Goal: Information Seeking & Learning: Learn about a topic

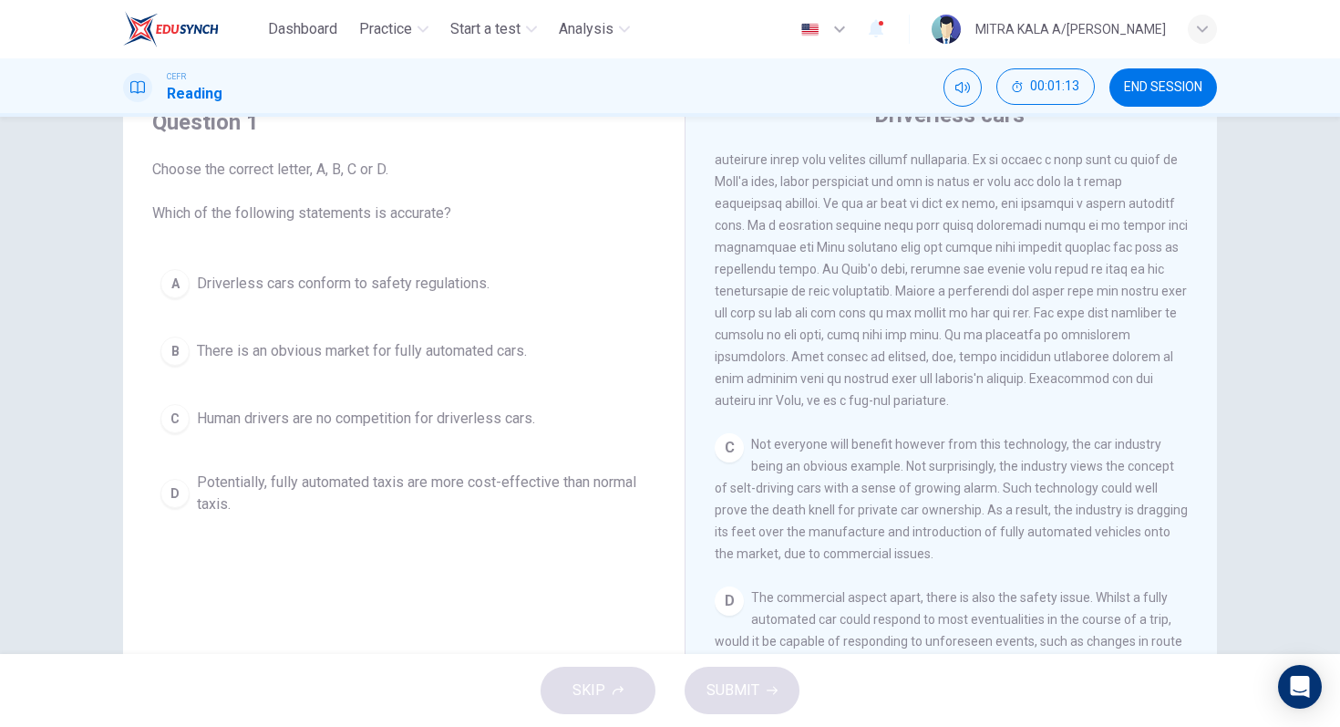
scroll to position [587, 0]
click at [885, 340] on span at bounding box center [951, 254] width 473 height 299
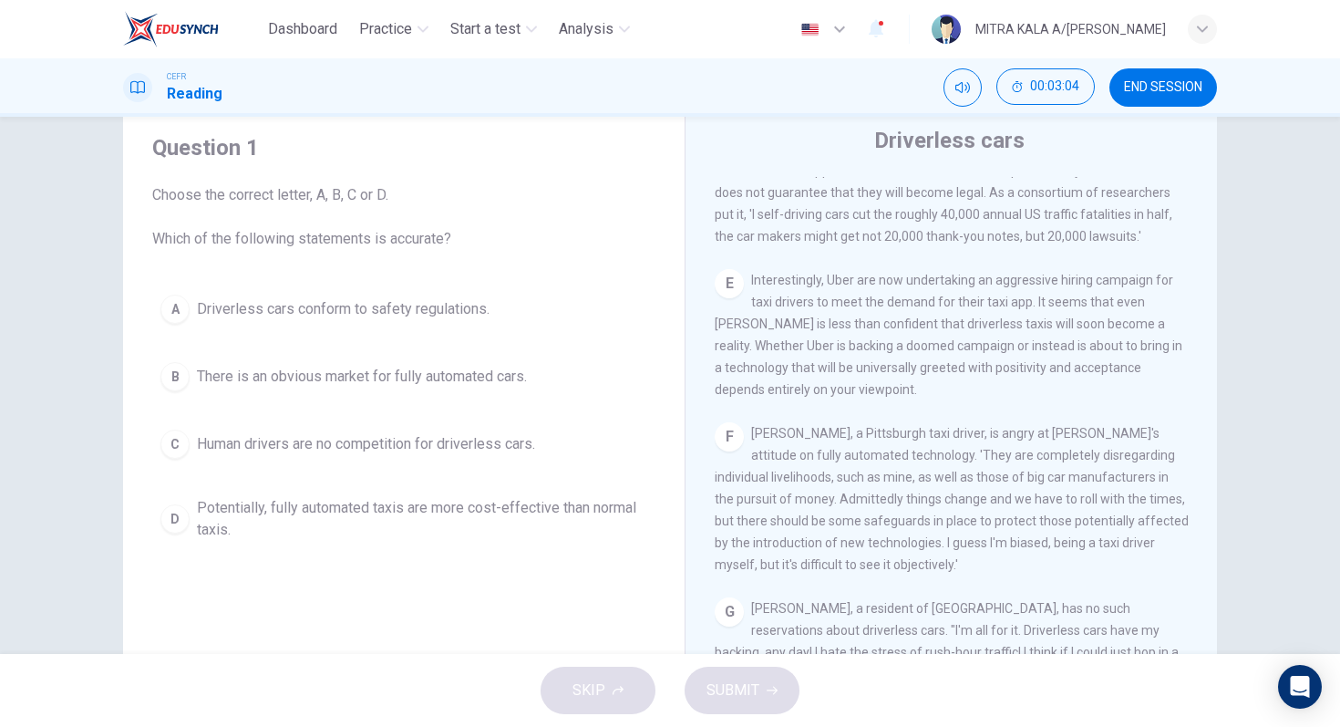
scroll to position [57, 0]
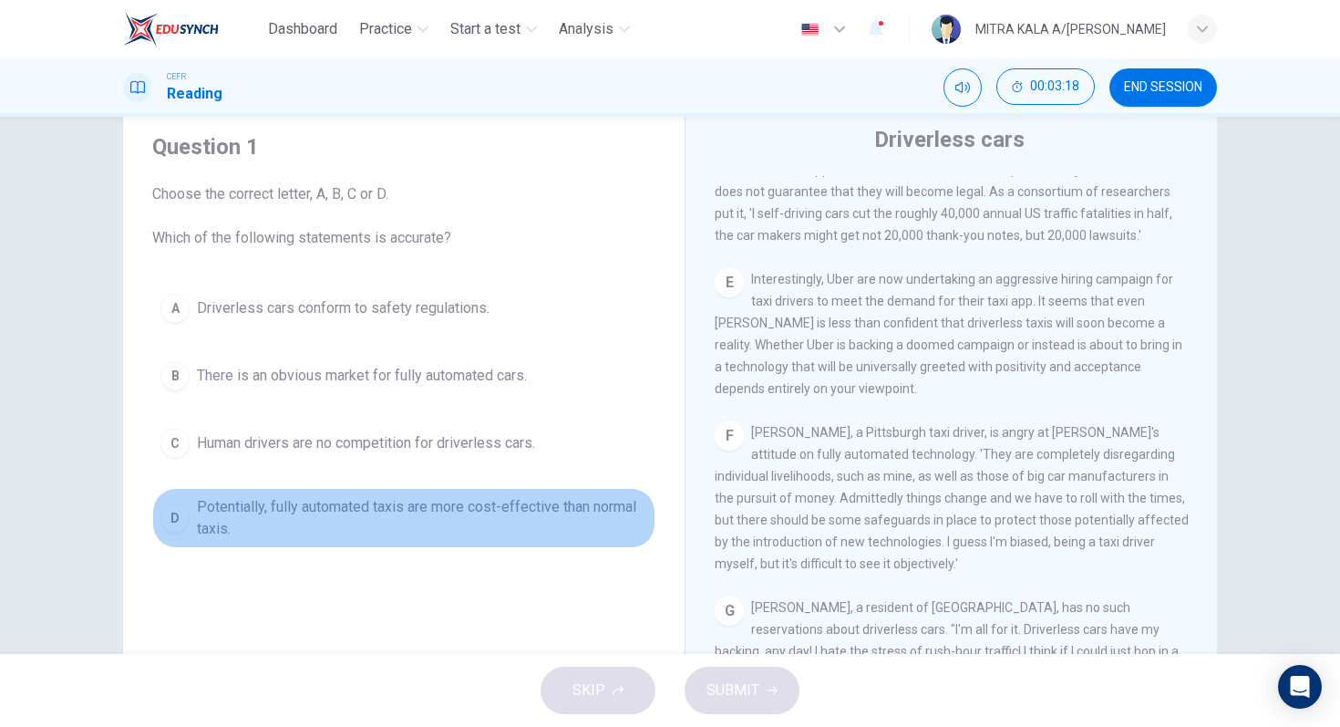
click at [166, 511] on div "D" at bounding box center [174, 517] width 29 height 29
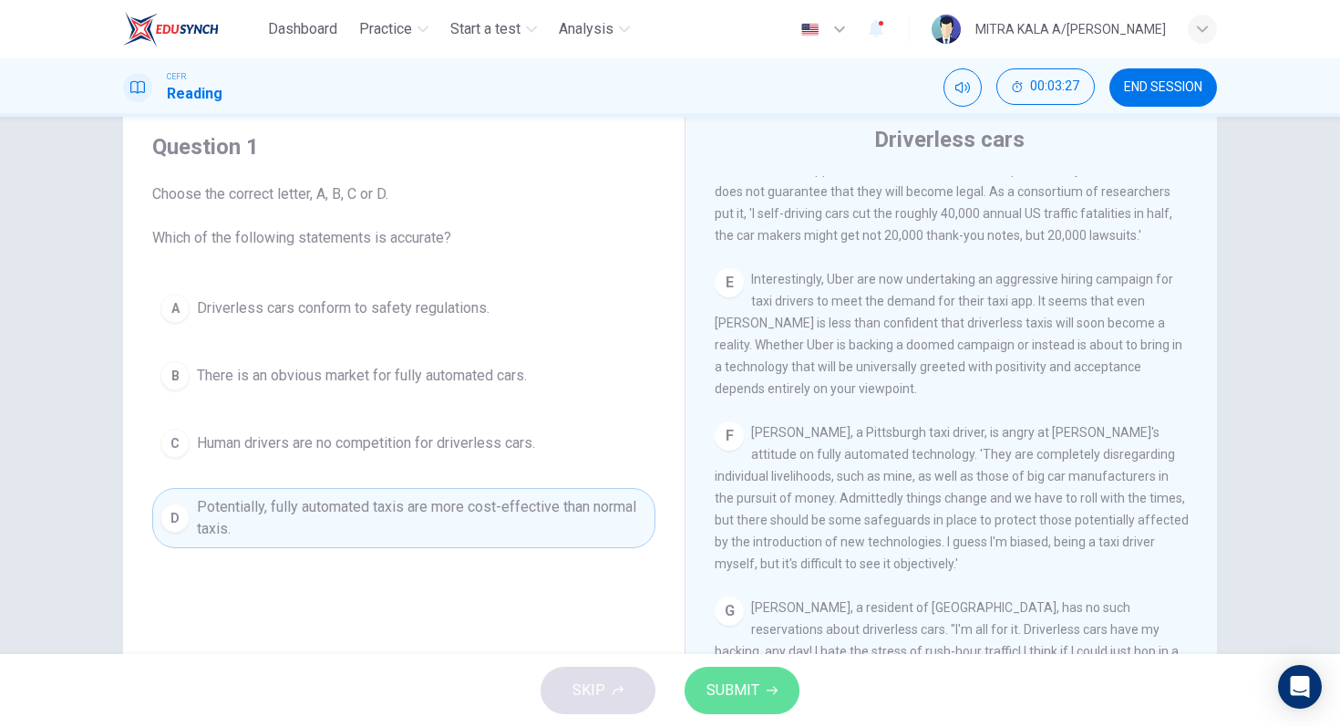
click at [715, 691] on span "SUBMIT" at bounding box center [733, 690] width 53 height 26
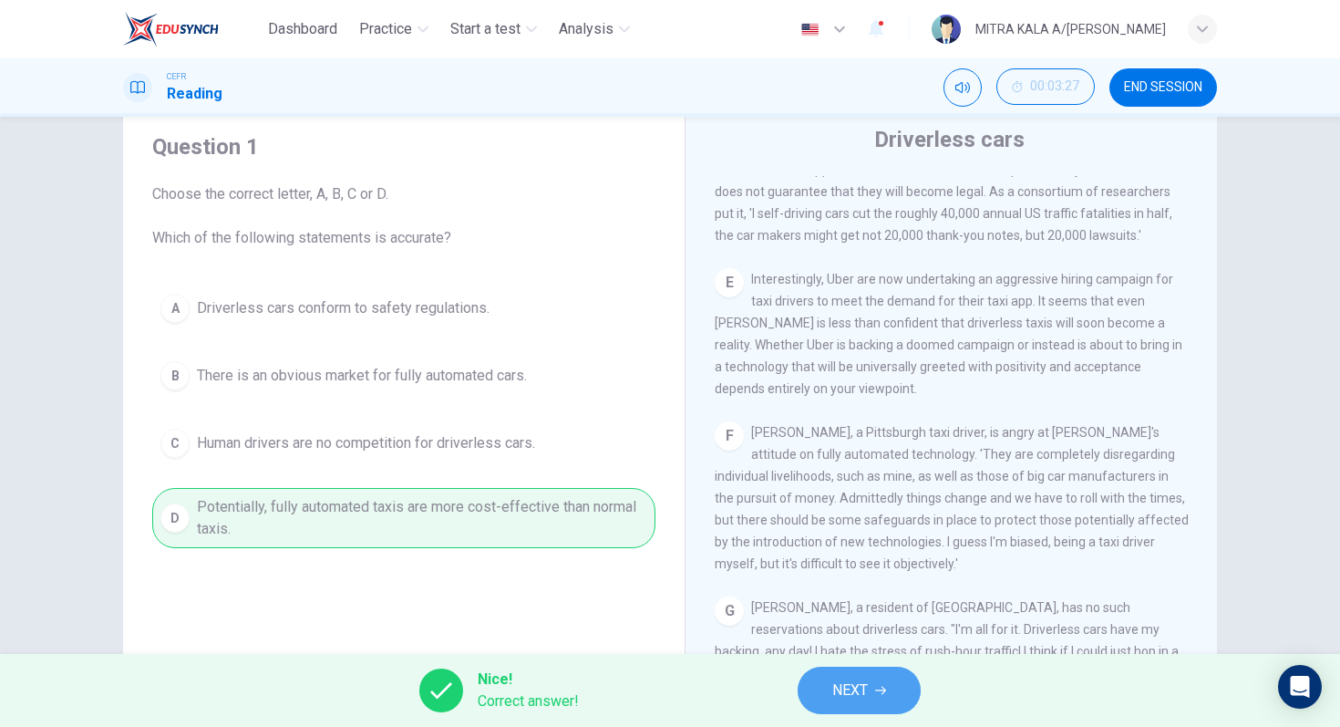
click at [855, 680] on span "NEXT" at bounding box center [850, 690] width 36 height 26
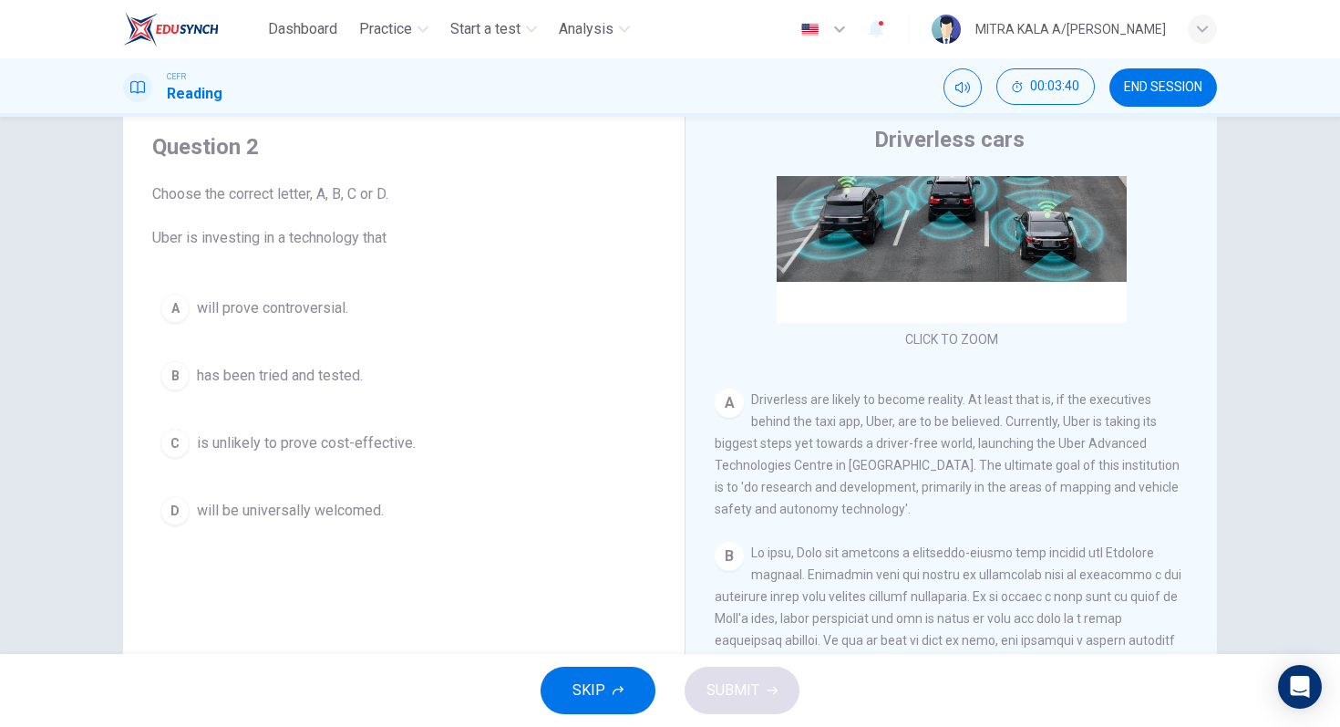
scroll to position [173, 0]
click at [178, 299] on div "A" at bounding box center [174, 308] width 29 height 29
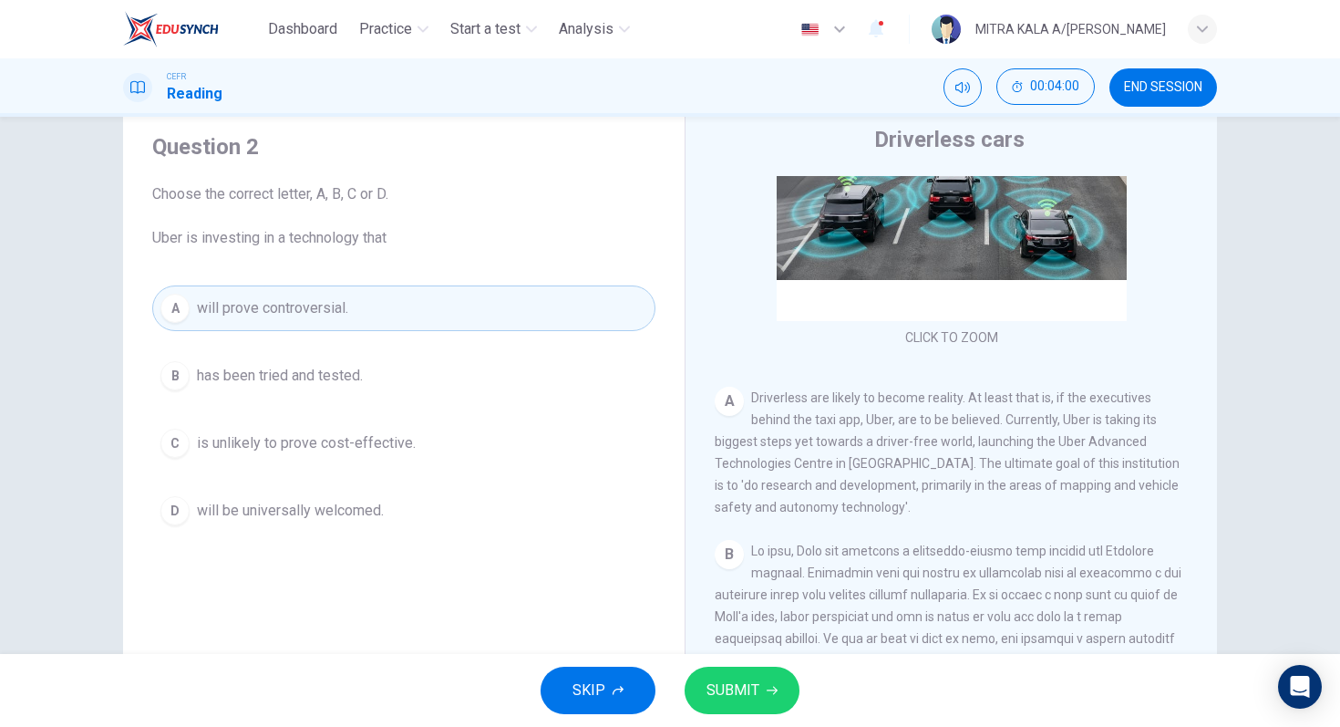
click at [747, 684] on span "SUBMIT" at bounding box center [733, 690] width 53 height 26
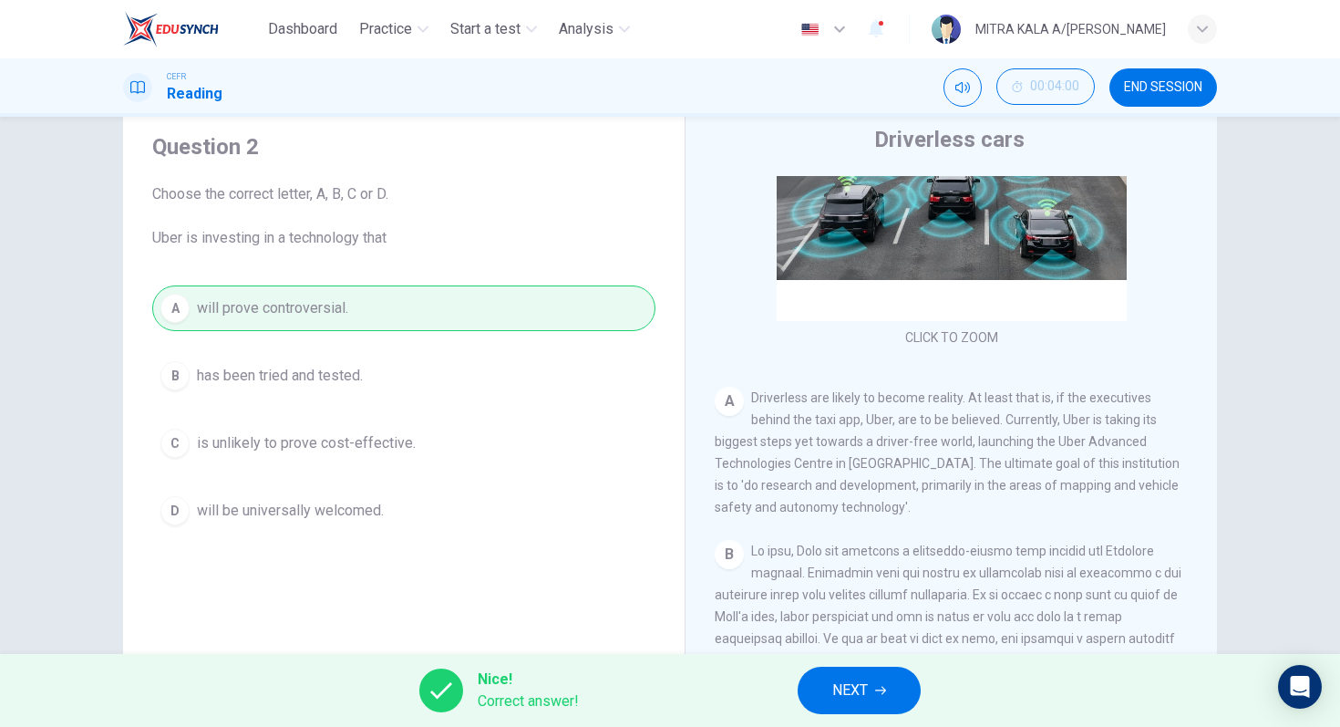
click at [499, 708] on span "Correct answer!" at bounding box center [528, 701] width 101 height 22
click at [834, 686] on span "NEXT" at bounding box center [850, 690] width 36 height 26
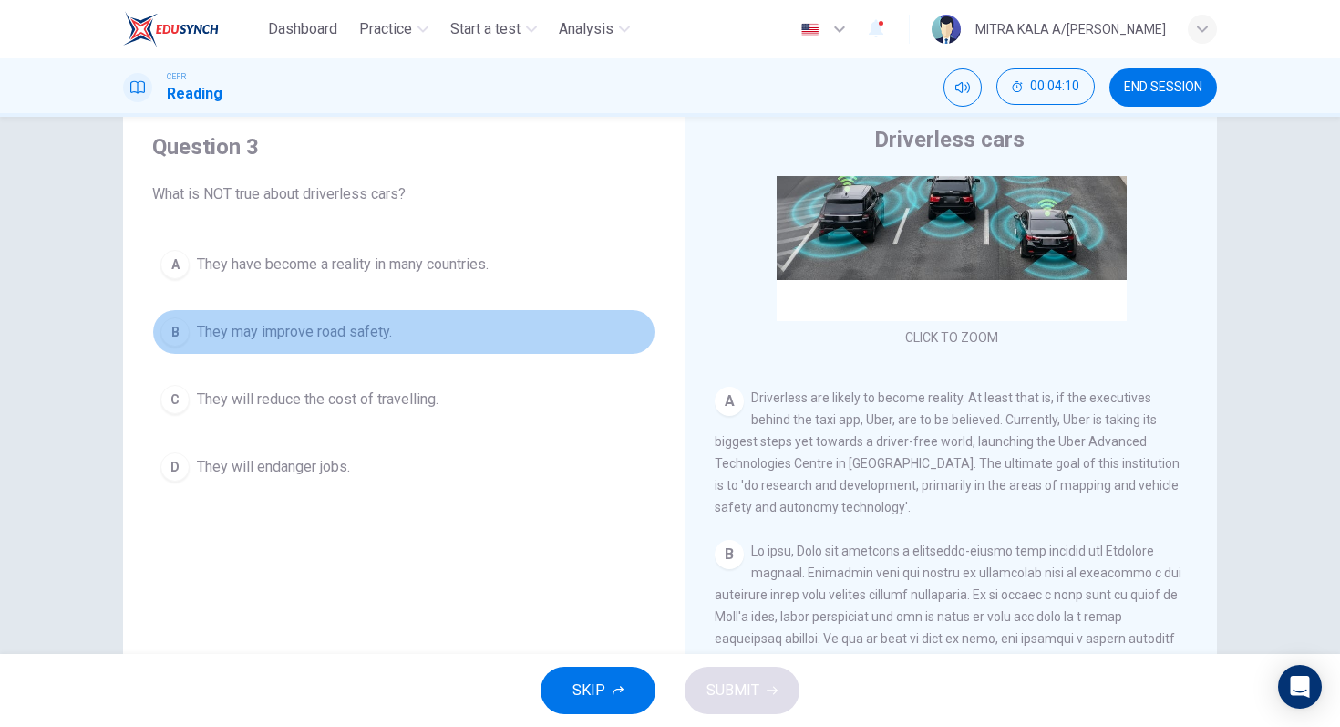
click at [181, 330] on div "B" at bounding box center [174, 331] width 29 height 29
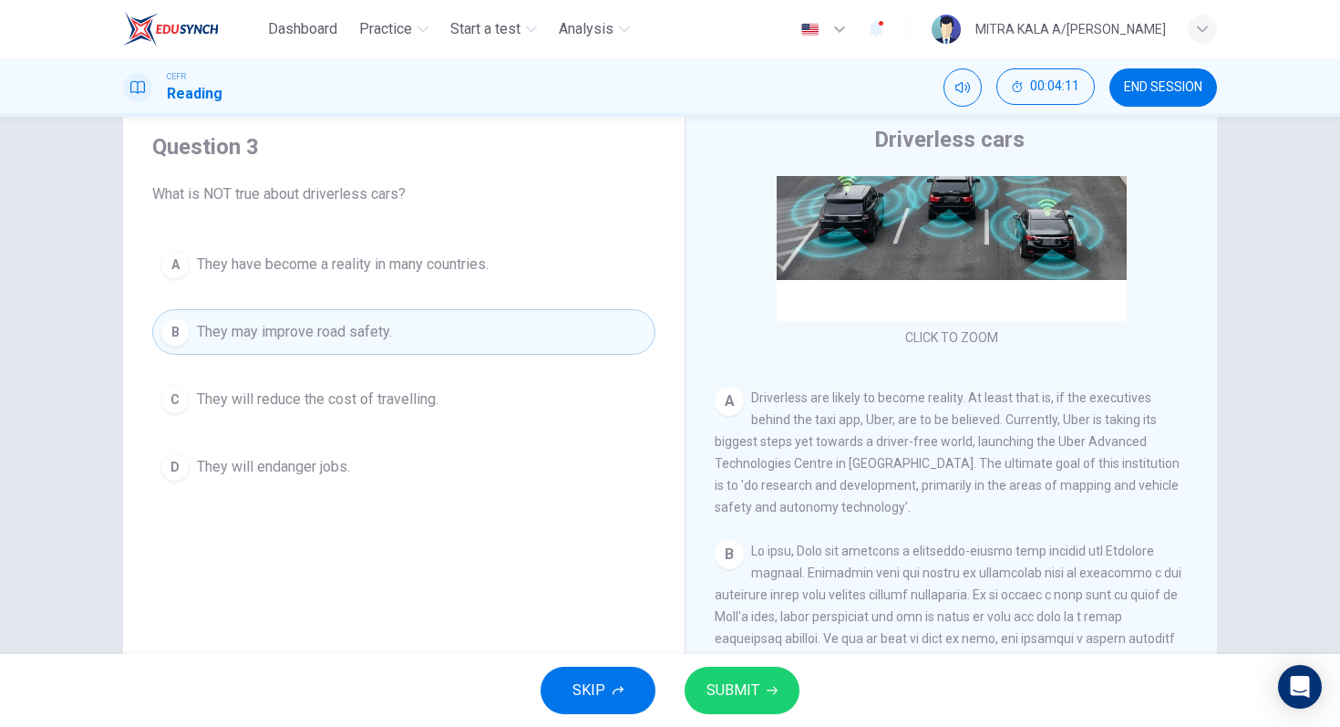
click at [717, 677] on button "SUBMIT" at bounding box center [742, 690] width 115 height 47
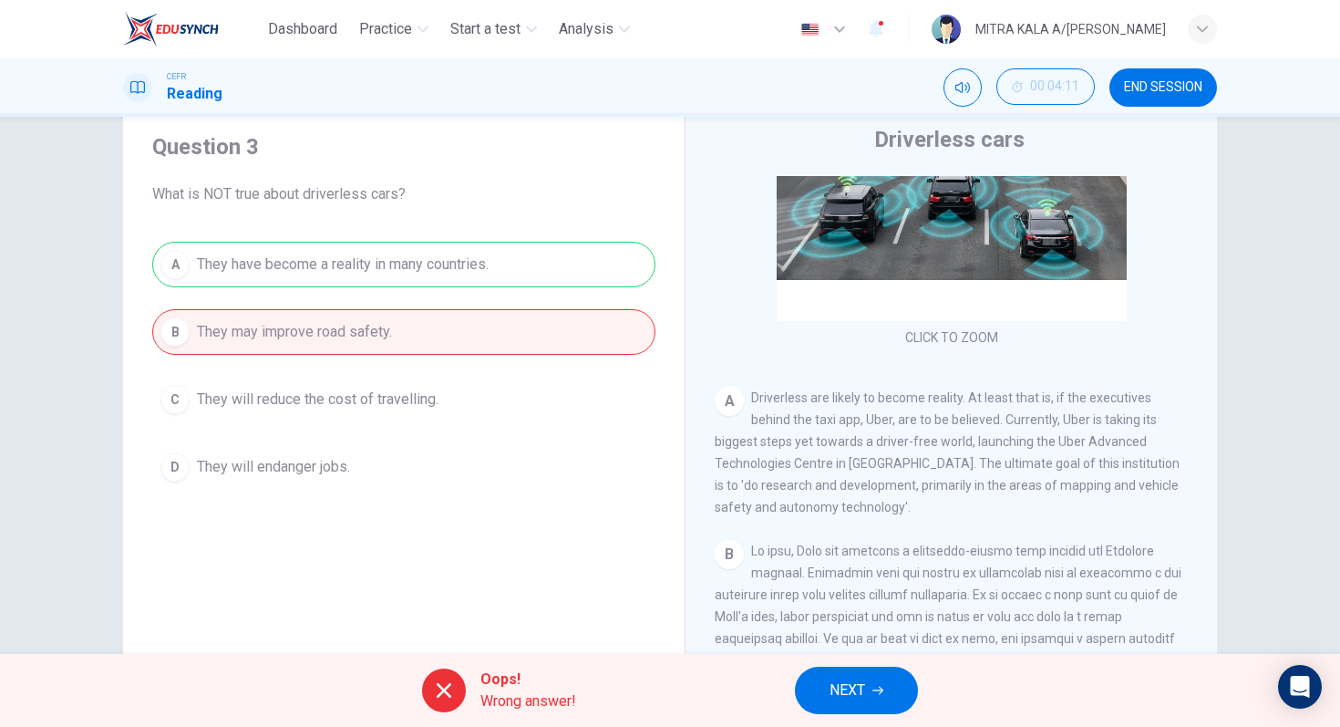
click at [850, 677] on span "NEXT" at bounding box center [848, 690] width 36 height 26
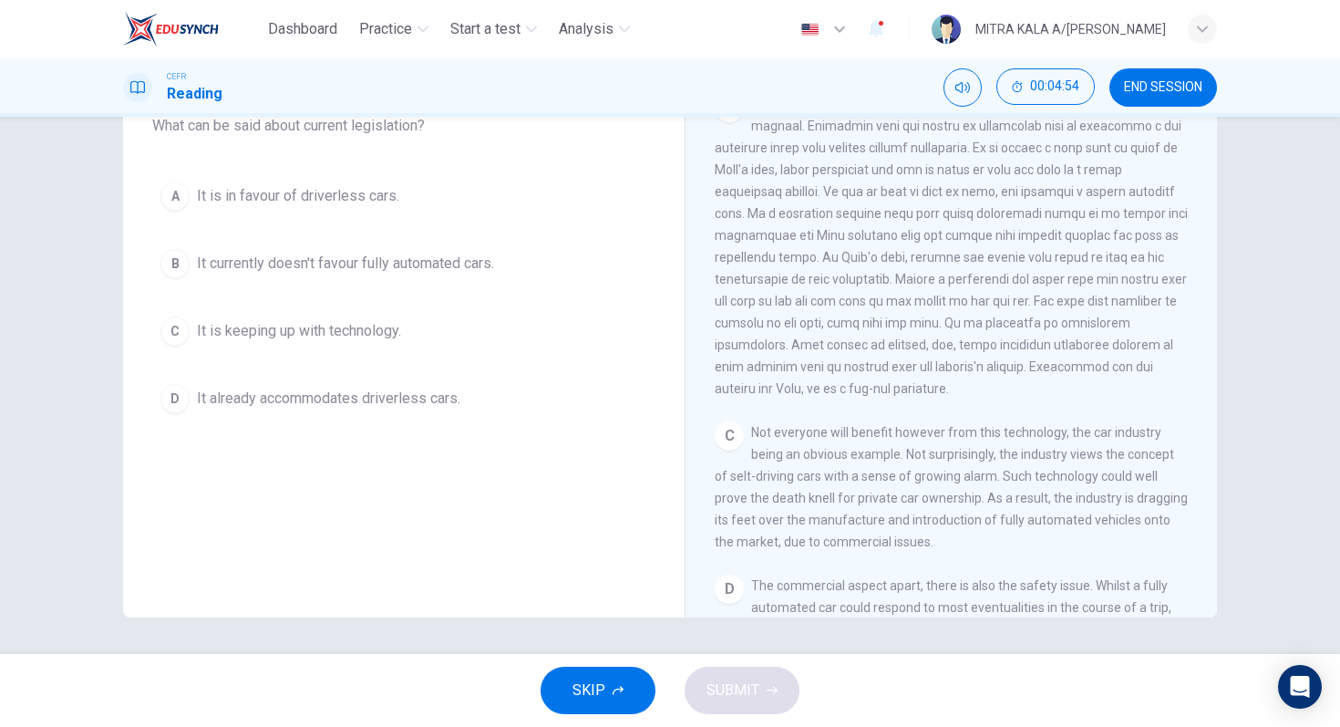
scroll to position [512, 0]
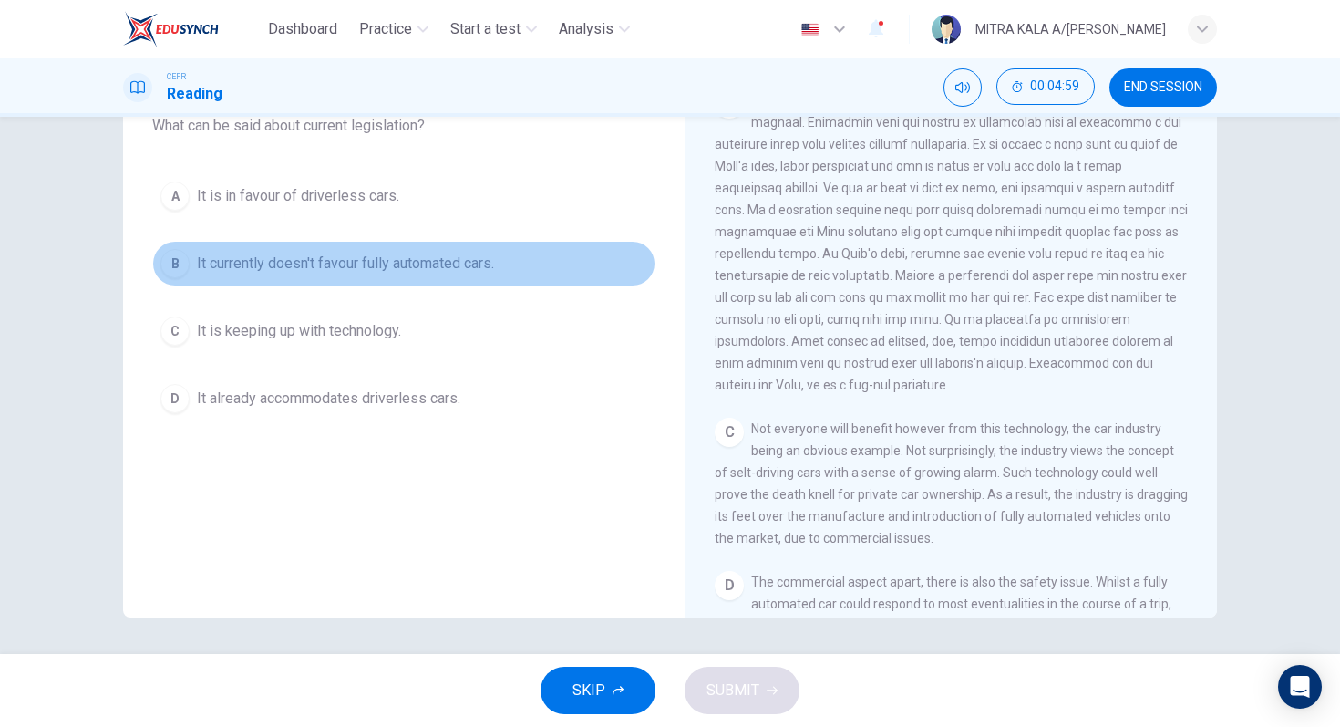
click at [179, 275] on div "B" at bounding box center [174, 263] width 29 height 29
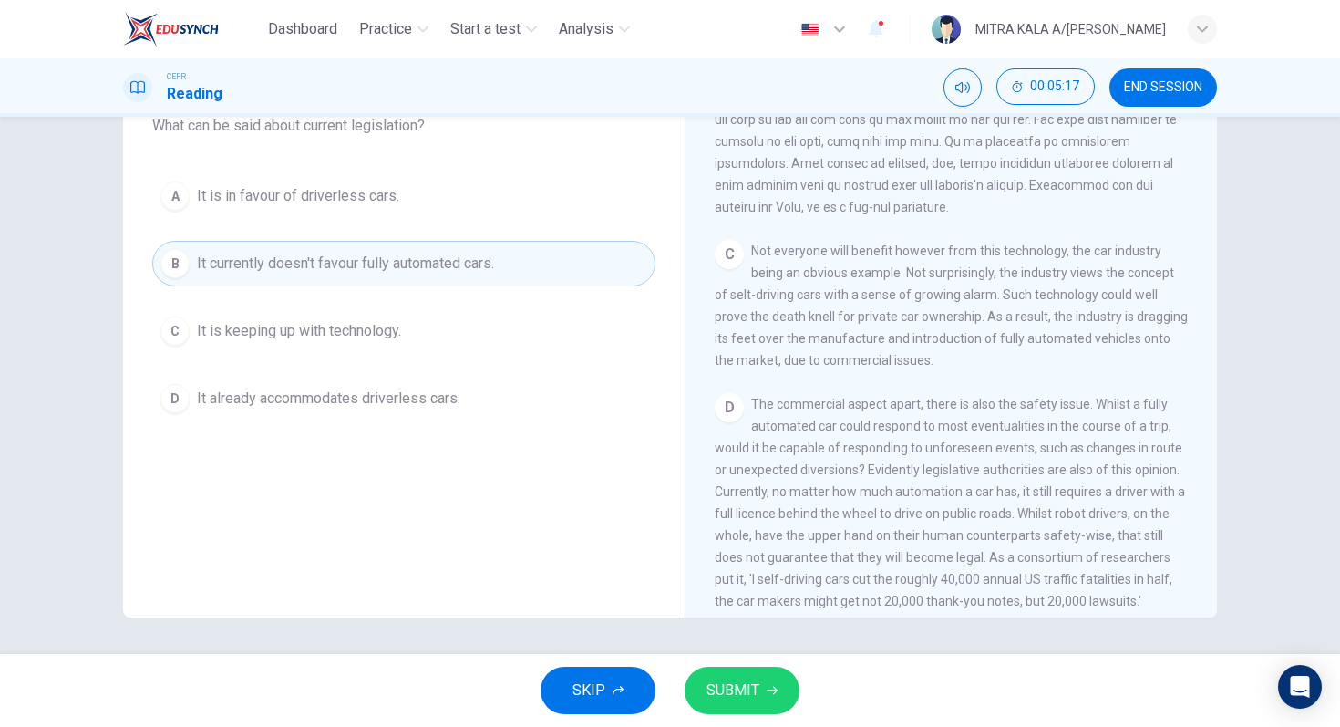
scroll to position [695, 0]
click at [740, 696] on span "SUBMIT" at bounding box center [733, 690] width 53 height 26
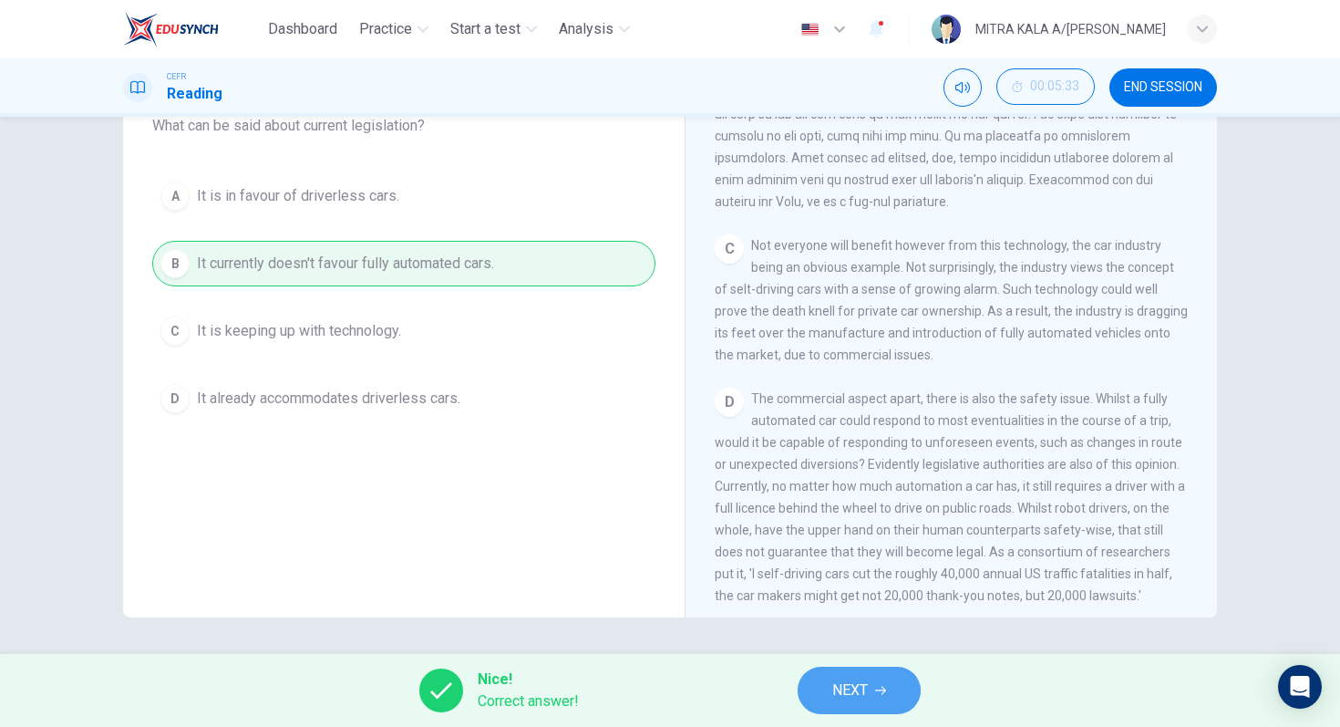
click at [853, 689] on span "NEXT" at bounding box center [850, 690] width 36 height 26
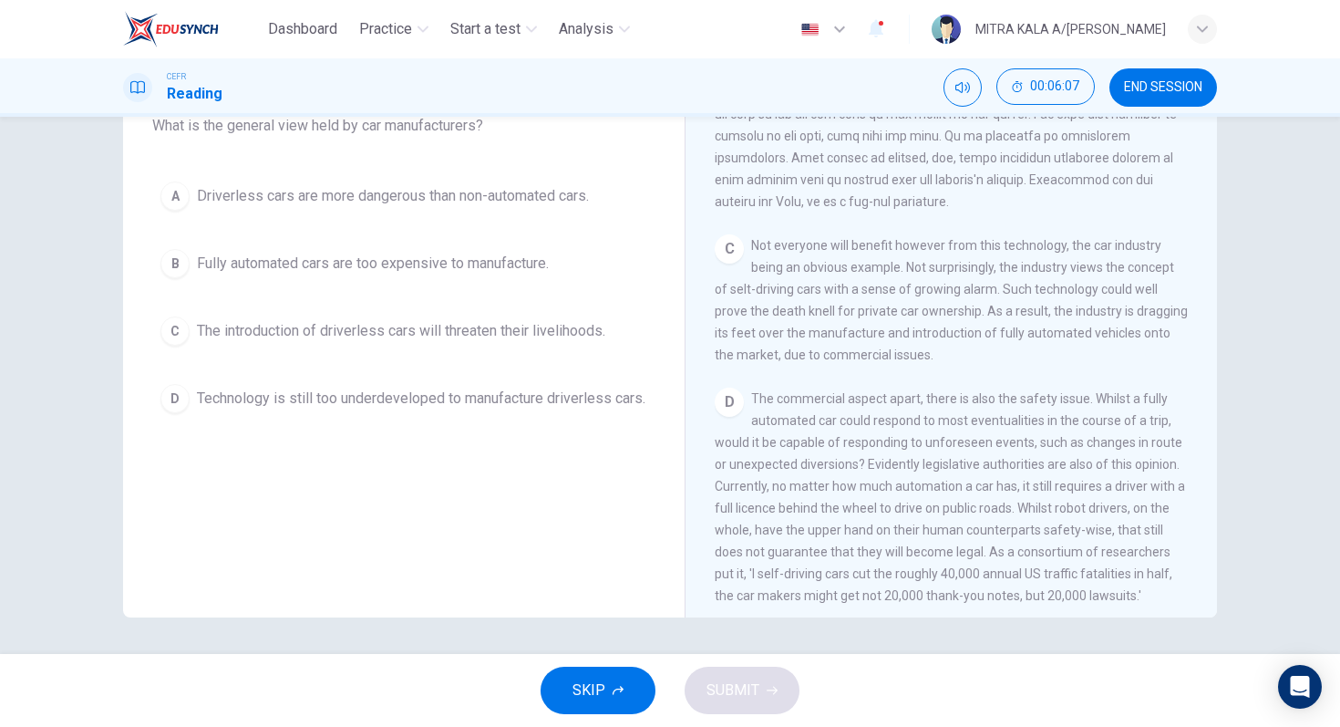
drag, startPoint x: 758, startPoint y: 362, endPoint x: 877, endPoint y: 359, distance: 119.5
click at [877, 359] on span "Not everyone will benefit however from this technology, the car industry being …" at bounding box center [951, 300] width 473 height 124
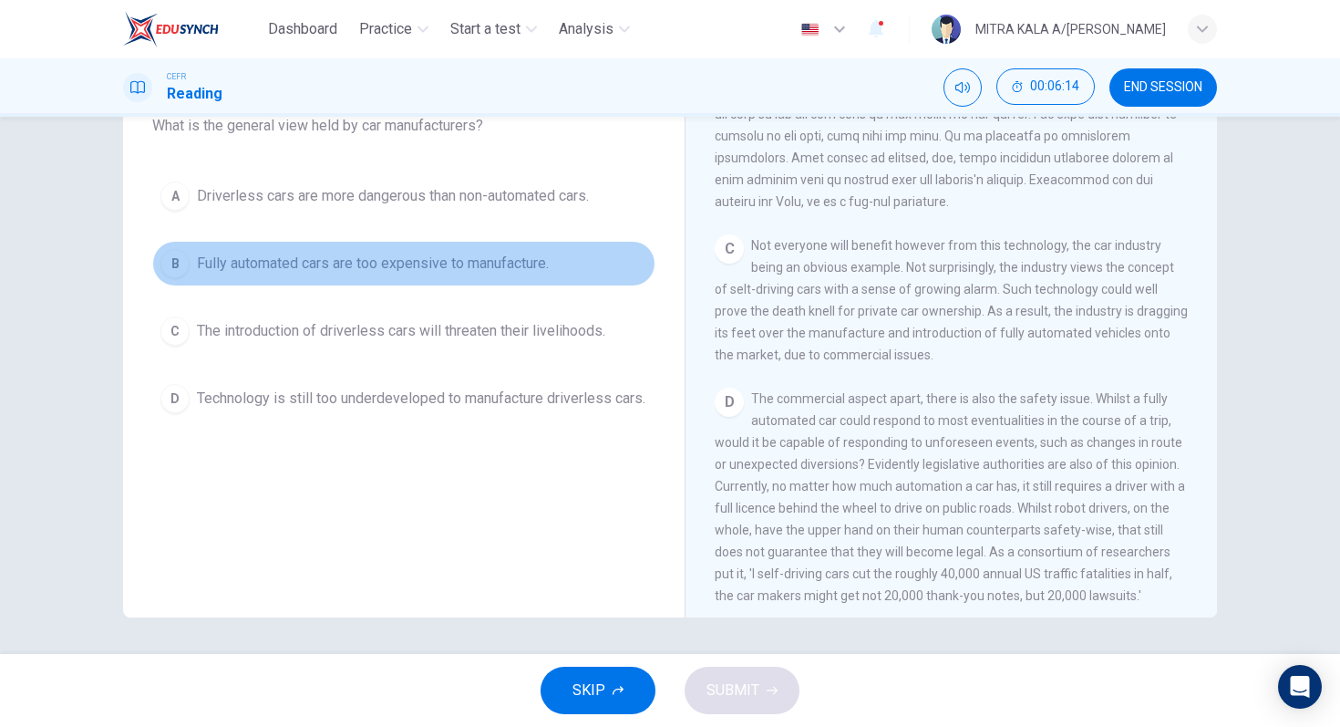
click at [177, 275] on div "B" at bounding box center [174, 263] width 29 height 29
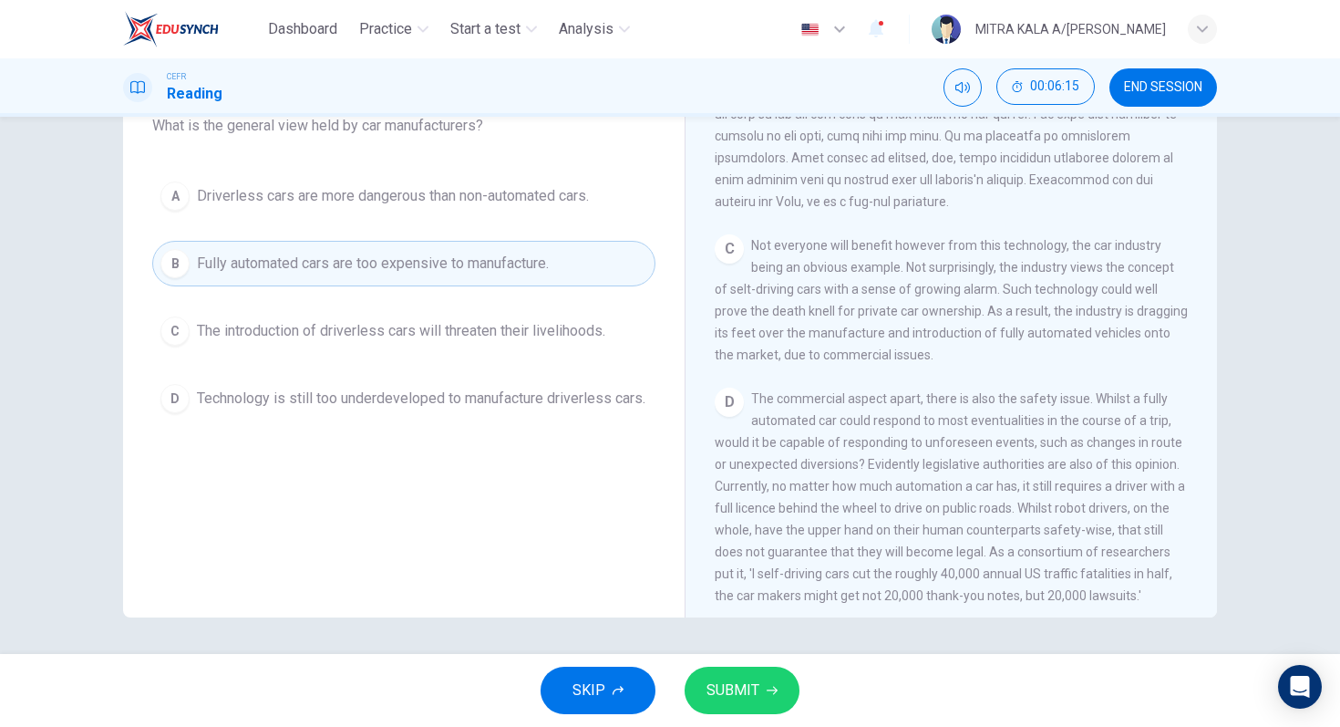
click at [767, 710] on button "SUBMIT" at bounding box center [742, 690] width 115 height 47
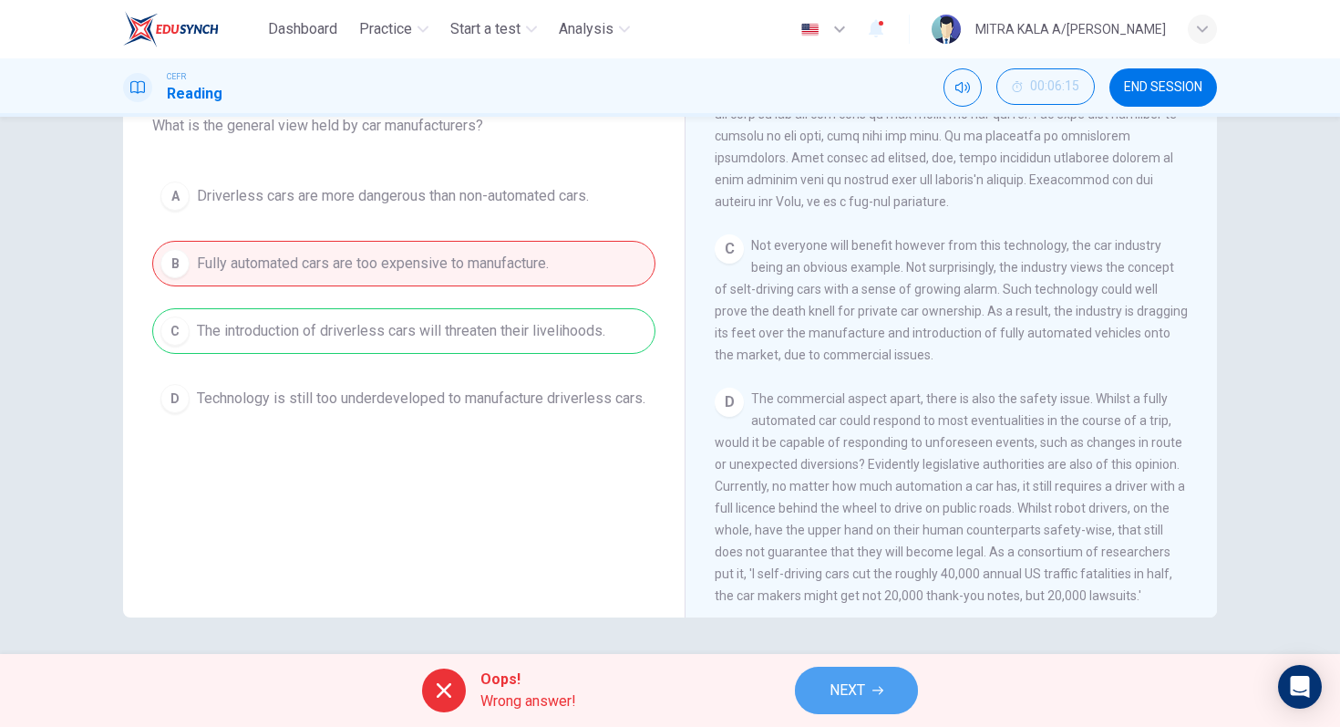
click at [830, 692] on span "NEXT" at bounding box center [848, 690] width 36 height 26
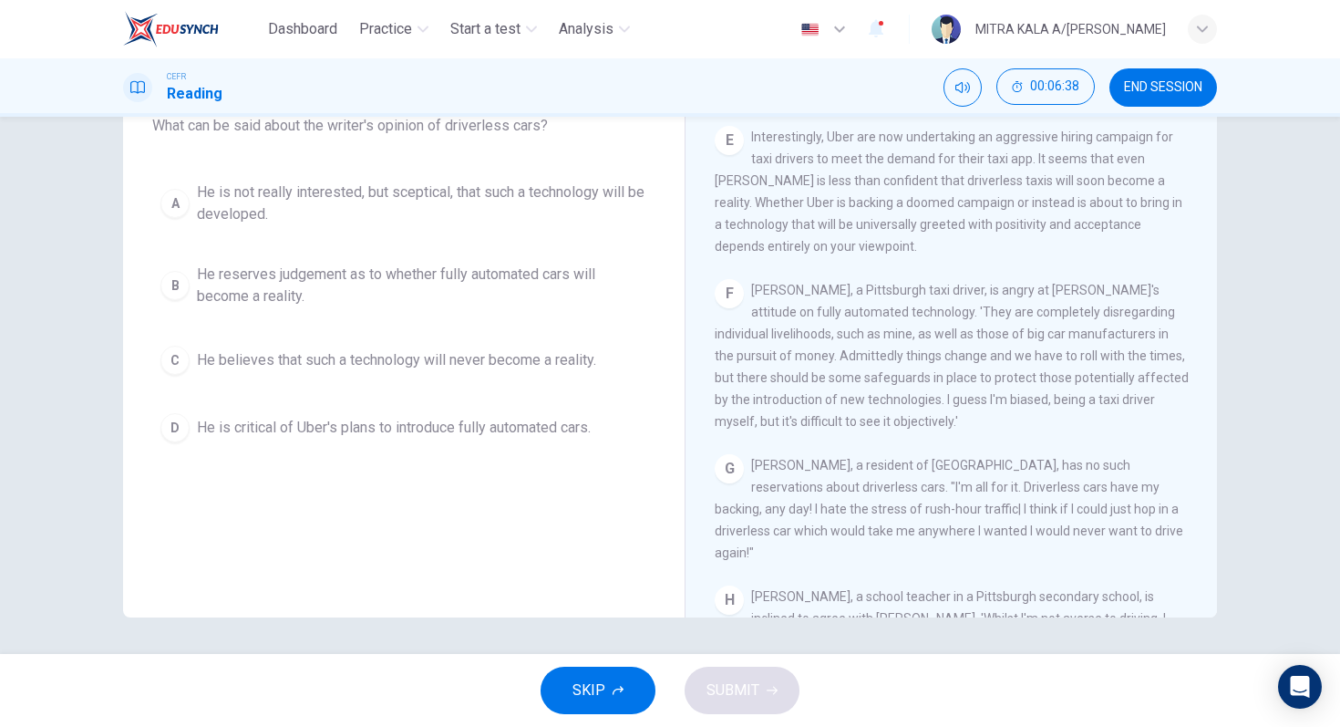
scroll to position [1184, 0]
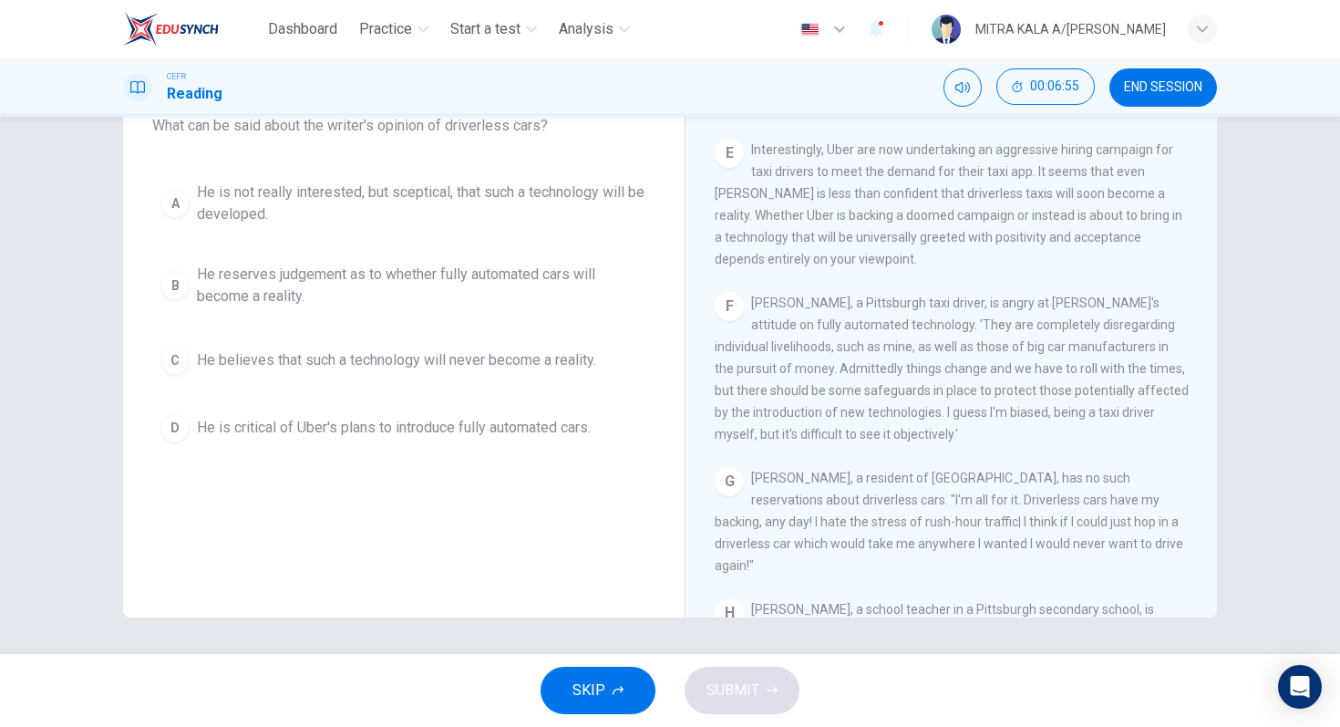
click at [164, 293] on div "B" at bounding box center [174, 285] width 29 height 29
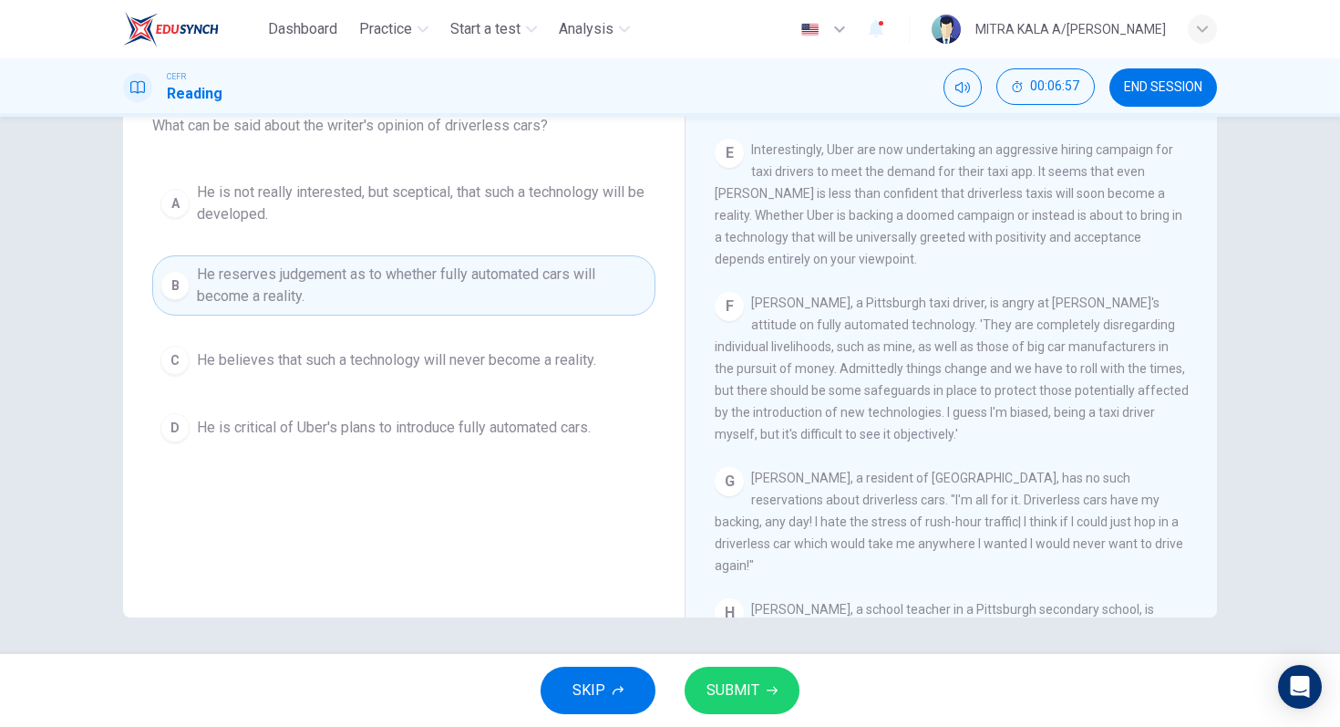
click at [742, 676] on button "SUBMIT" at bounding box center [742, 690] width 115 height 47
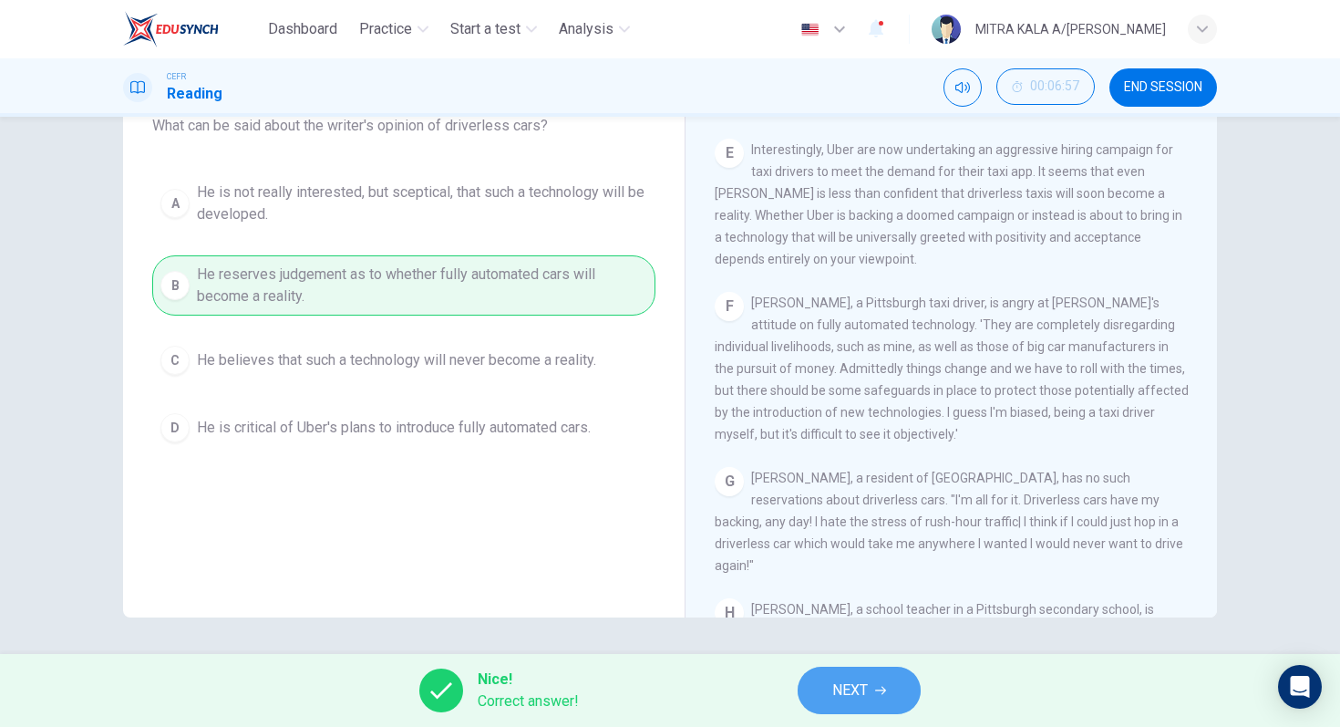
click at [837, 685] on span "NEXT" at bounding box center [850, 690] width 36 height 26
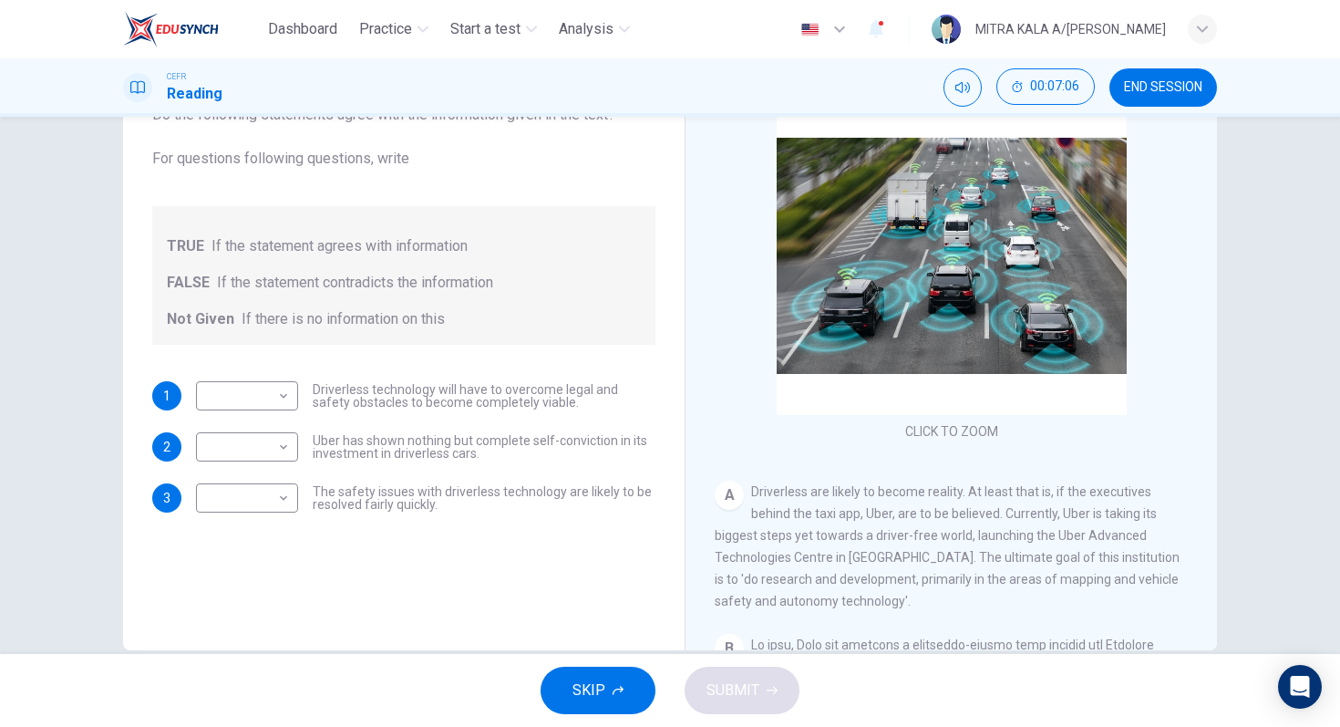
scroll to position [140, 0]
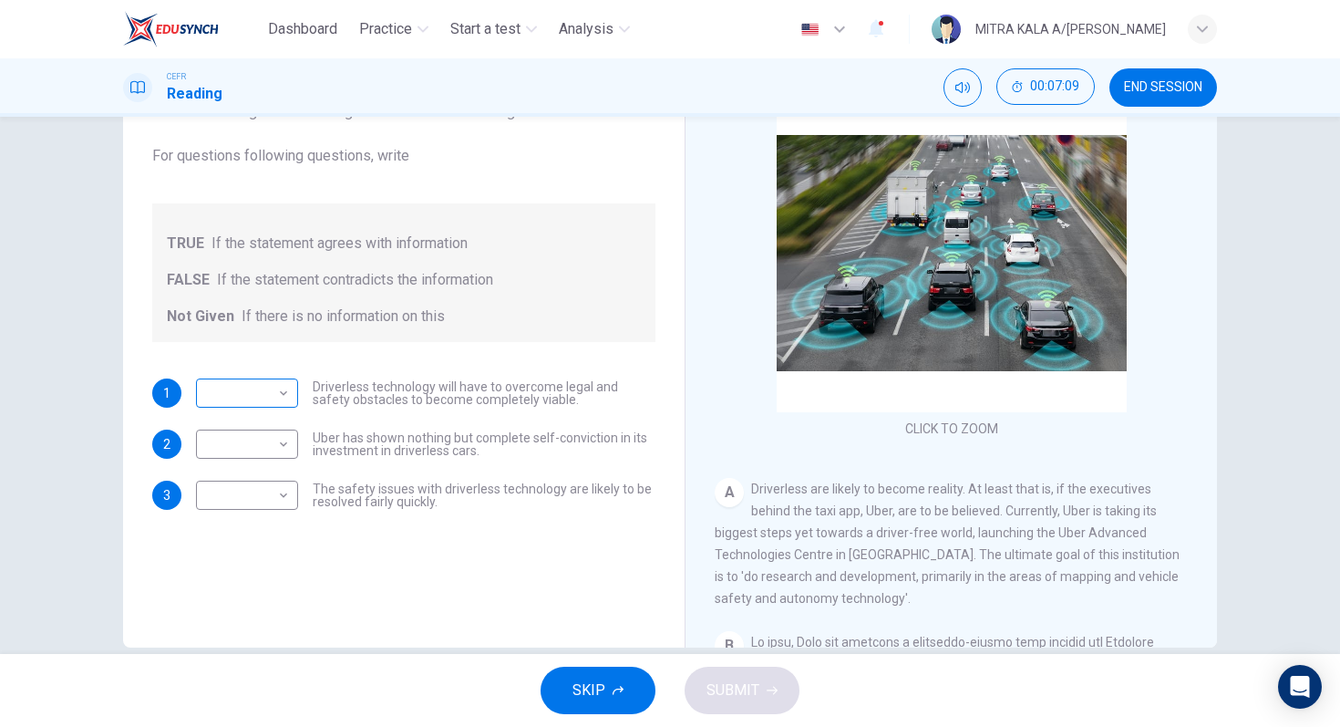
click at [286, 390] on body "Dashboard Practice Start a test Analysis English en ​ MITRA KALA A/P VIJAYAN CE…" at bounding box center [670, 363] width 1340 height 727
click at [266, 428] on li "TRUE" at bounding box center [247, 422] width 102 height 29
type input "TRUE"
click at [258, 452] on body "Dashboard Practice Start a test Analysis English en ​ MITRA KALA A/P VIJAYAN CE…" at bounding box center [670, 363] width 1340 height 727
click at [261, 508] on li "FALSE" at bounding box center [247, 502] width 102 height 29
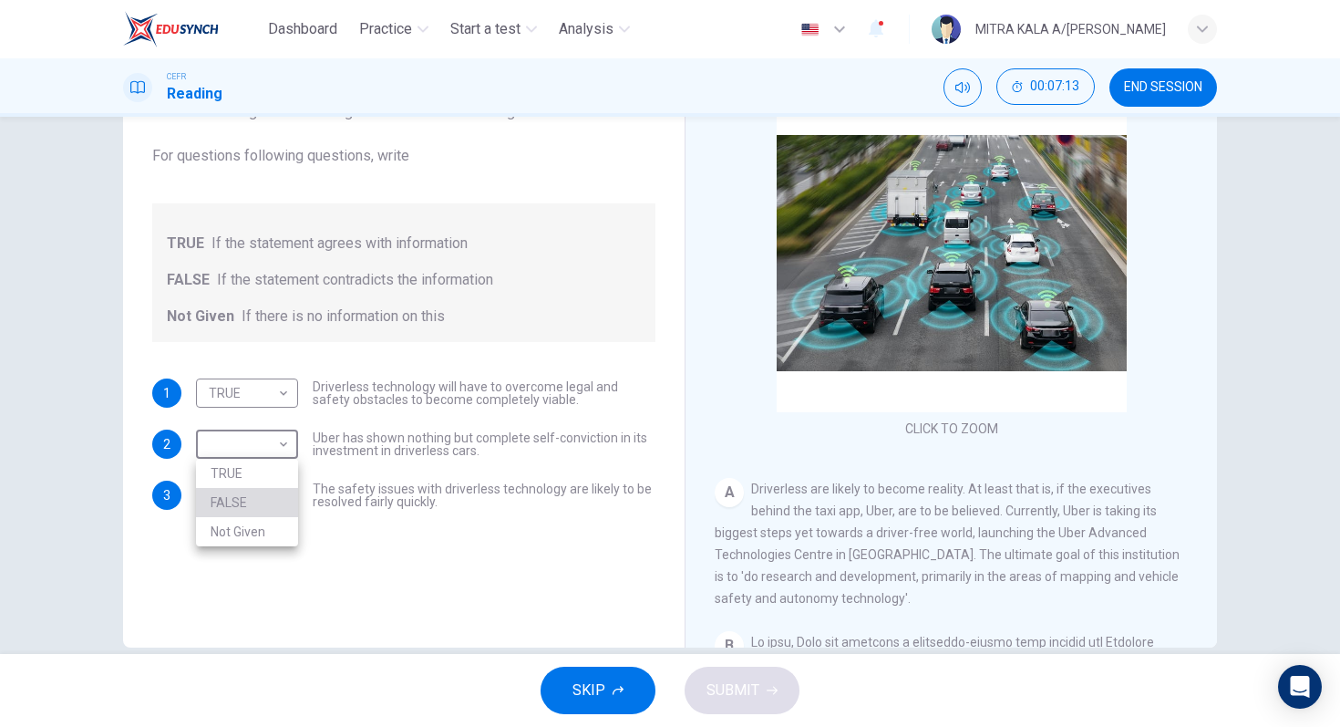
type input "FALSE"
click at [270, 501] on body "Dashboard Practice Start a test Analysis English en ​ MITRA KALA A/P VIJAYAN CE…" at bounding box center [670, 363] width 1340 height 727
click at [257, 574] on li "Not Given" at bounding box center [247, 582] width 102 height 29
type input "Not Given"
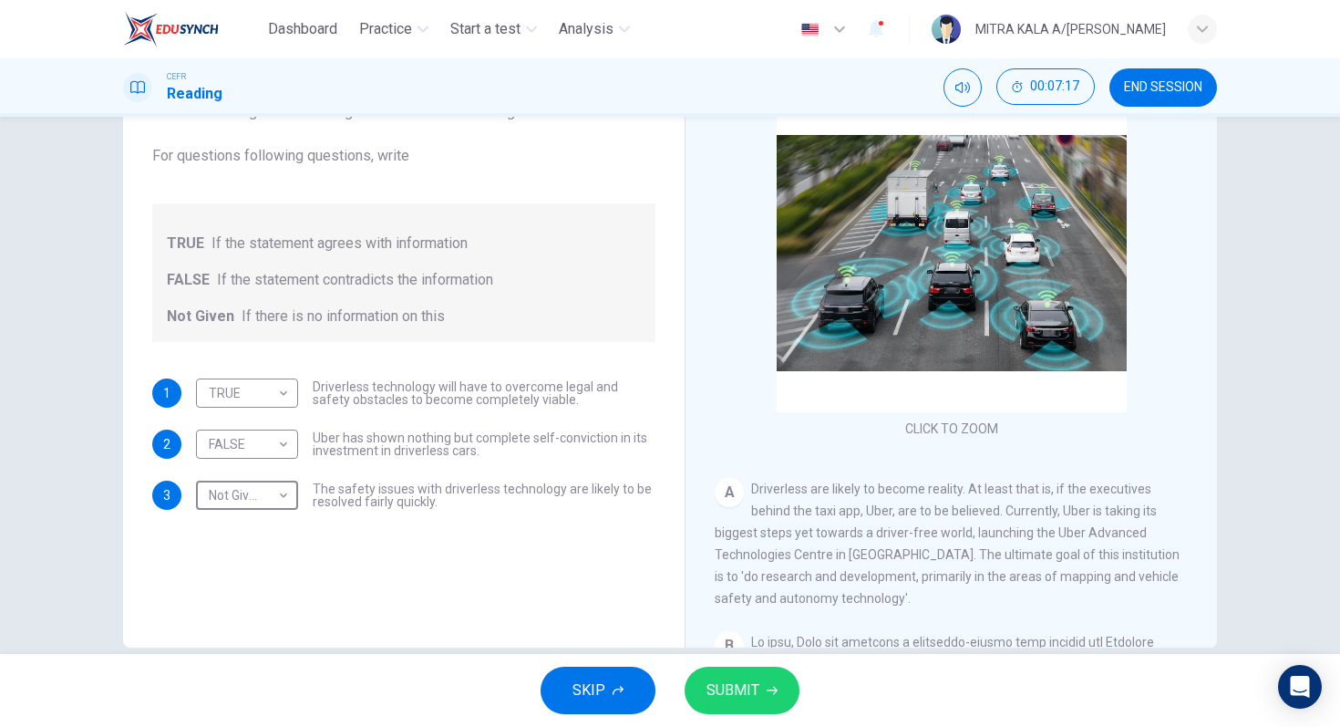
click at [752, 704] on button "SUBMIT" at bounding box center [742, 690] width 115 height 47
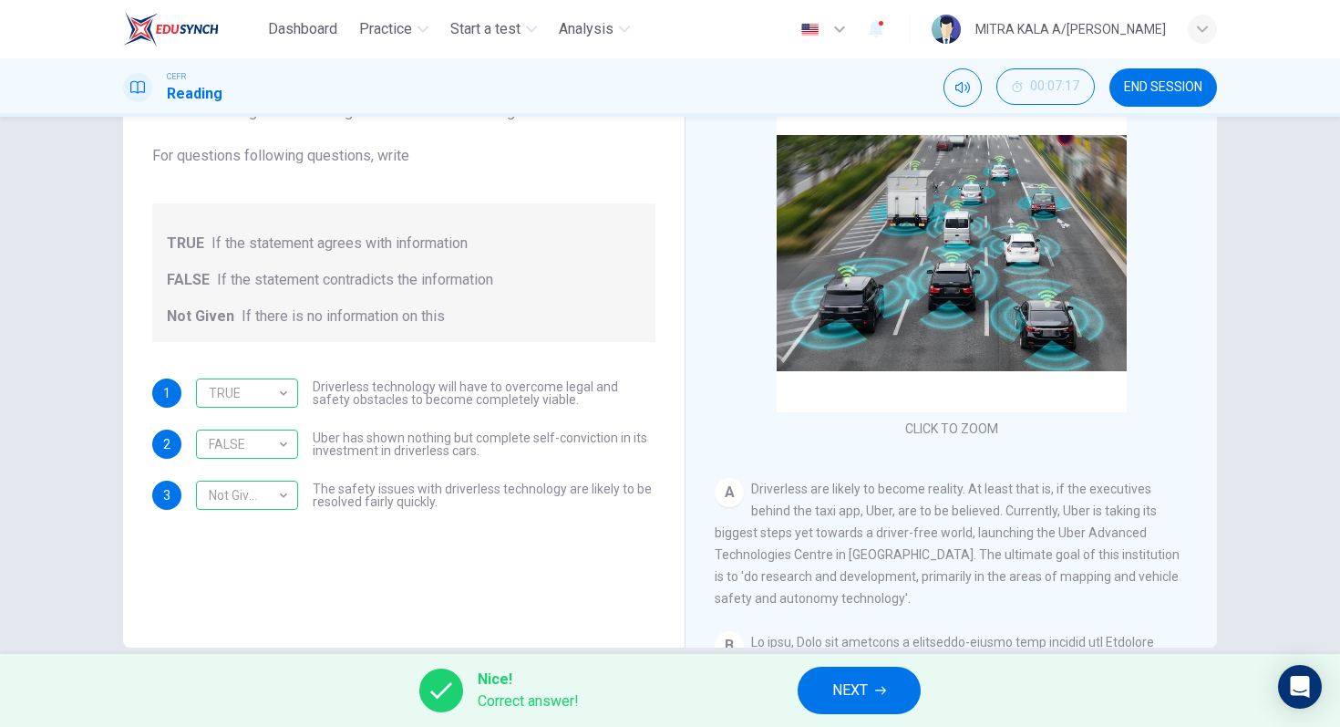
click at [848, 691] on span "NEXT" at bounding box center [850, 690] width 36 height 26
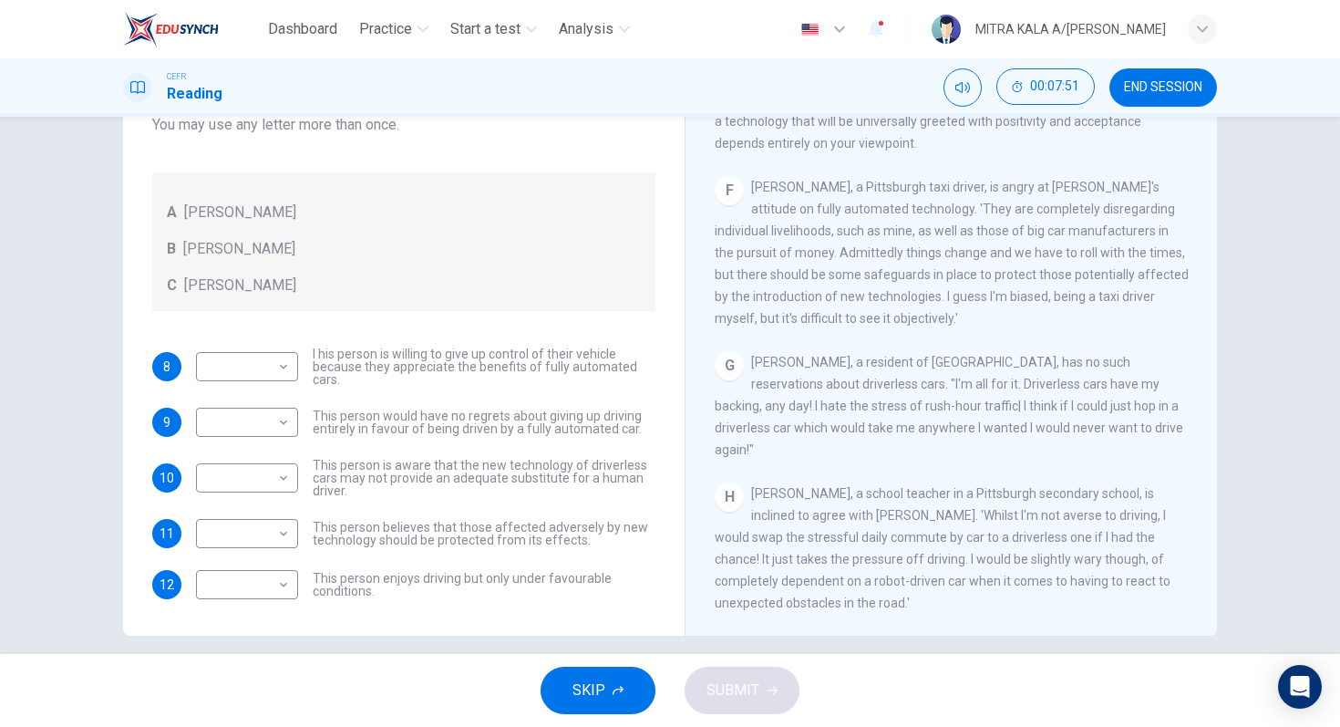
scroll to position [152, 0]
click at [294, 532] on div "​ ​" at bounding box center [247, 532] width 102 height 29
click at [282, 531] on body "Dashboard Practice Start a test Analysis English en ​ MITRA KALA A/P VIJAYAN CE…" at bounding box center [670, 363] width 1340 height 727
click at [269, 554] on li "A" at bounding box center [247, 561] width 102 height 29
type input "A"
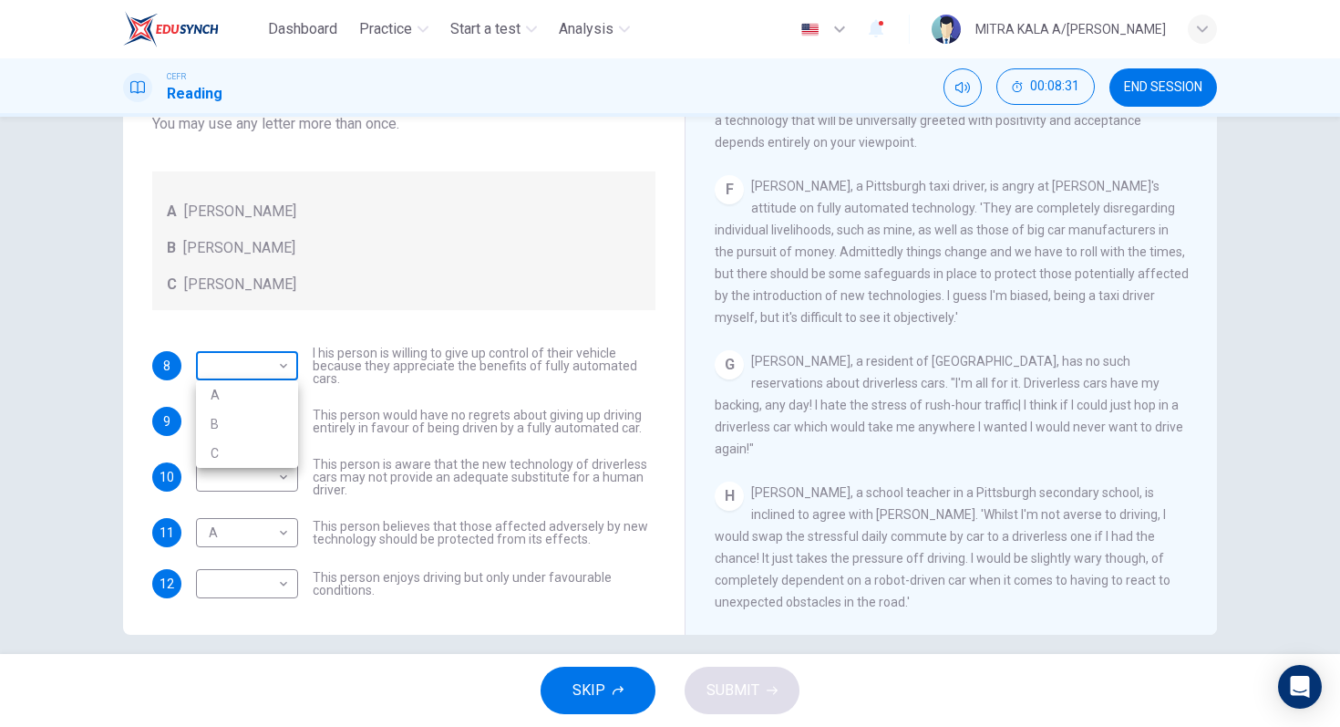
click at [225, 379] on body "Dashboard Practice Start a test Analysis English en ​ MITRA KALA A/P VIJAYAN CE…" at bounding box center [670, 363] width 1340 height 727
click at [212, 420] on li "B" at bounding box center [247, 423] width 102 height 29
type input "B"
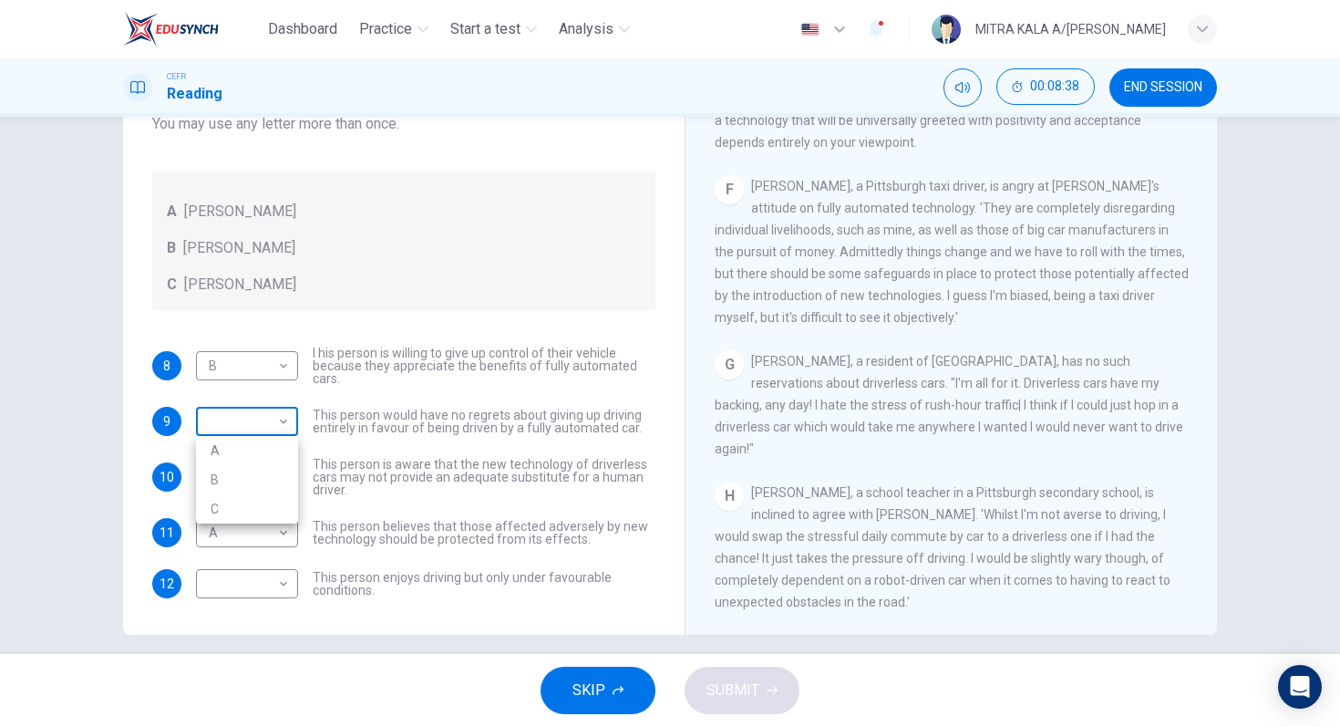
click at [212, 420] on body "Dashboard Practice Start a test Analysis English en ​ MITRA KALA A/P VIJAYAN CE…" at bounding box center [670, 363] width 1340 height 727
click at [221, 483] on li "B" at bounding box center [247, 479] width 102 height 29
type input "B"
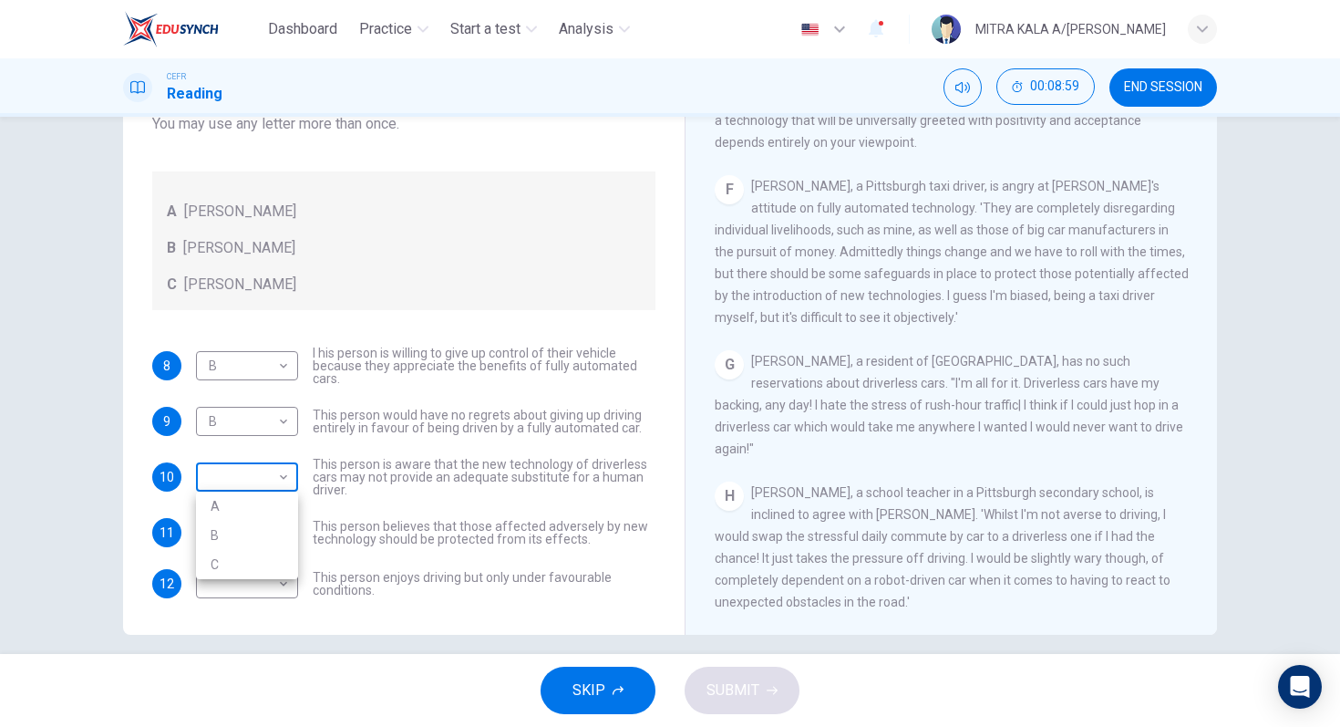
click at [247, 460] on body "Dashboard Practice Start a test Analysis English en ​ MITRA KALA A/P VIJAYAN CE…" at bounding box center [670, 363] width 1340 height 727
click at [227, 515] on li "A" at bounding box center [247, 505] width 102 height 29
type input "A"
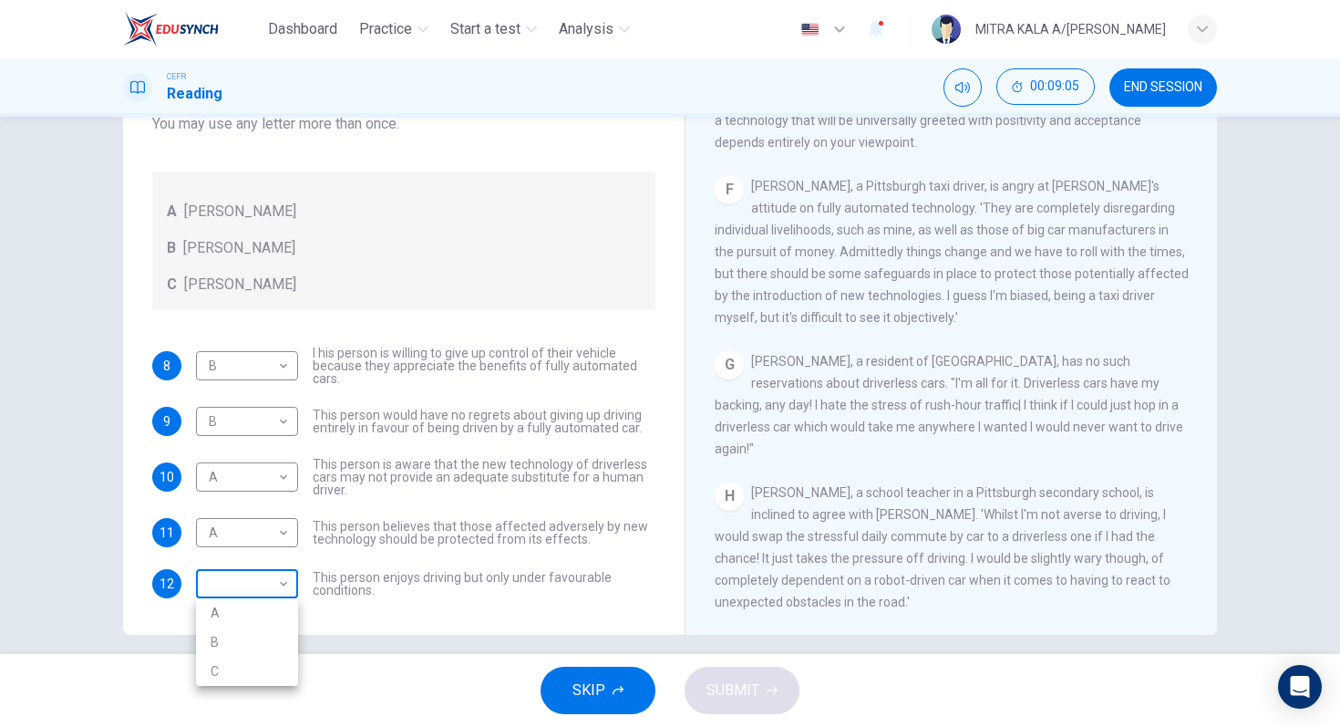
click at [242, 575] on body "Dashboard Practice Start a test Analysis English en ​ MITRA KALA A/P VIJAYAN CE…" at bounding box center [670, 363] width 1340 height 727
click at [222, 667] on li "C" at bounding box center [247, 670] width 102 height 29
type input "C"
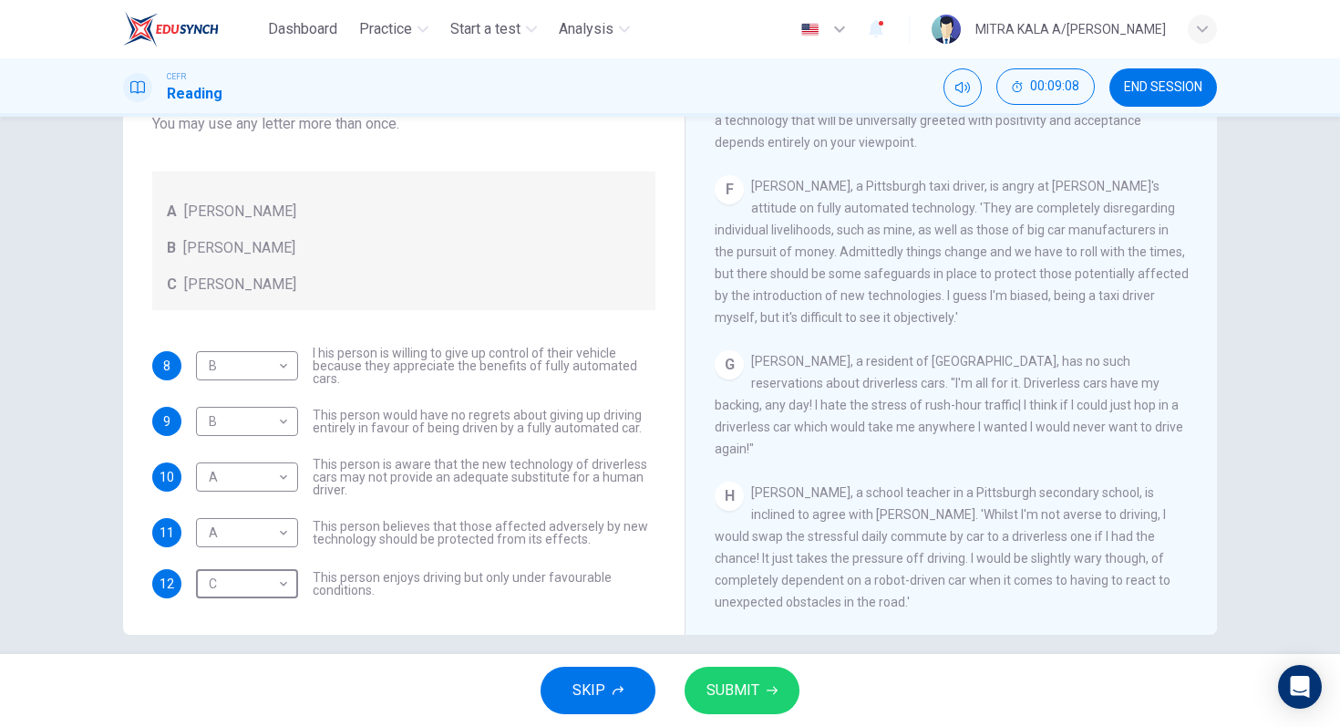
click at [764, 690] on button "SUBMIT" at bounding box center [742, 690] width 115 height 47
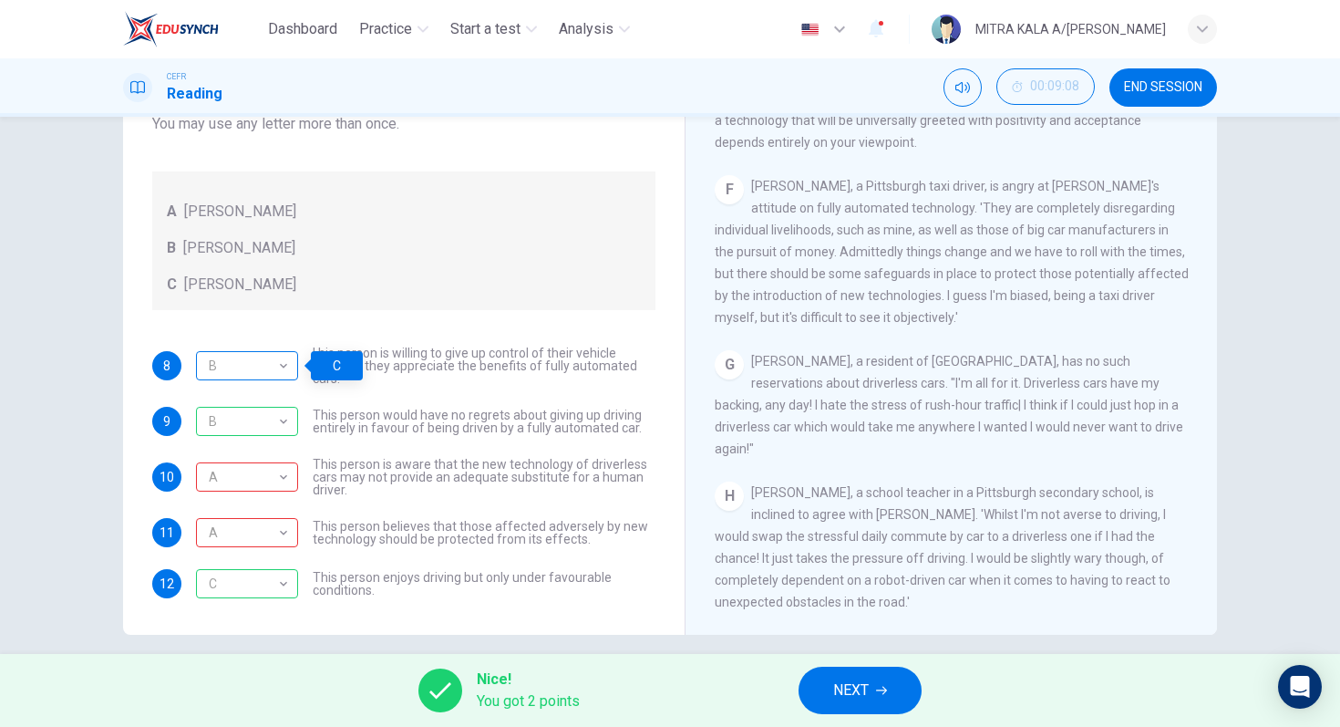
click at [230, 377] on div "B" at bounding box center [244, 366] width 96 height 52
click at [257, 374] on div "B" at bounding box center [244, 366] width 96 height 52
drag, startPoint x: 265, startPoint y: 369, endPoint x: 288, endPoint y: 510, distance: 142.3
click at [288, 510] on div "8 B B ​ I his person is willing to give up control of their vehicle because the…" at bounding box center [403, 472] width 503 height 252
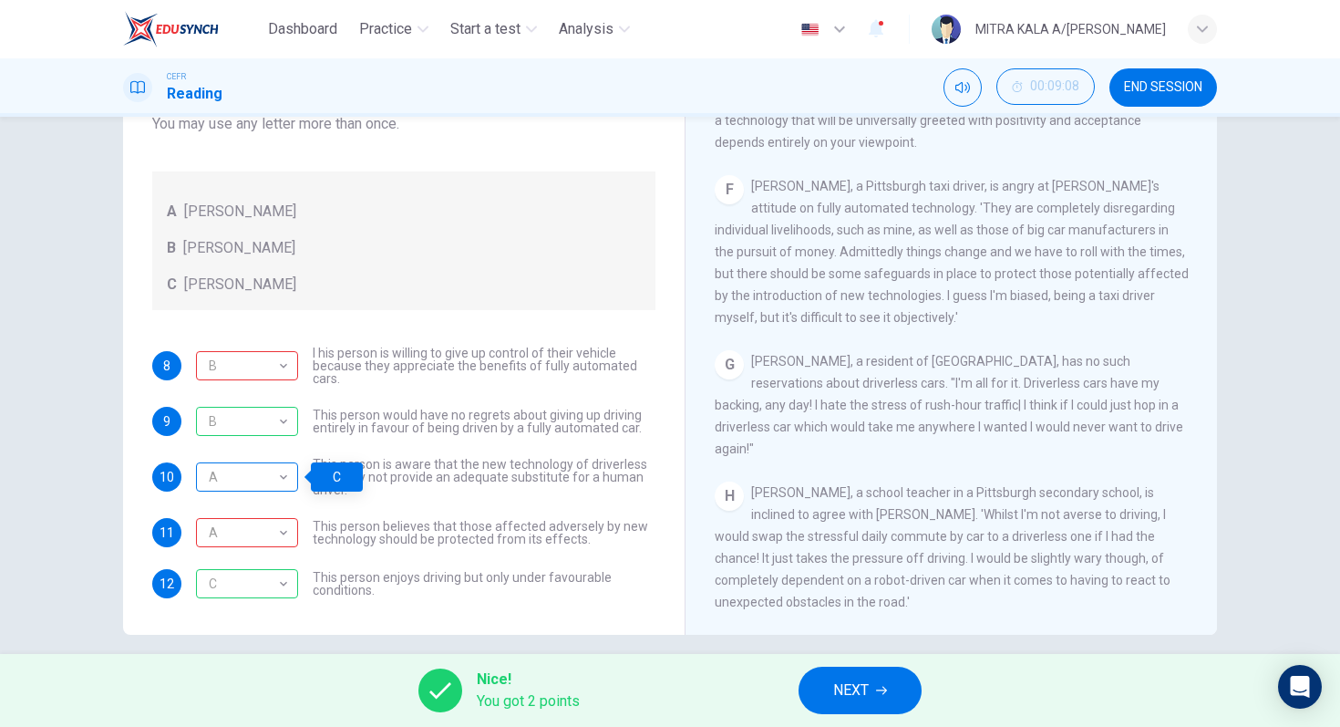
drag, startPoint x: 282, startPoint y: 491, endPoint x: 253, endPoint y: 493, distance: 28.3
click at [253, 494] on div "A" at bounding box center [244, 477] width 96 height 52
click at [251, 491] on div "A" at bounding box center [244, 477] width 96 height 52
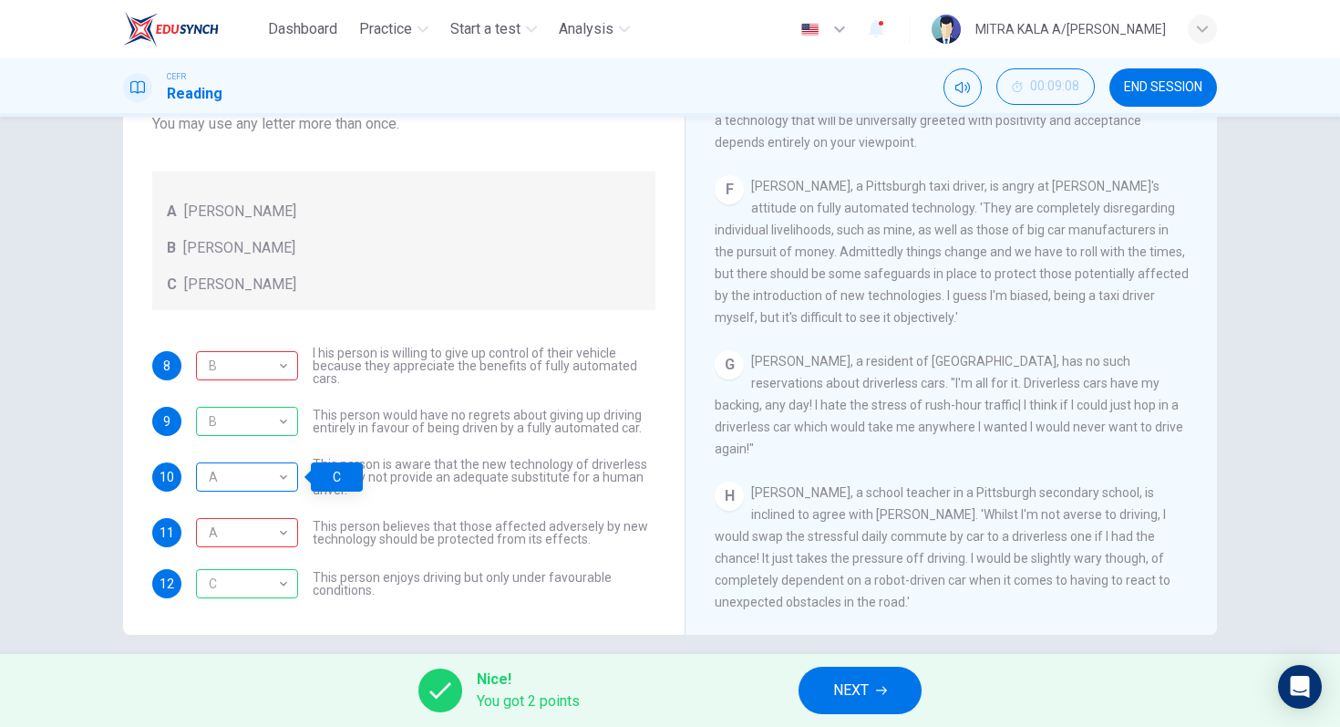
click at [251, 491] on div "A" at bounding box center [244, 477] width 96 height 52
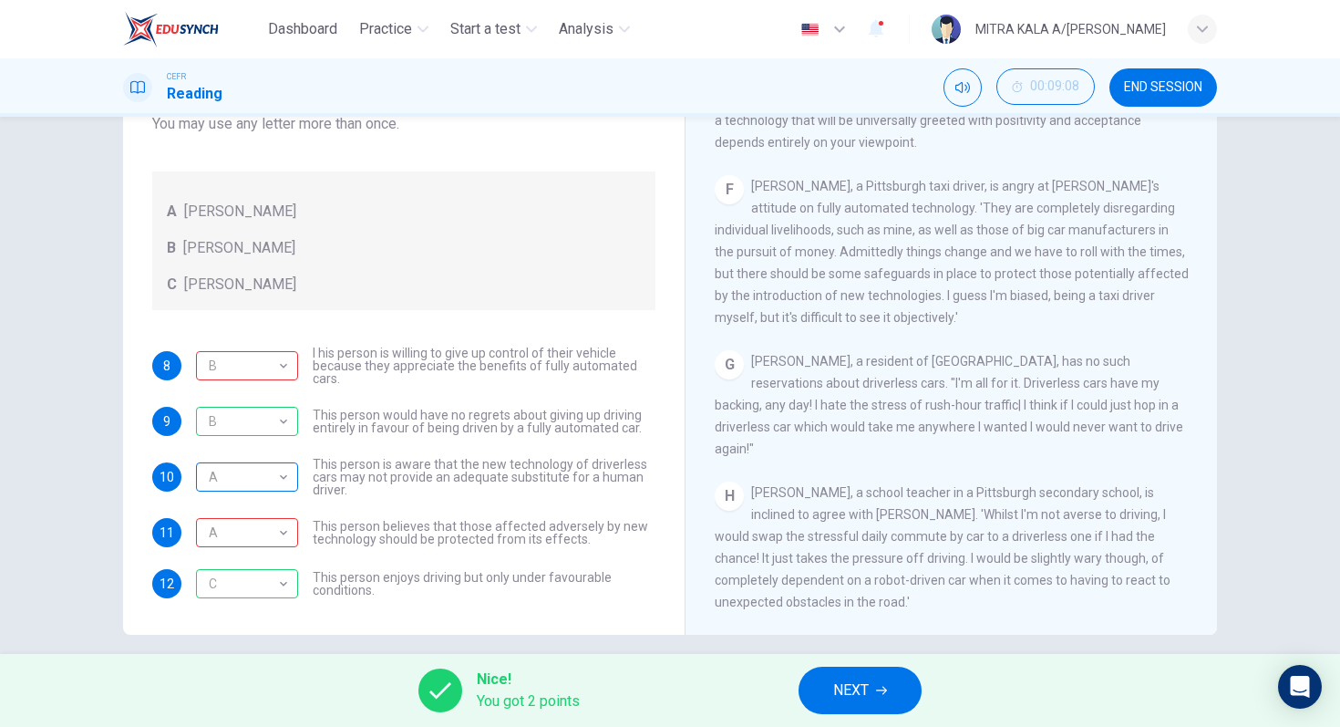
click at [251, 491] on div "A" at bounding box center [244, 477] width 96 height 52
click at [832, 690] on button "NEXT" at bounding box center [860, 690] width 123 height 47
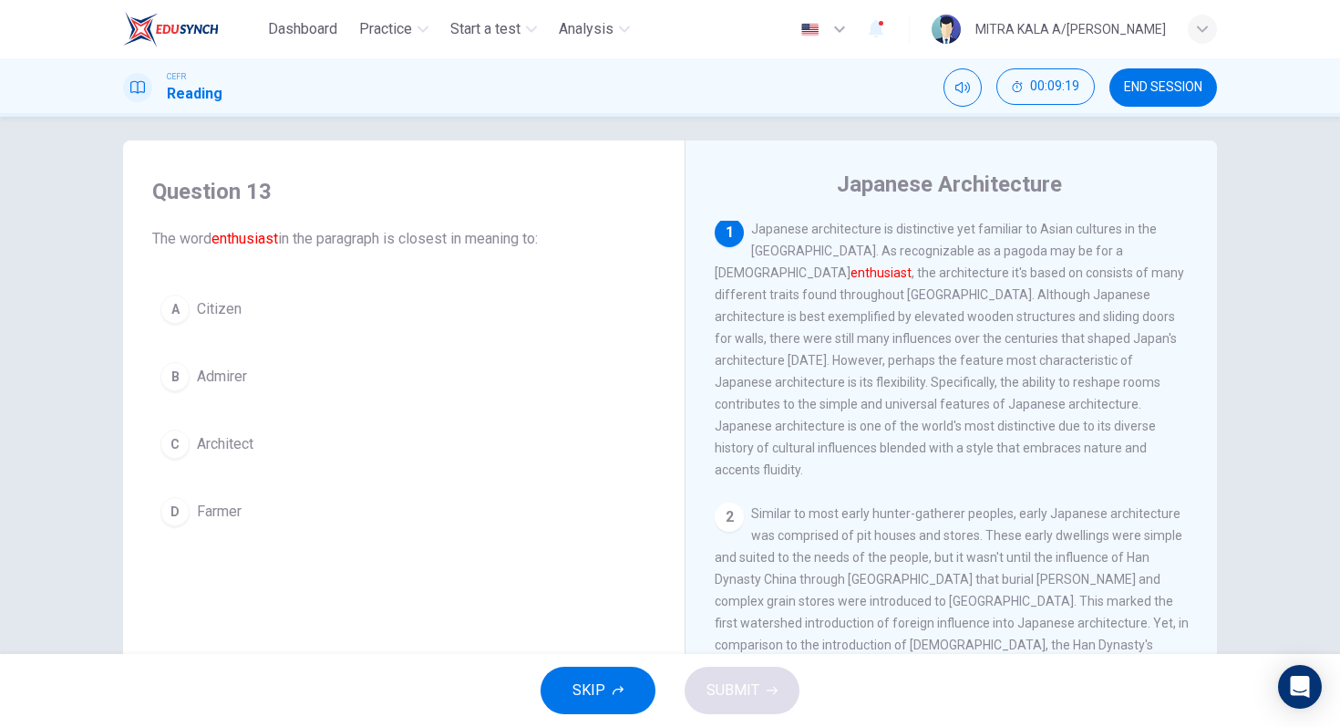
scroll to position [0, 0]
click at [182, 379] on div "B" at bounding box center [174, 376] width 29 height 29
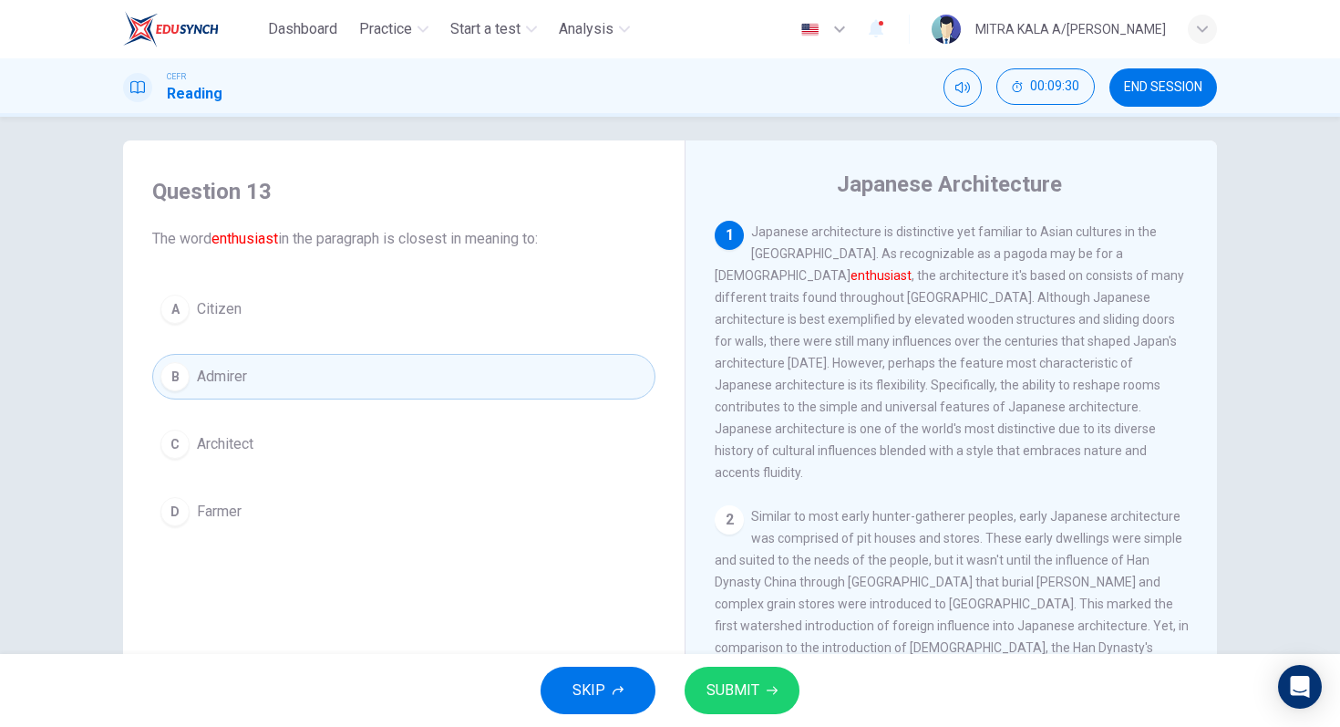
click at [698, 677] on button "SUBMIT" at bounding box center [742, 690] width 115 height 47
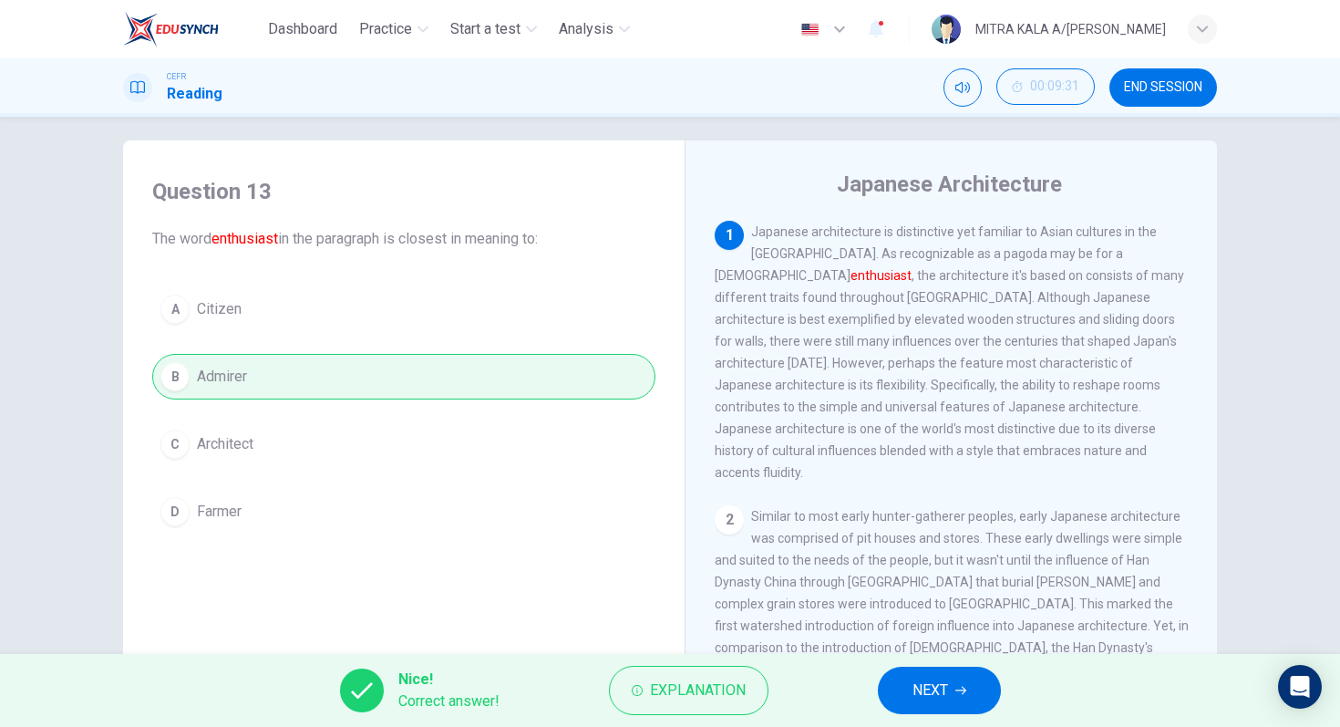
click at [1001, 682] on div "Nice! Correct answer! Explanation NEXT" at bounding box center [670, 690] width 1340 height 73
click at [977, 684] on button "NEXT" at bounding box center [939, 690] width 123 height 47
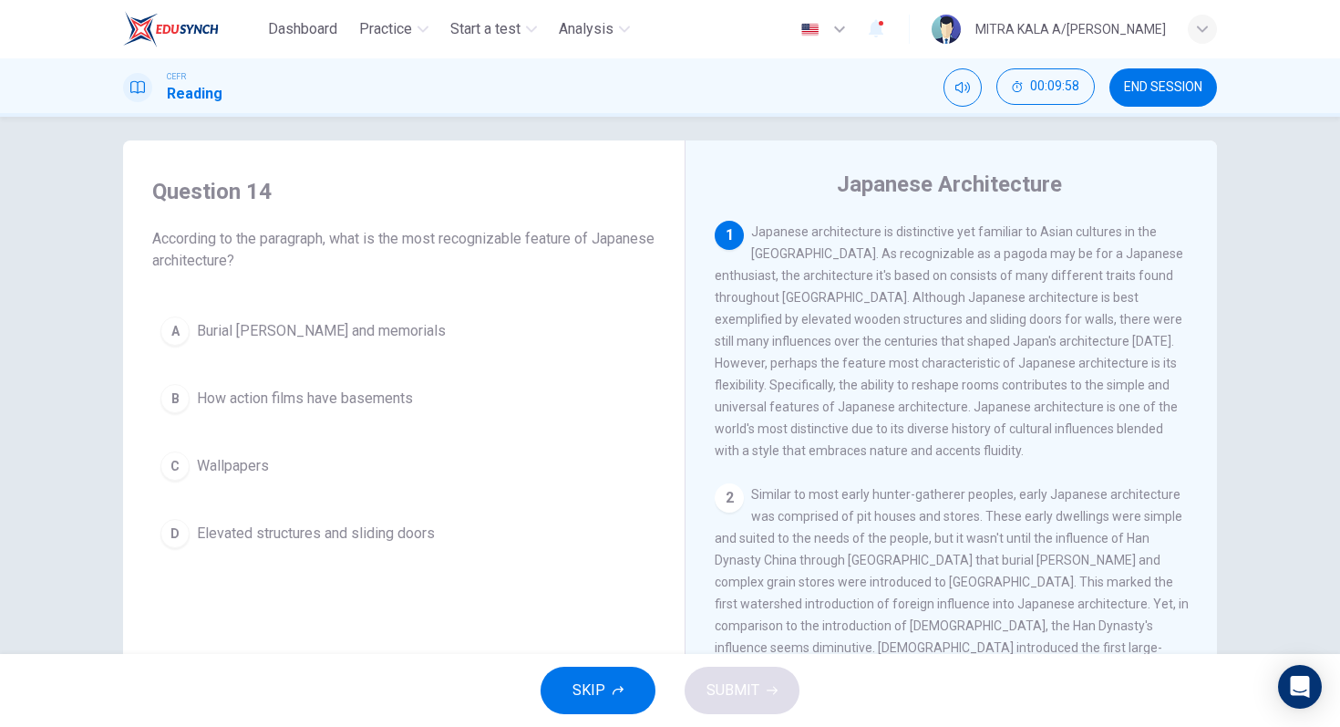
drag, startPoint x: 1049, startPoint y: 304, endPoint x: 1049, endPoint y: 280, distance: 23.7
click at [1049, 280] on span "Japanese architecture is distinctive yet familiar to Asian cultures in the [GEO…" at bounding box center [949, 340] width 469 height 233
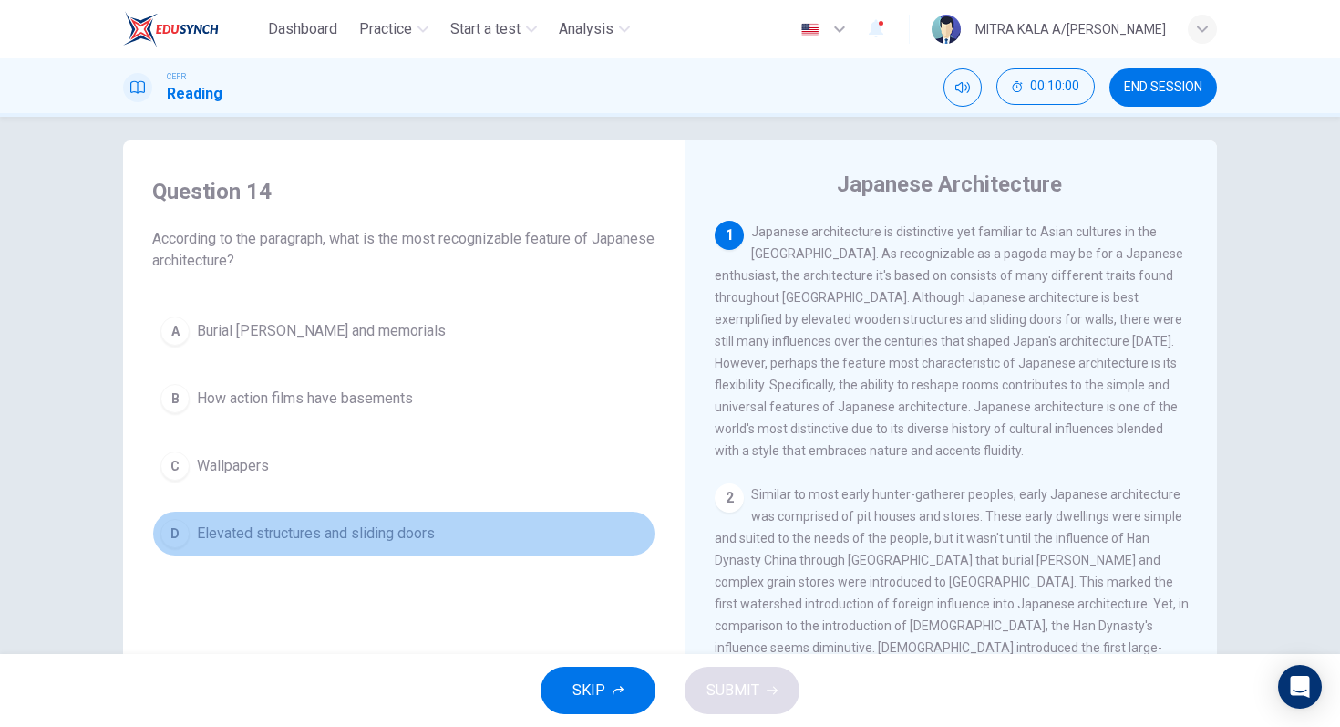
click at [191, 542] on button "D Elevated structures and sliding doors" at bounding box center [403, 534] width 503 height 46
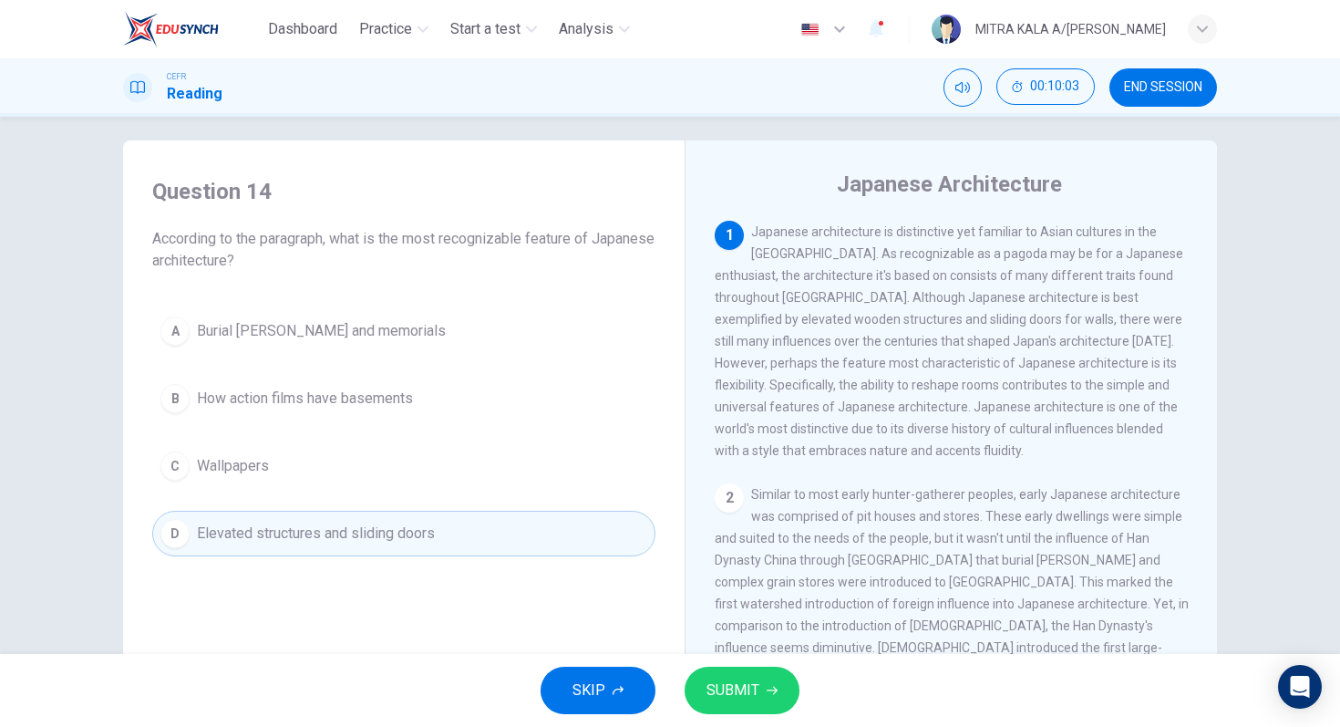
click at [722, 676] on button "SUBMIT" at bounding box center [742, 690] width 115 height 47
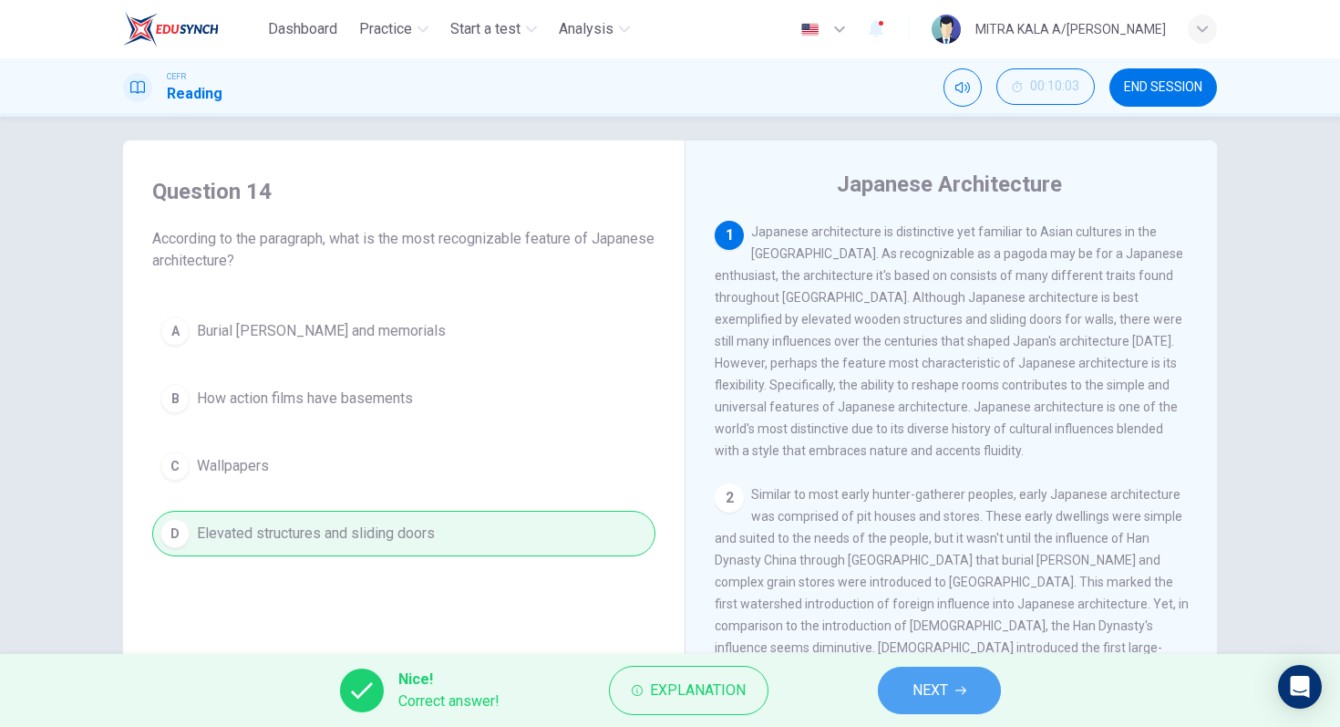
click at [922, 672] on button "NEXT" at bounding box center [939, 690] width 123 height 47
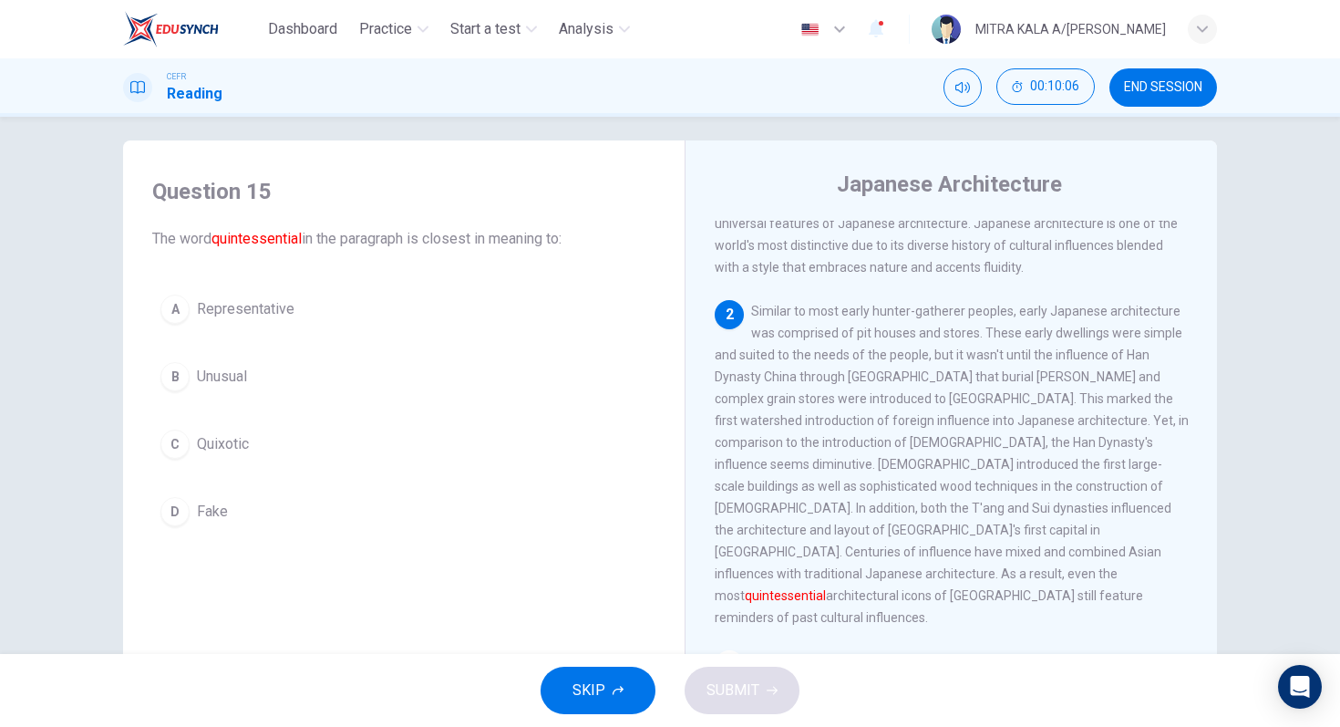
scroll to position [184, 0]
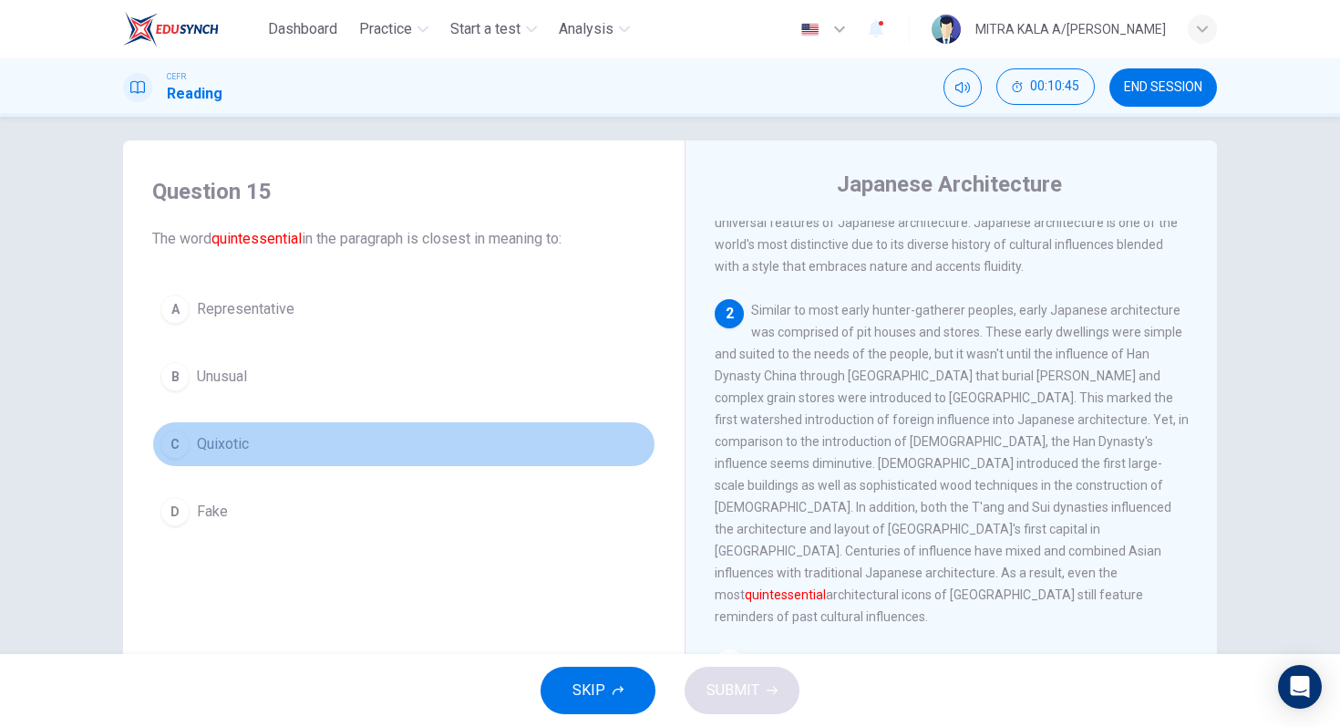
click at [180, 450] on div "C" at bounding box center [174, 443] width 29 height 29
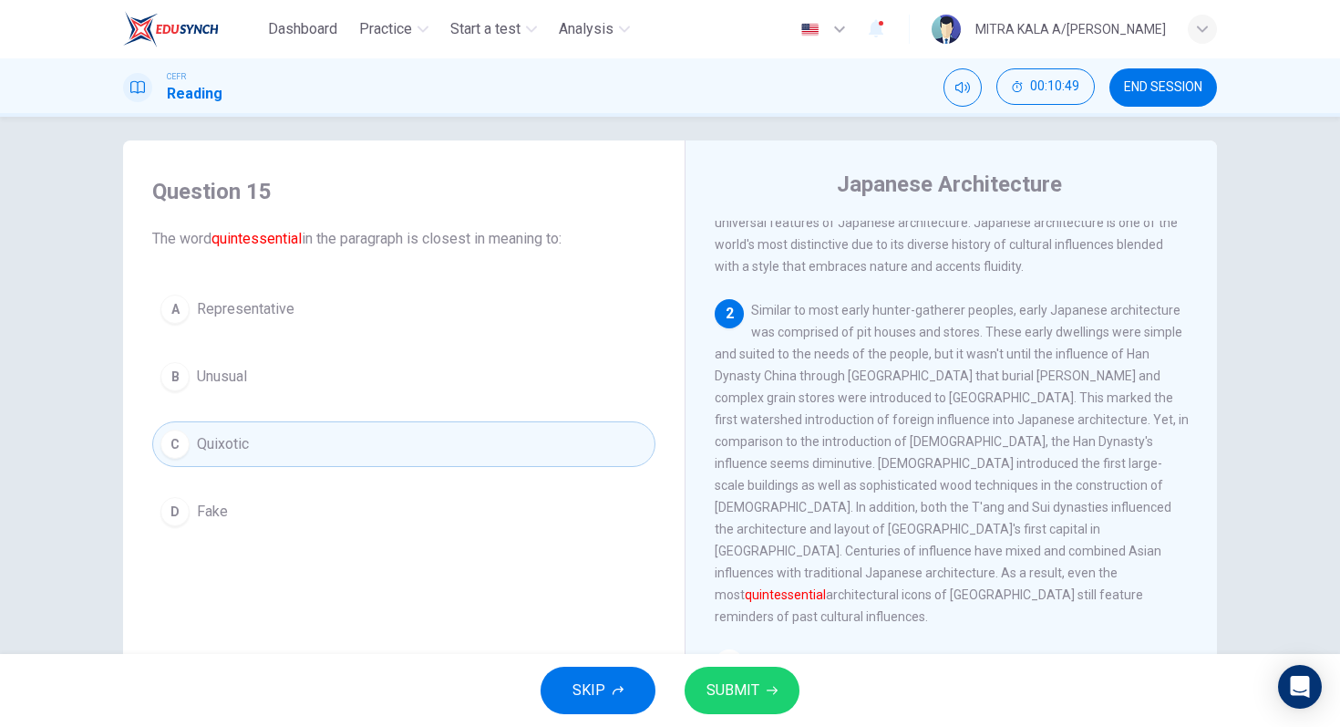
click at [728, 678] on span "SUBMIT" at bounding box center [733, 690] width 53 height 26
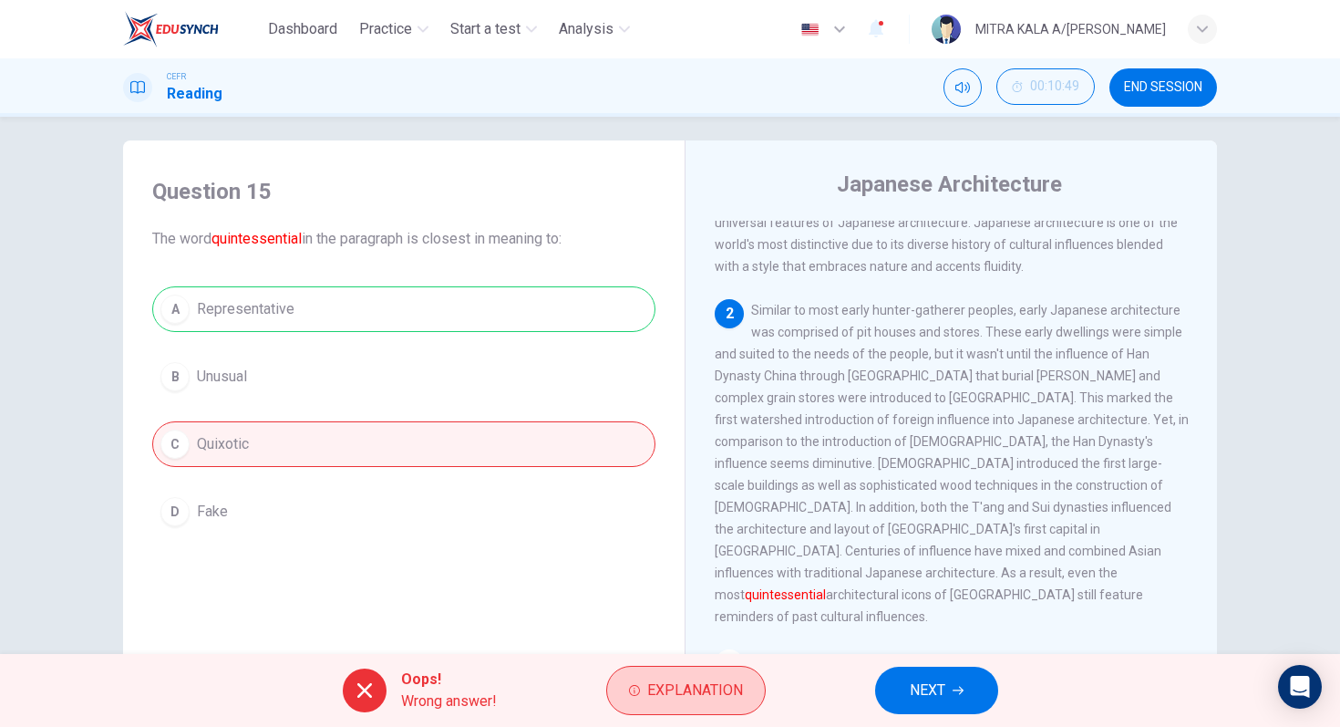
click at [625, 707] on button "Explanation" at bounding box center [686, 690] width 160 height 49
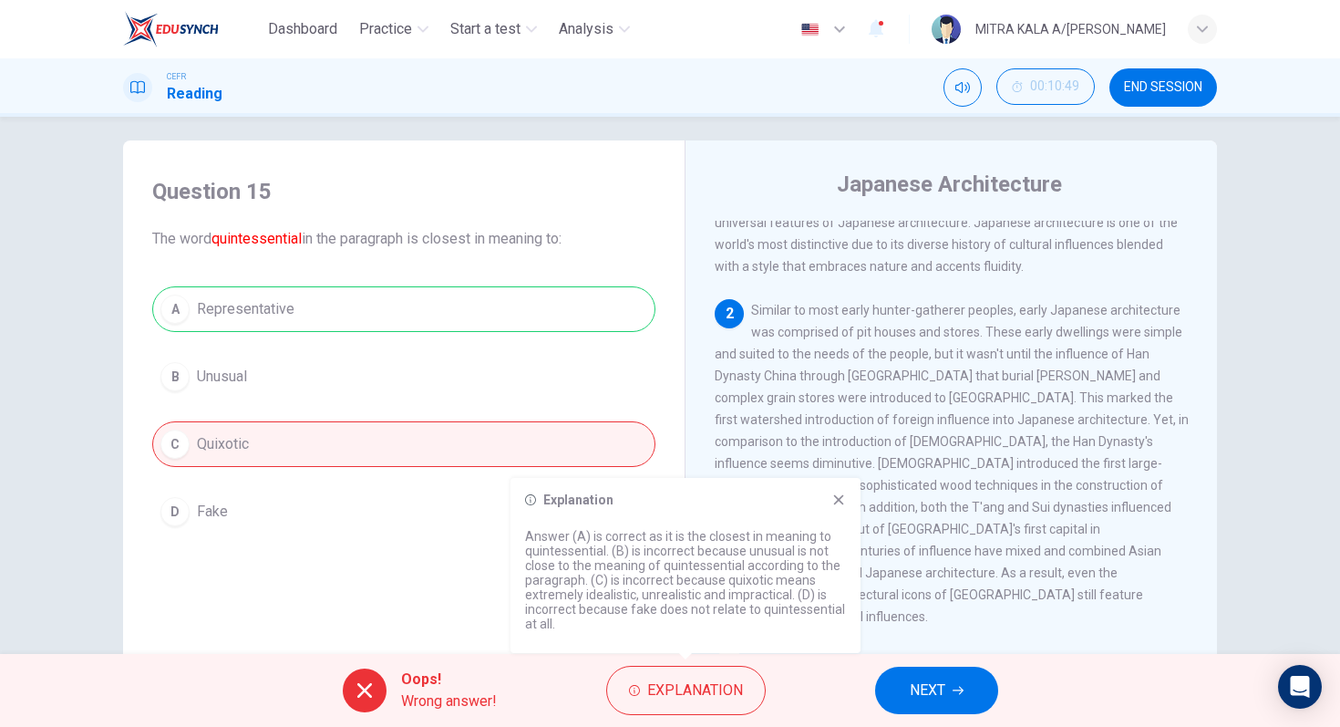
click at [868, 550] on span "Similar to most early hunter-gatherer peoples, early Japanese architecture was …" at bounding box center [952, 463] width 474 height 321
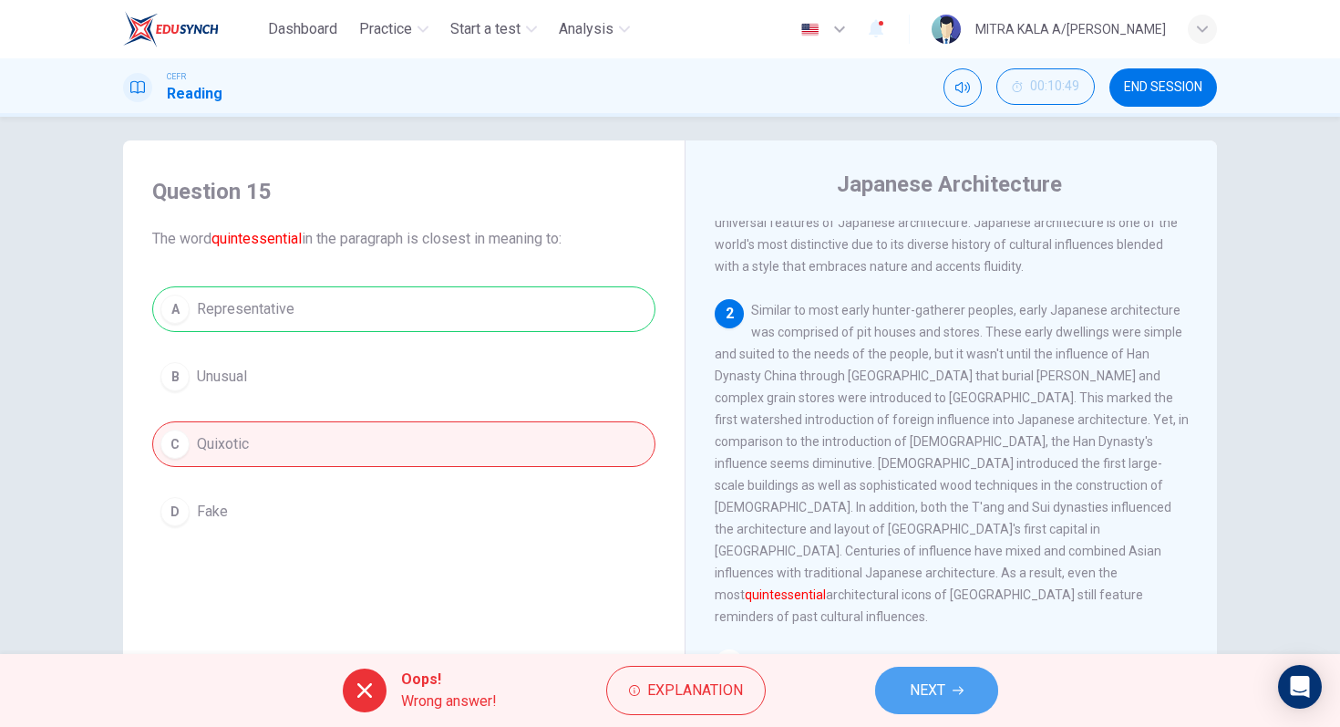
click at [926, 703] on button "NEXT" at bounding box center [936, 690] width 123 height 47
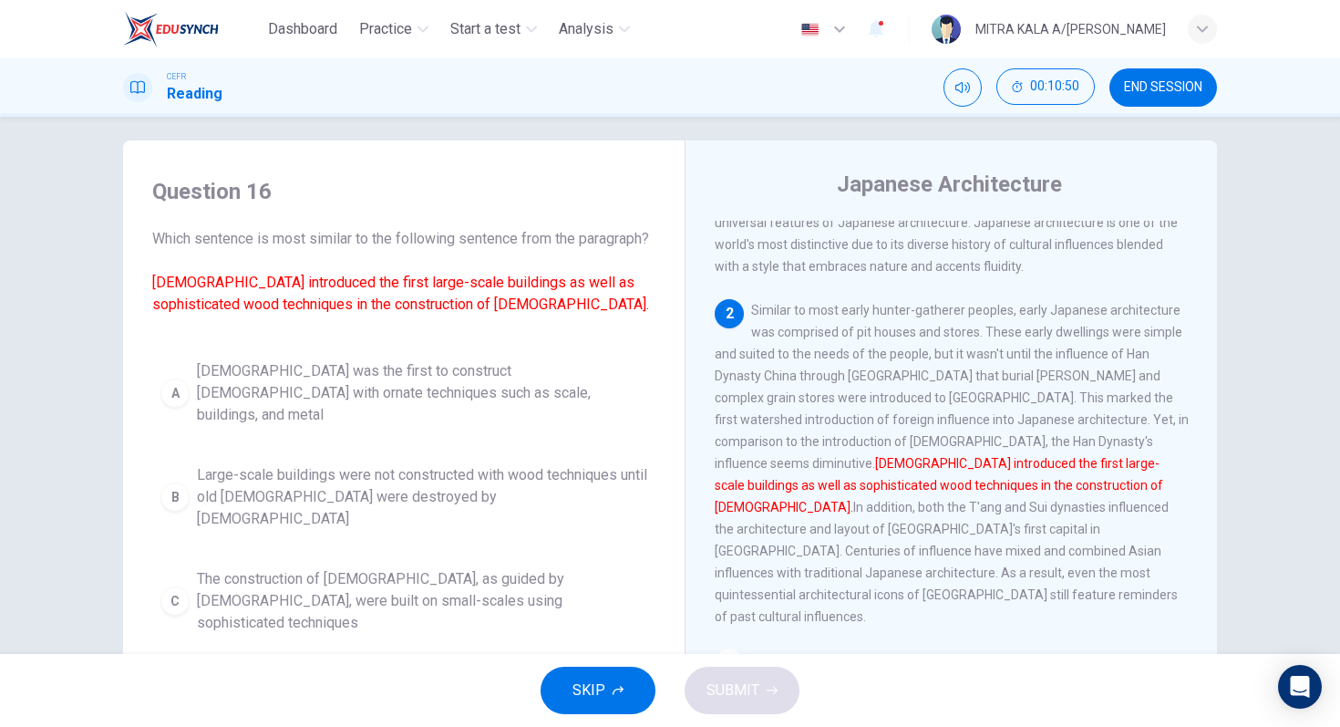
scroll to position [71, 0]
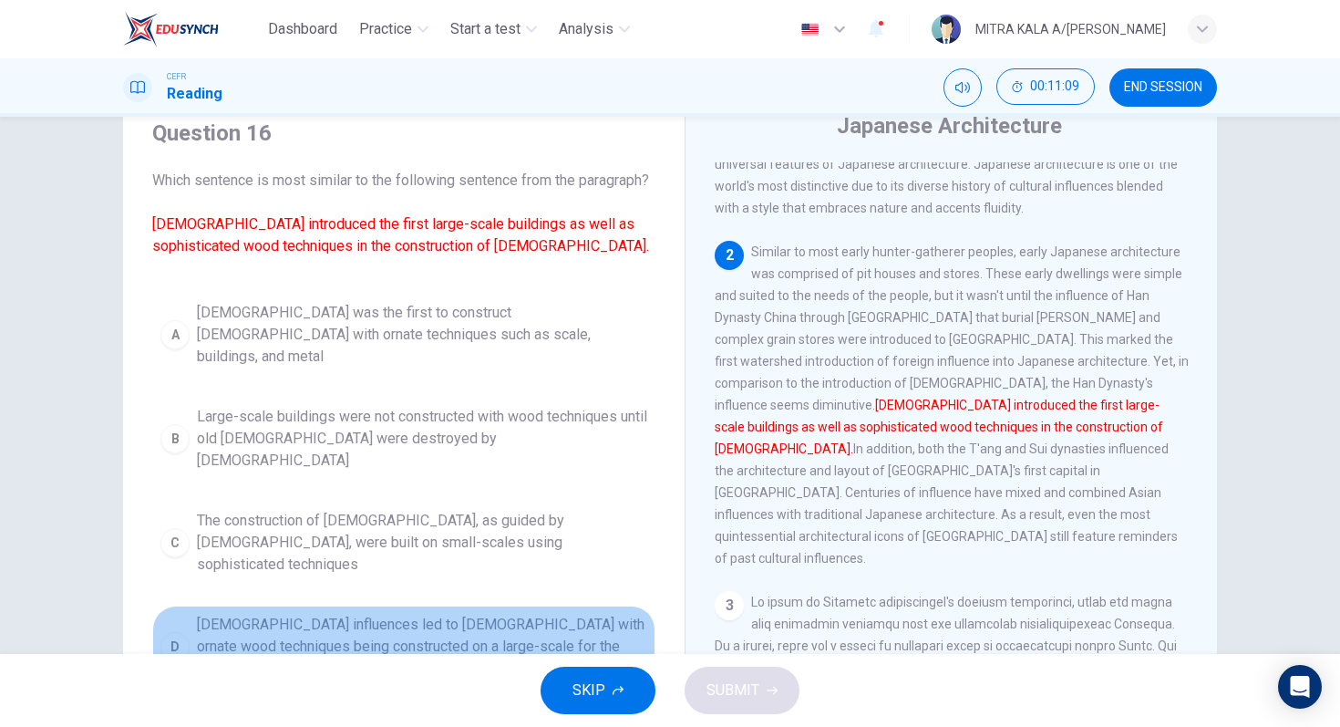
click at [169, 632] on div "D" at bounding box center [174, 646] width 29 height 29
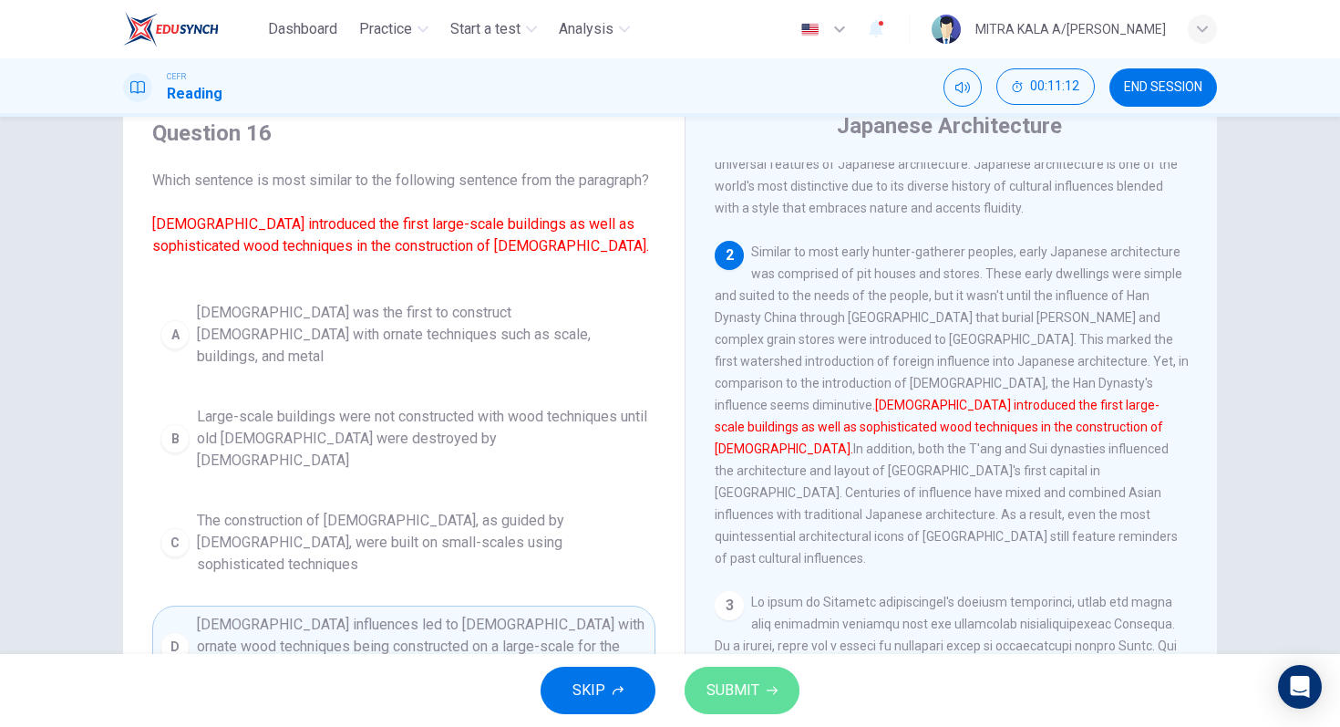
click at [744, 671] on button "SUBMIT" at bounding box center [742, 690] width 115 height 47
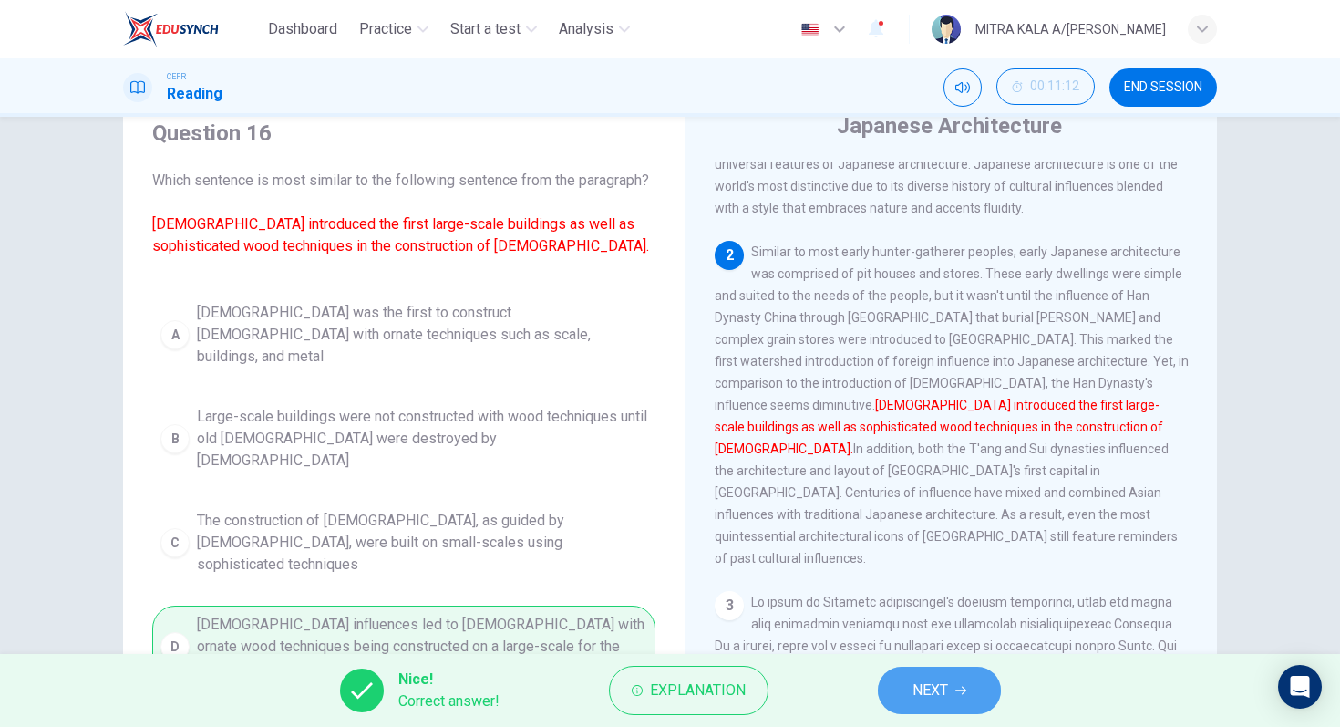
click at [956, 674] on button "NEXT" at bounding box center [939, 690] width 123 height 47
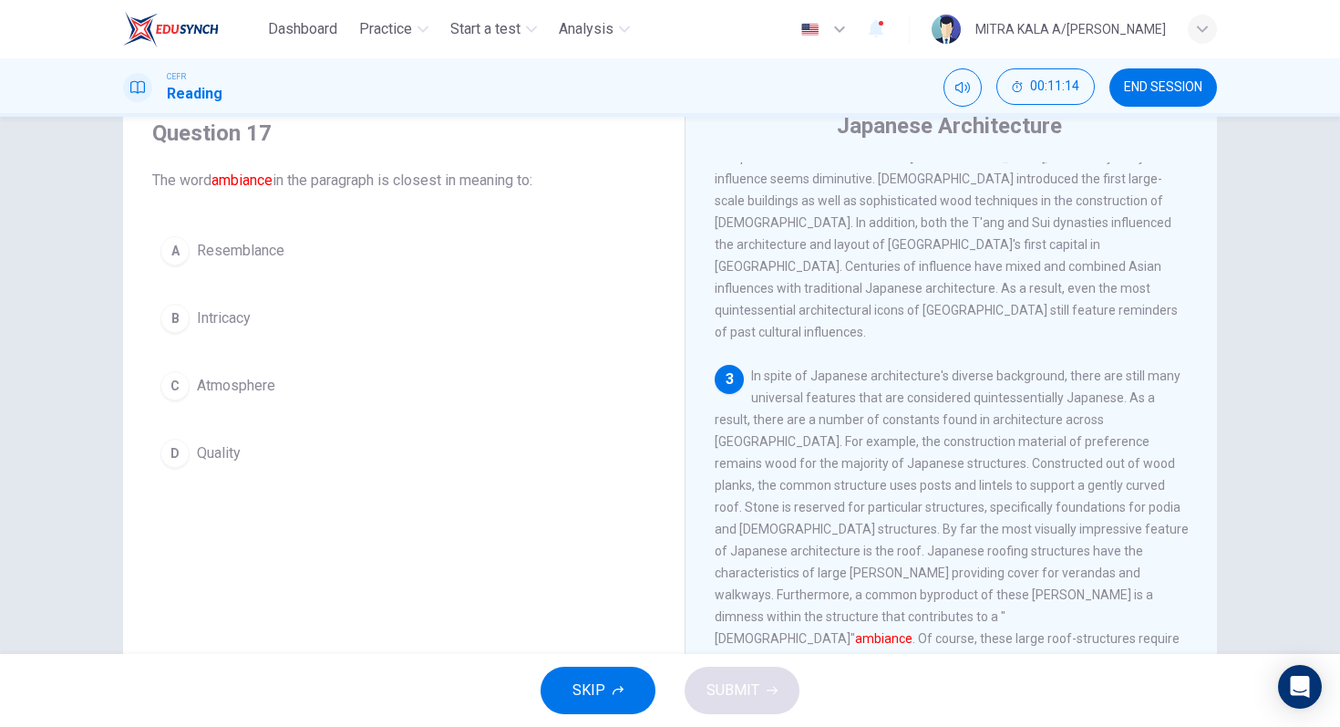
scroll to position [417, 0]
click at [173, 398] on div "C" at bounding box center [174, 385] width 29 height 29
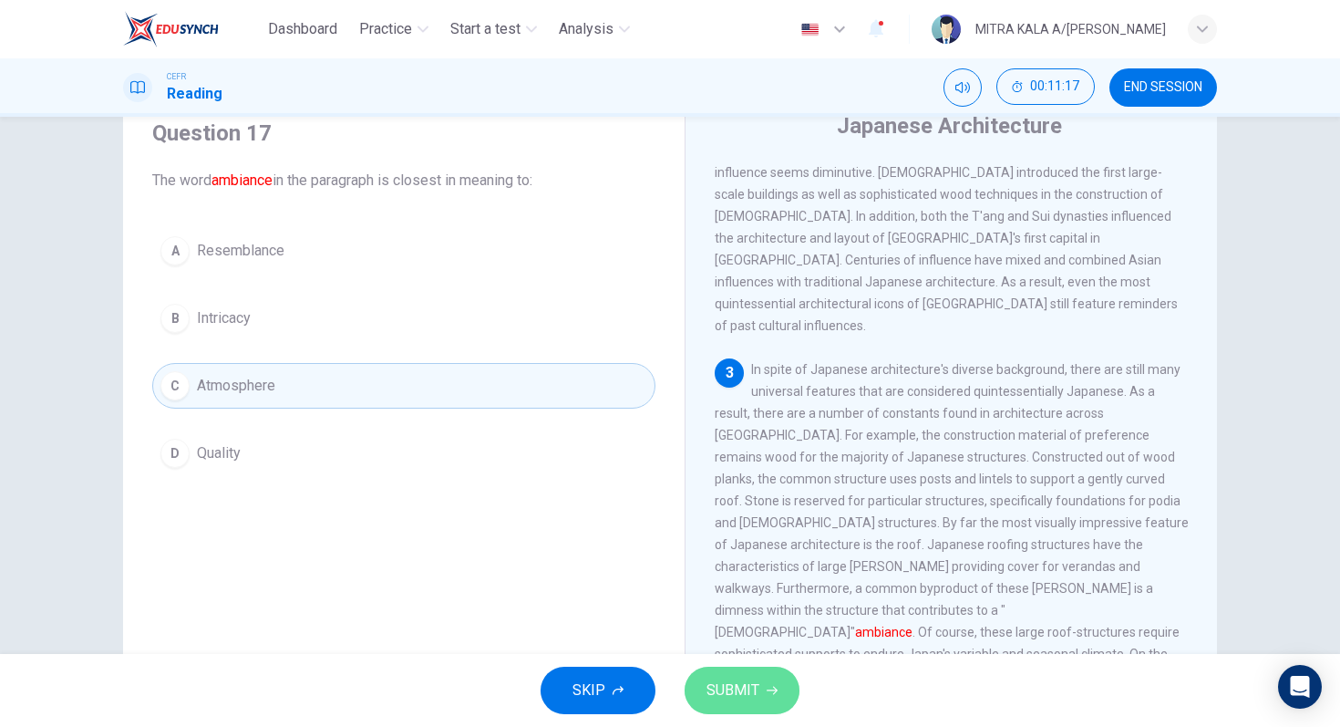
click at [733, 698] on span "SUBMIT" at bounding box center [733, 690] width 53 height 26
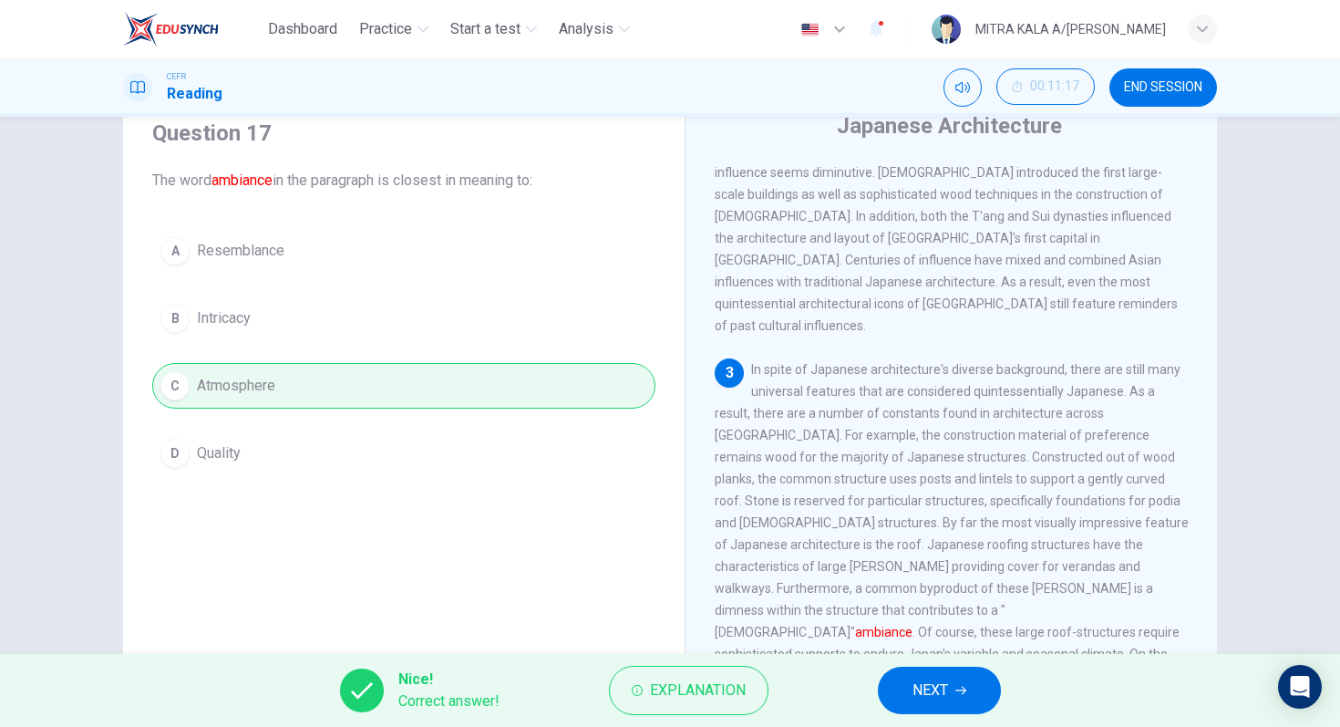
click at [940, 696] on span "NEXT" at bounding box center [931, 690] width 36 height 26
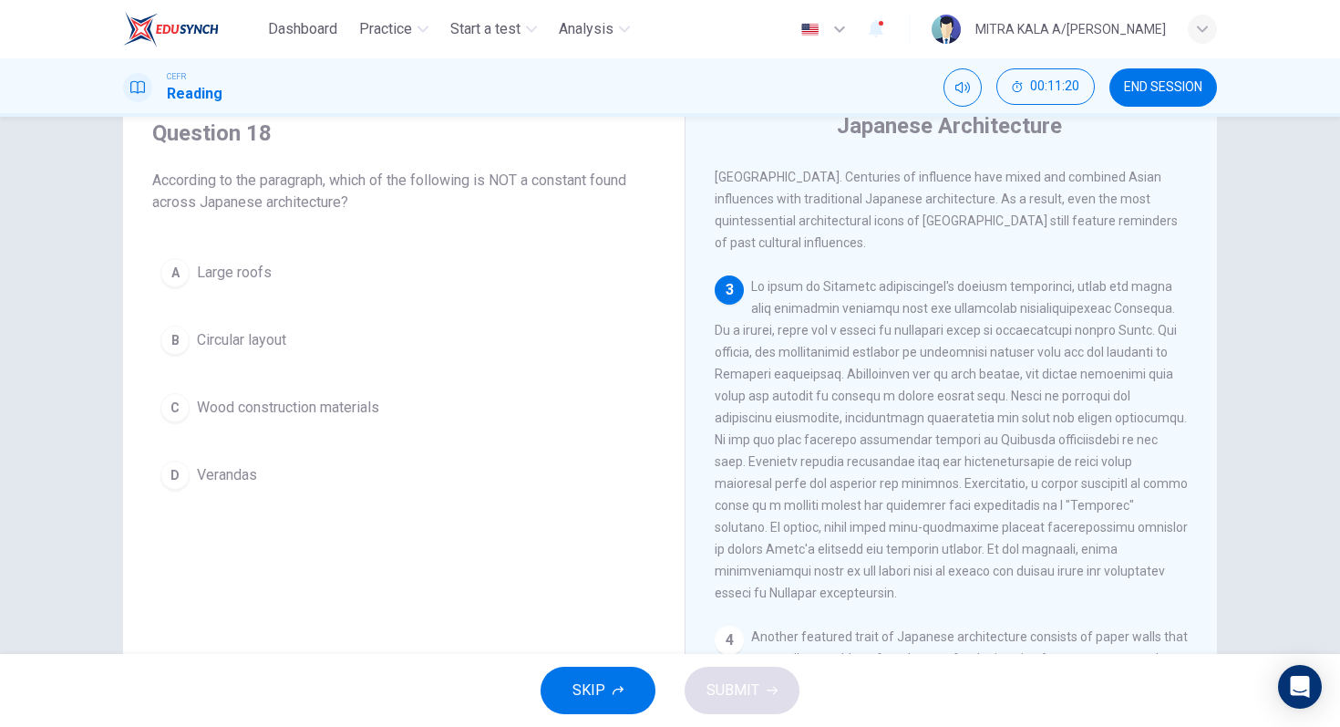
scroll to position [501, 0]
click at [177, 342] on div "B" at bounding box center [174, 340] width 29 height 29
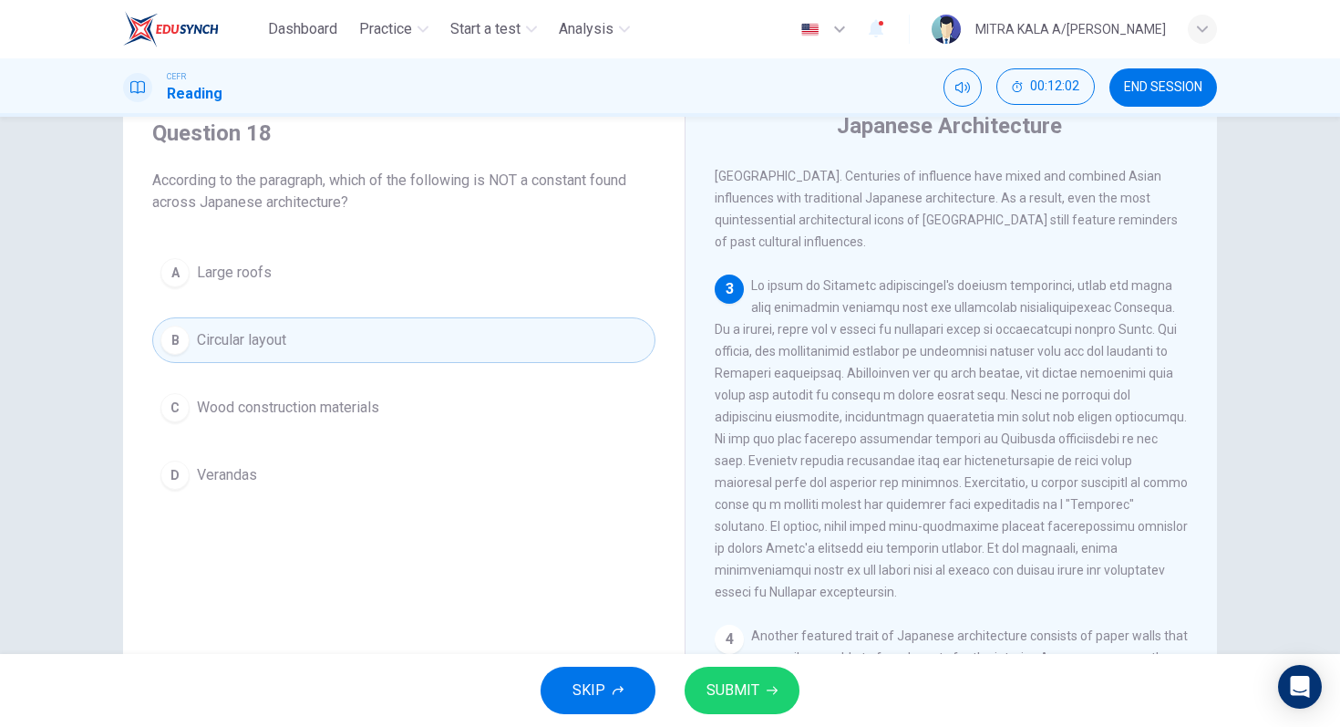
click at [725, 689] on span "SUBMIT" at bounding box center [733, 690] width 53 height 26
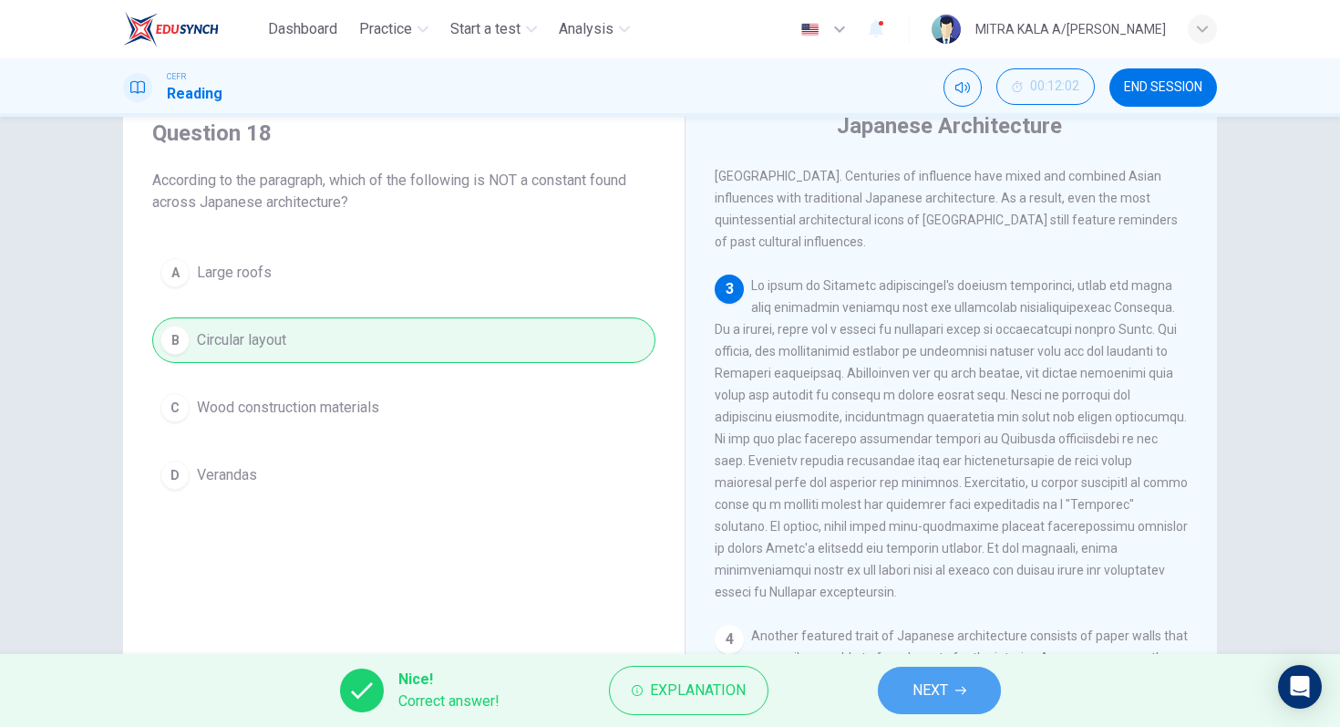
click at [910, 708] on button "NEXT" at bounding box center [939, 690] width 123 height 47
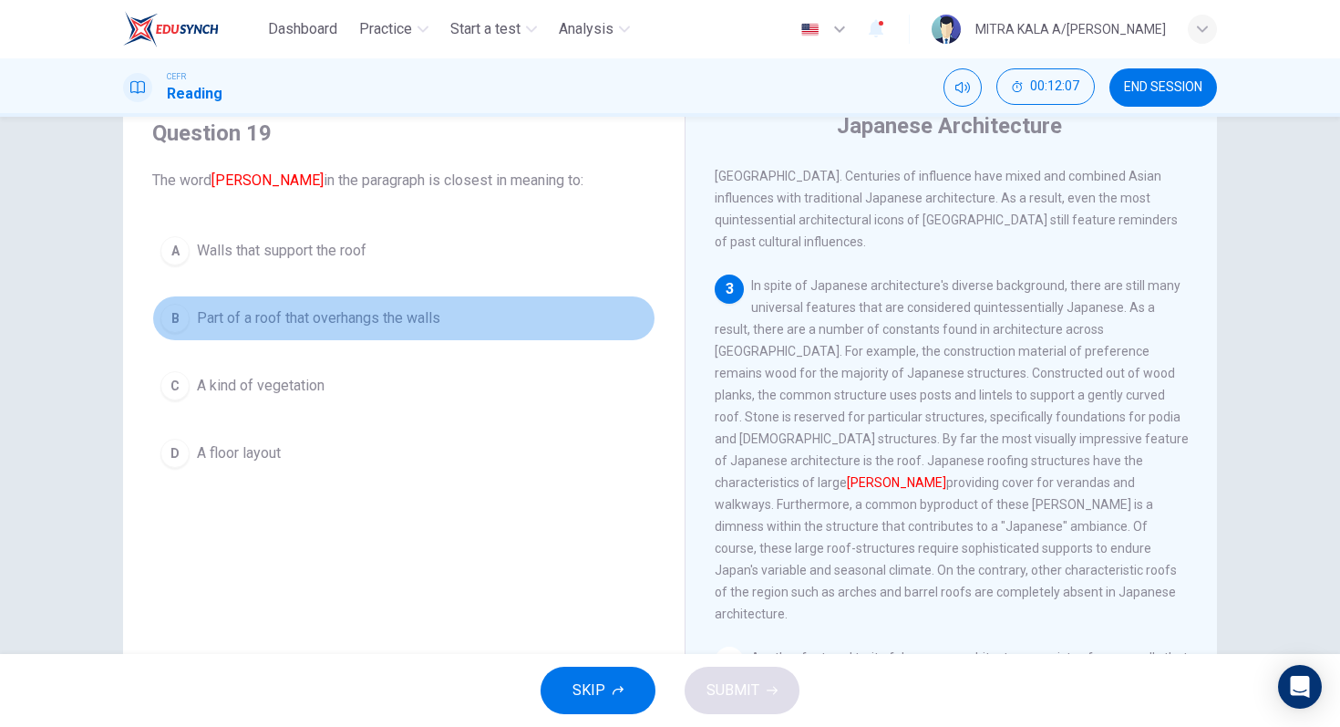
click at [197, 314] on span "Part of a roof that overhangs the walls" at bounding box center [318, 318] width 243 height 22
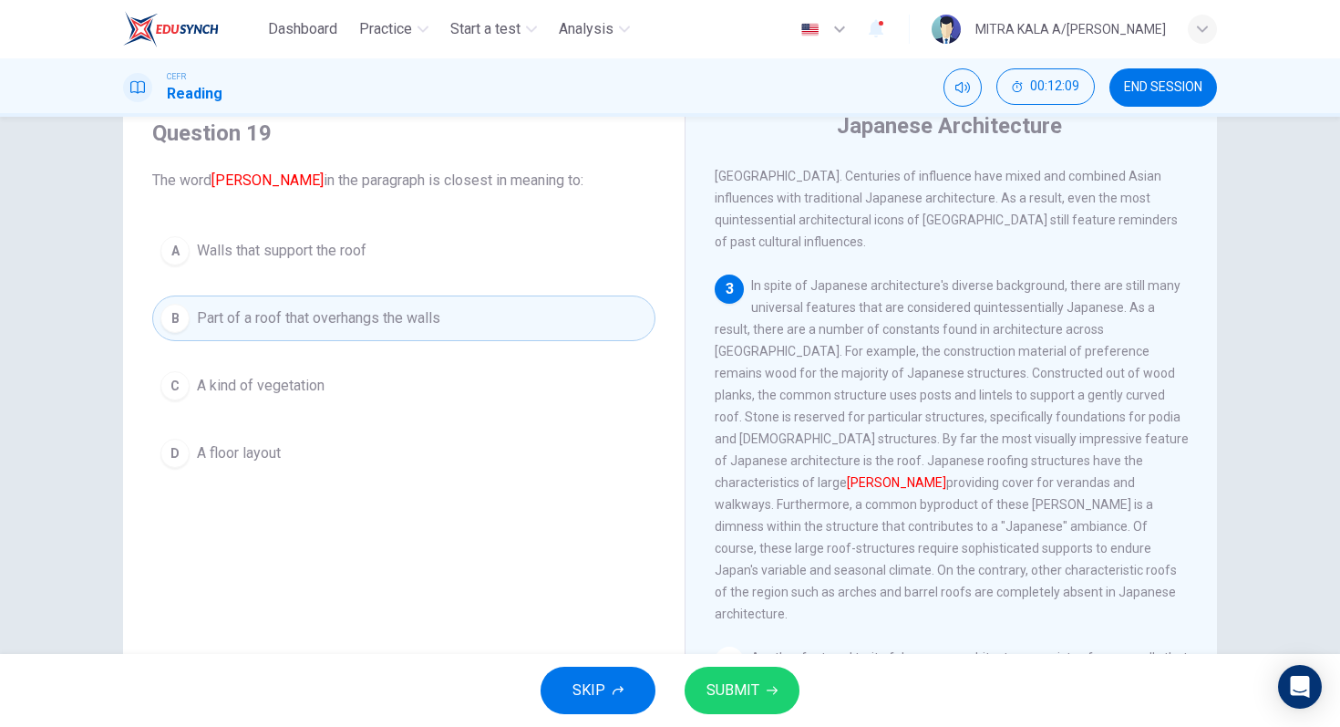
click at [755, 675] on button "SUBMIT" at bounding box center [742, 690] width 115 height 47
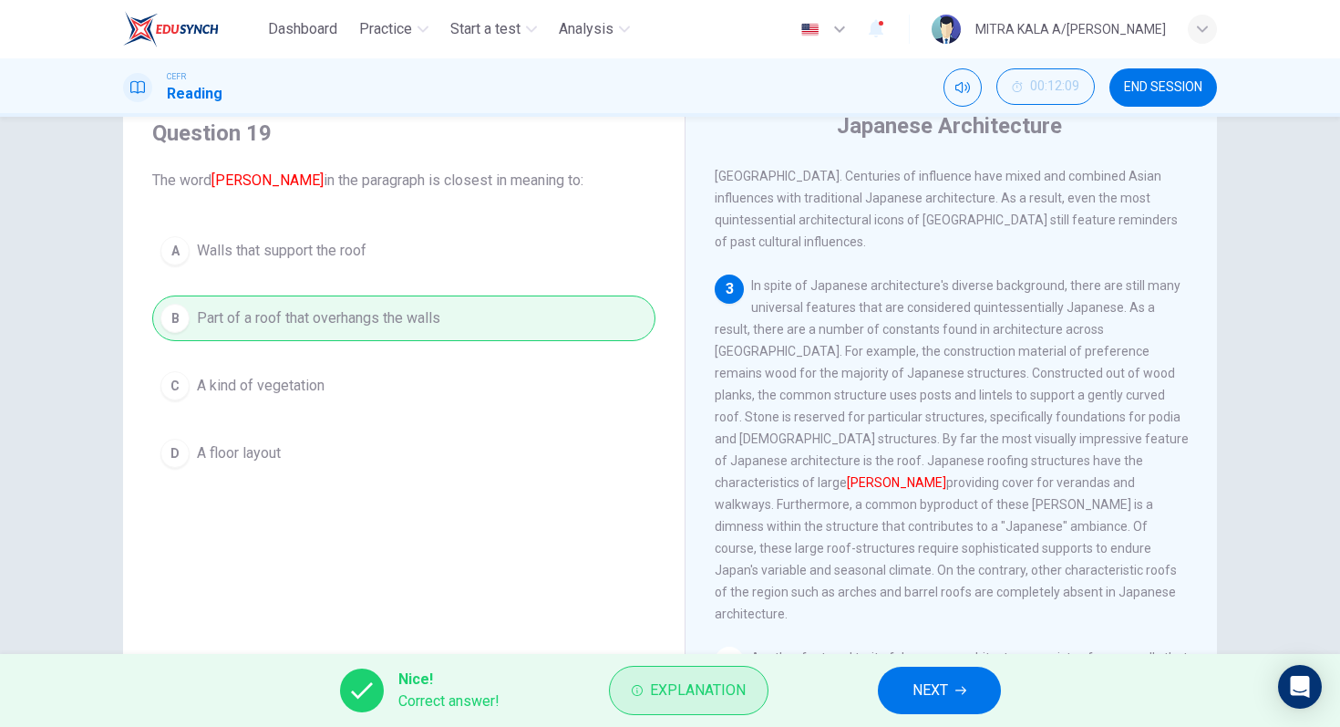
click at [654, 695] on span "Explanation" at bounding box center [698, 690] width 96 height 26
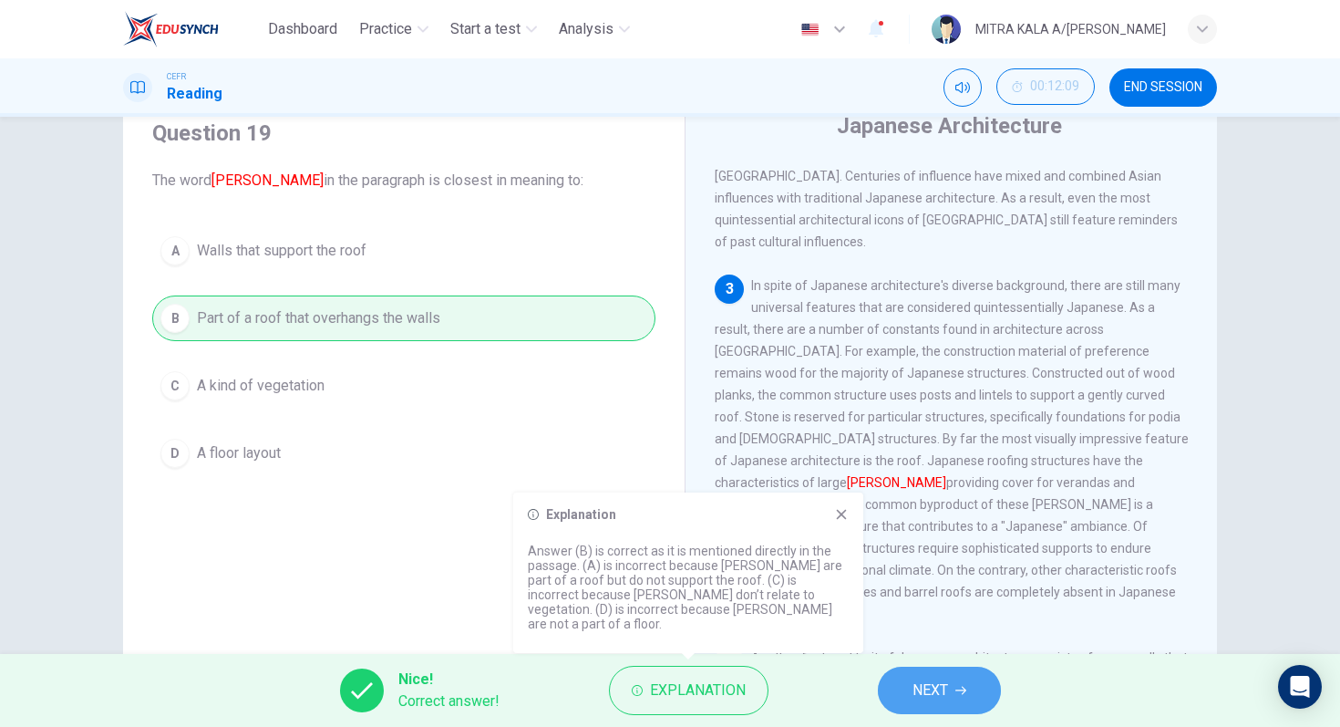
click at [956, 681] on button "NEXT" at bounding box center [939, 690] width 123 height 47
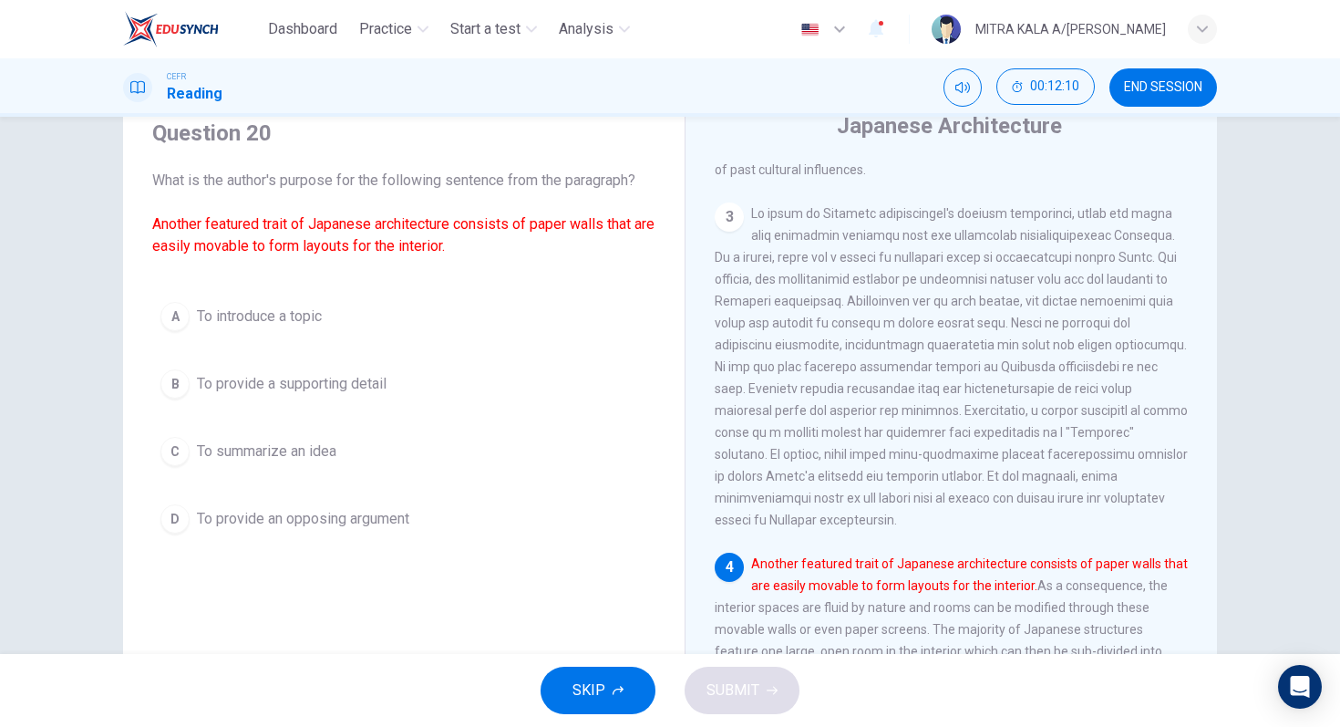
scroll to position [578, 0]
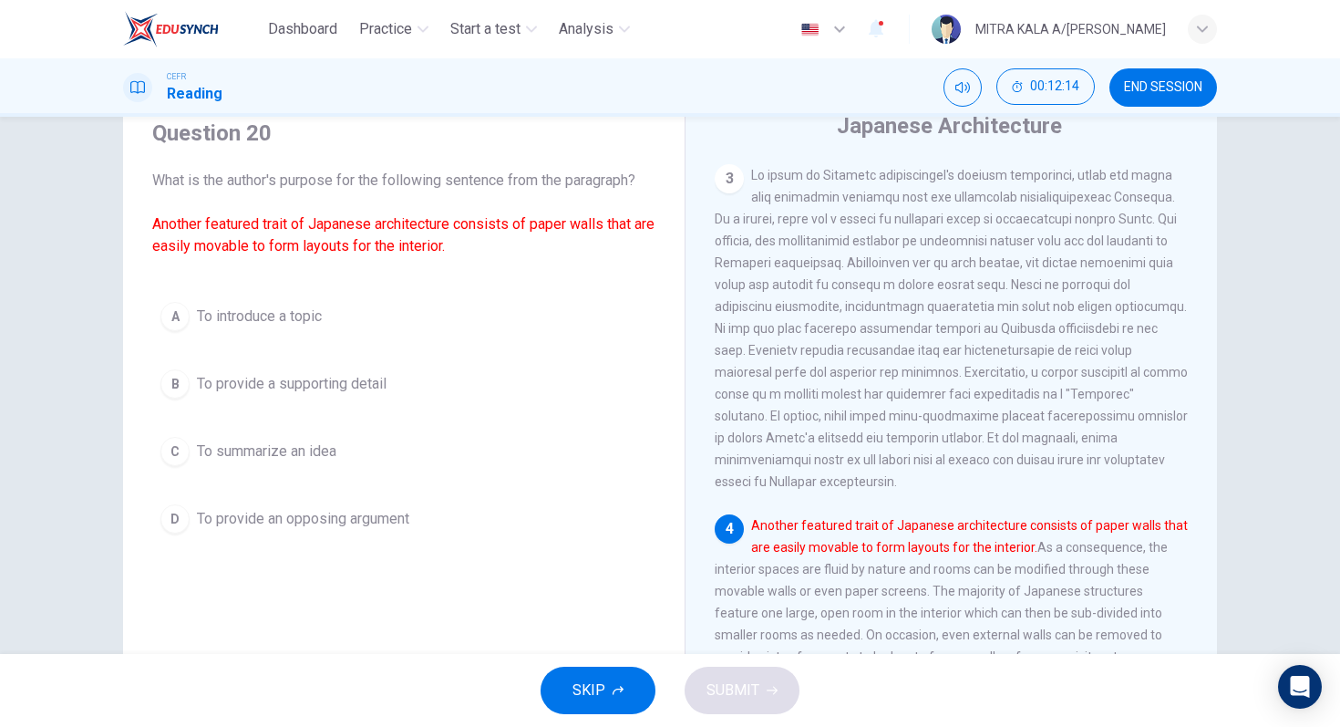
click at [853, 555] on span "Another featured trait of Japanese architecture consists of paper walls that ar…" at bounding box center [951, 656] width 473 height 277
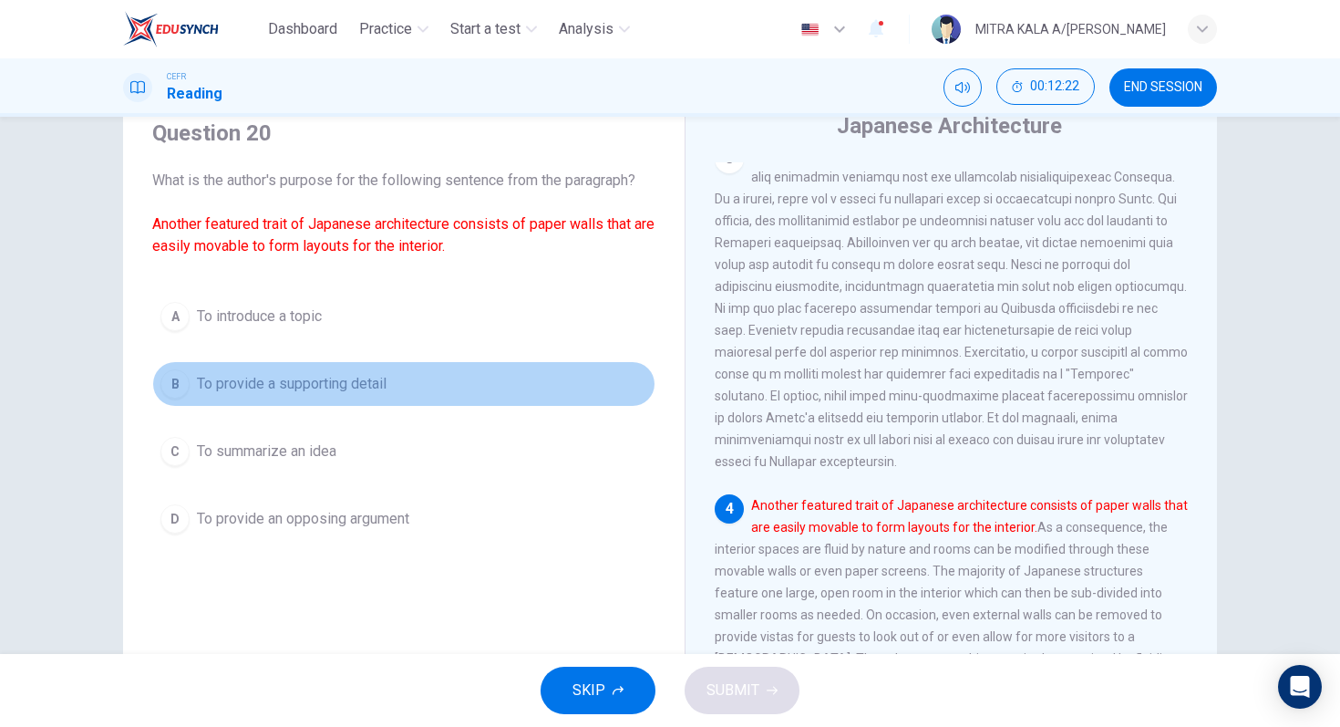
click at [180, 386] on div "B" at bounding box center [174, 383] width 29 height 29
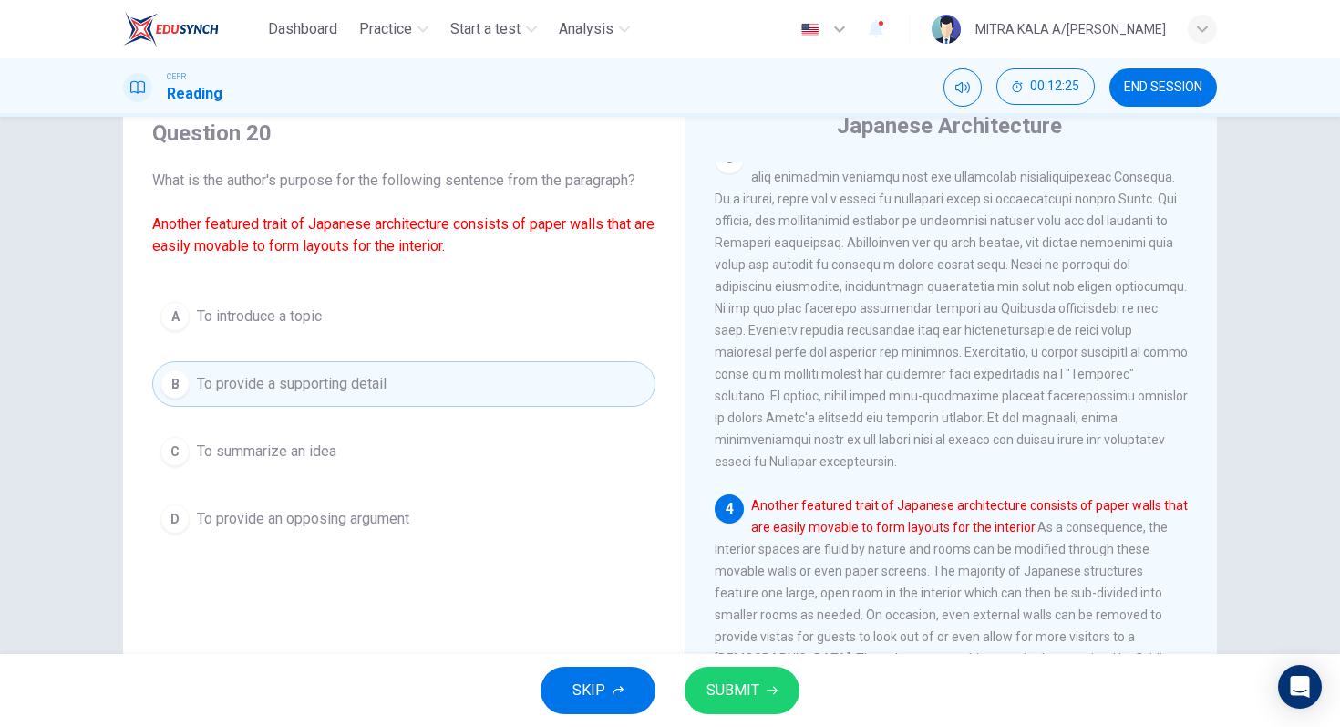
click at [702, 689] on button "SUBMIT" at bounding box center [742, 690] width 115 height 47
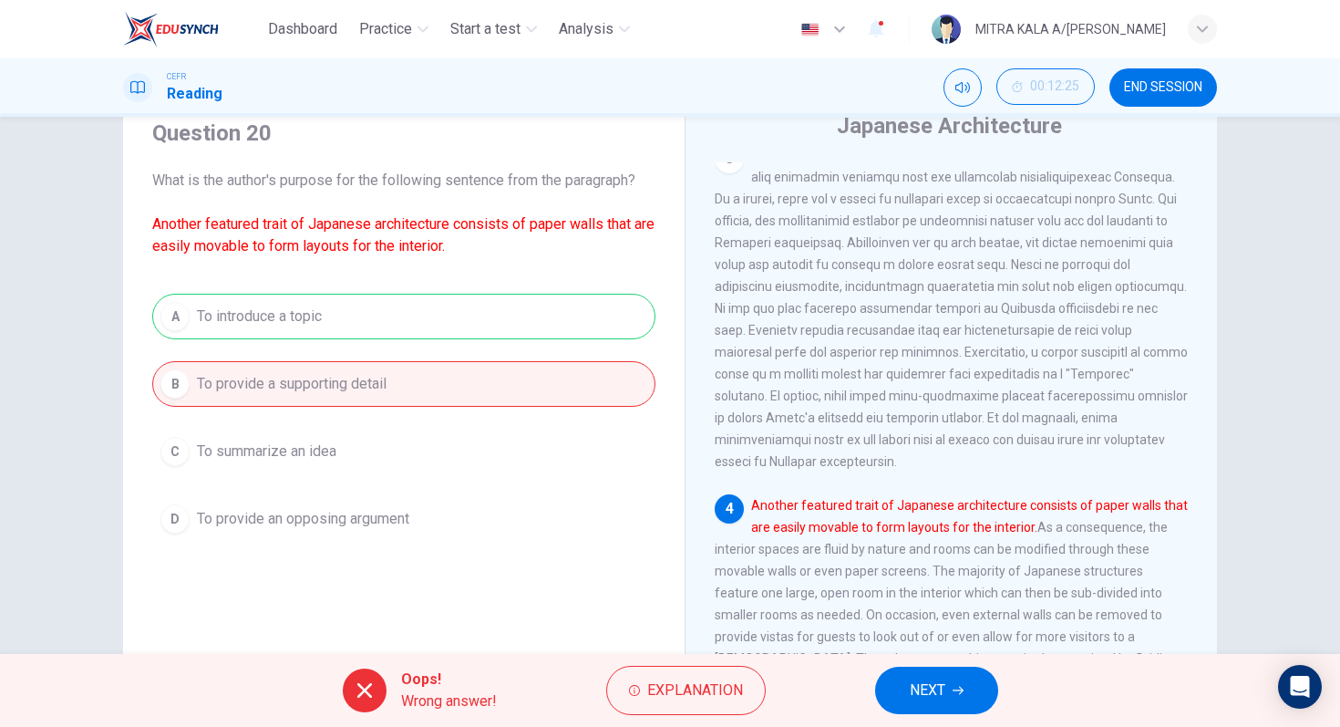
click at [937, 677] on button "NEXT" at bounding box center [936, 690] width 123 height 47
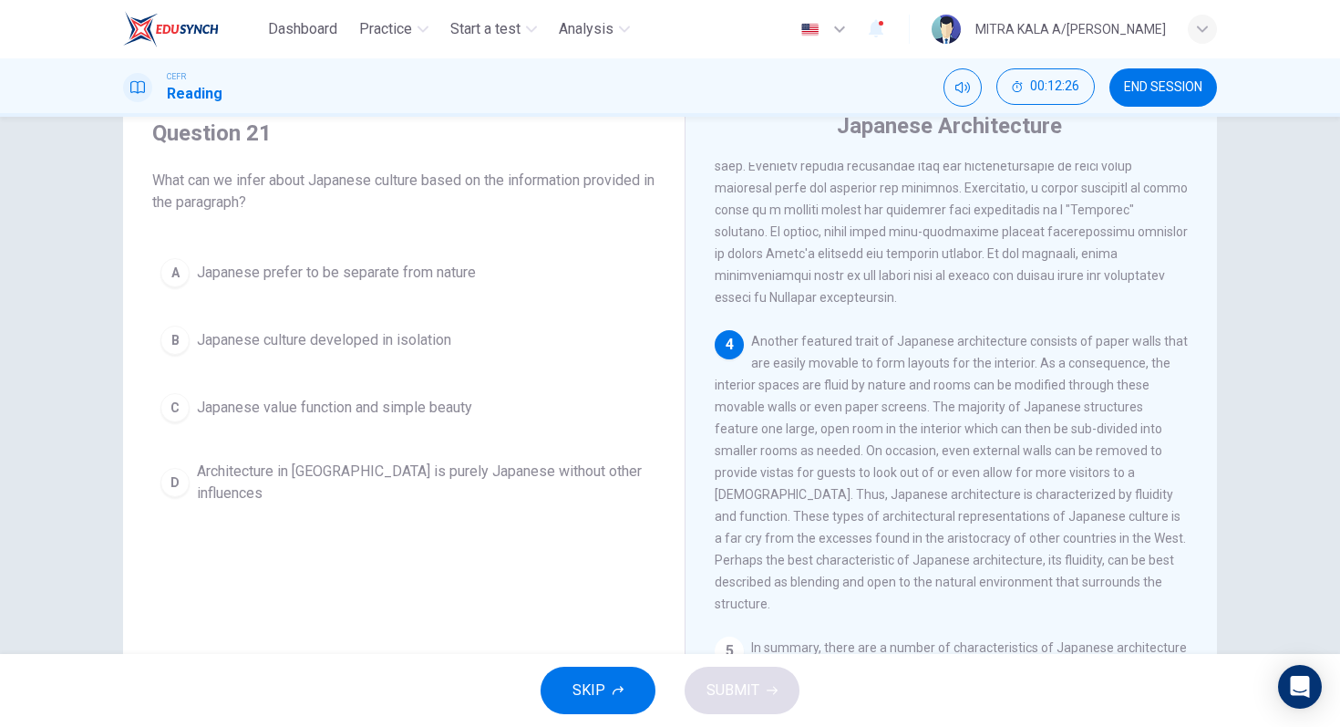
scroll to position [788, 0]
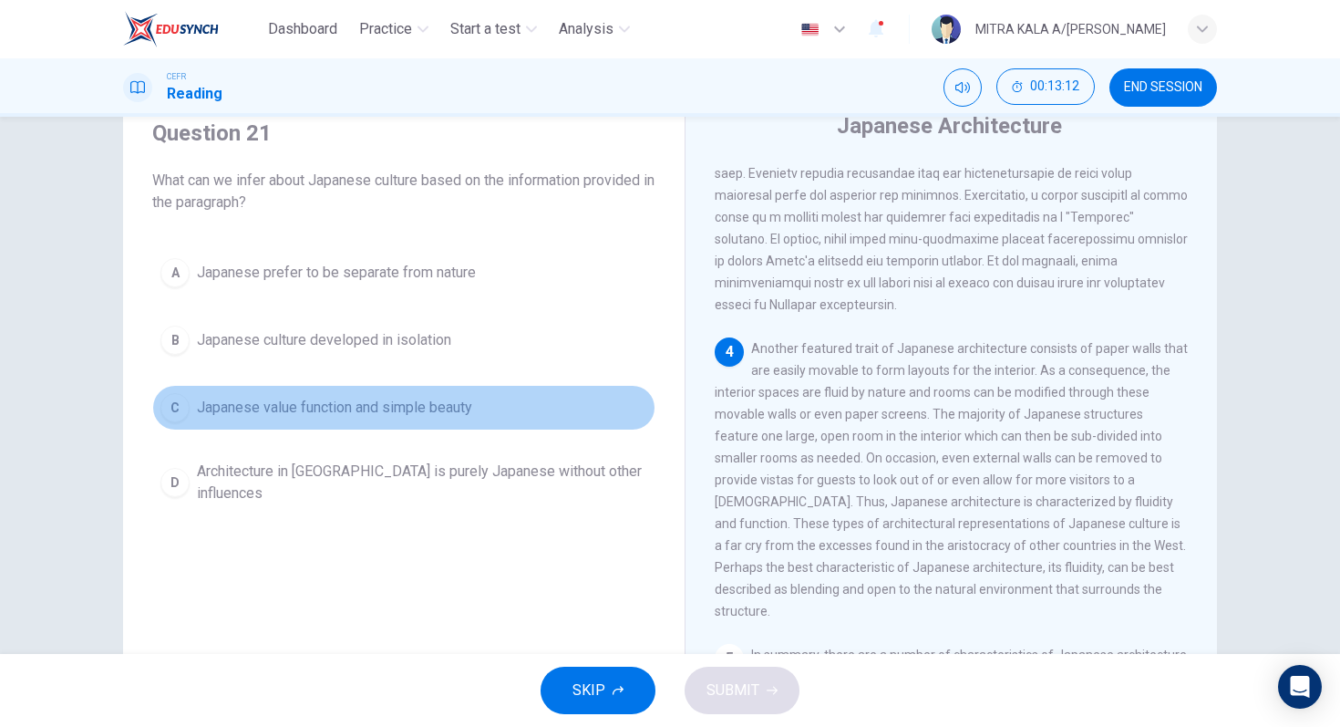
click at [190, 411] on button "C Japanese value function and simple beauty" at bounding box center [403, 408] width 503 height 46
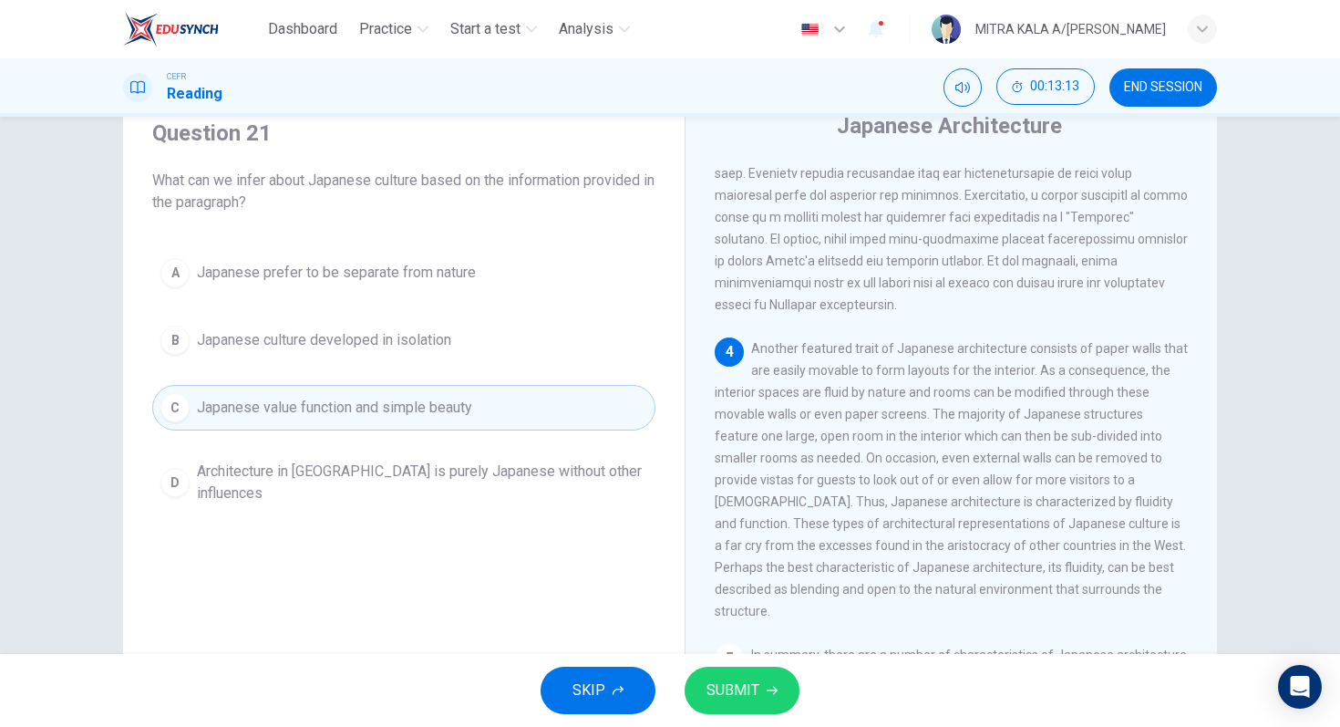
click at [770, 685] on icon "button" at bounding box center [772, 690] width 11 height 11
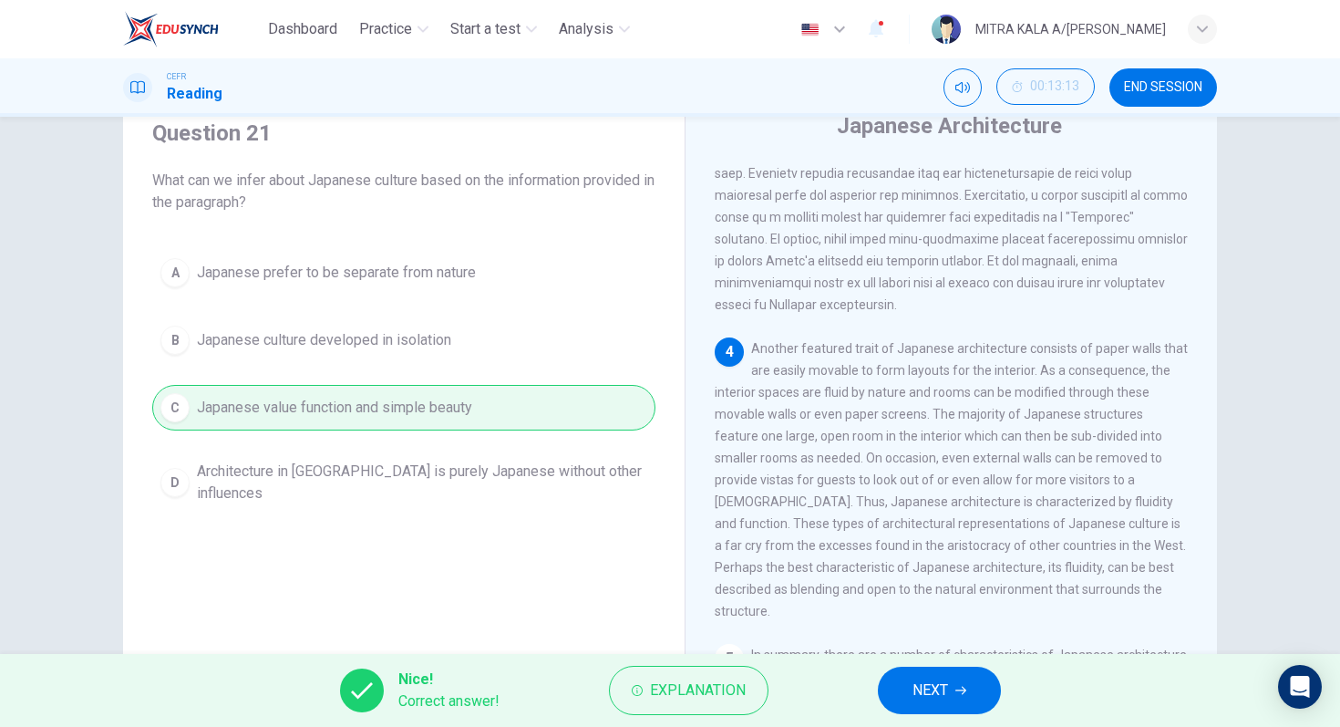
click at [943, 687] on span "NEXT" at bounding box center [931, 690] width 36 height 26
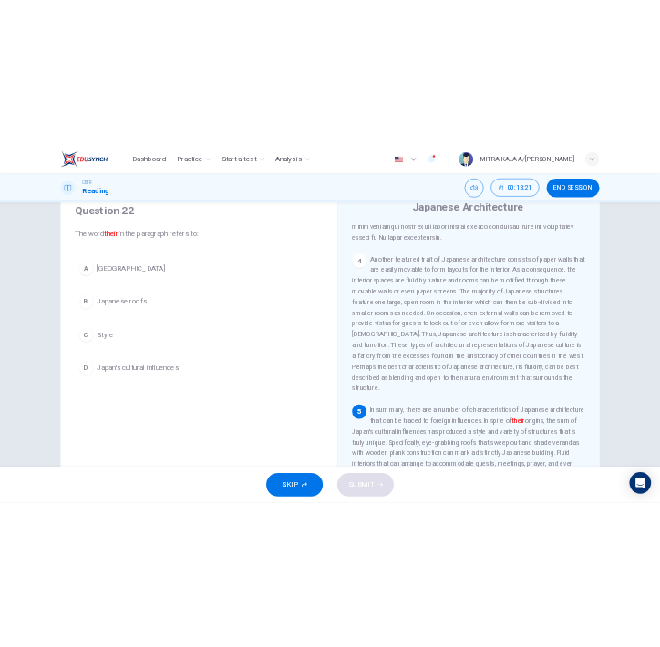
scroll to position [910, 0]
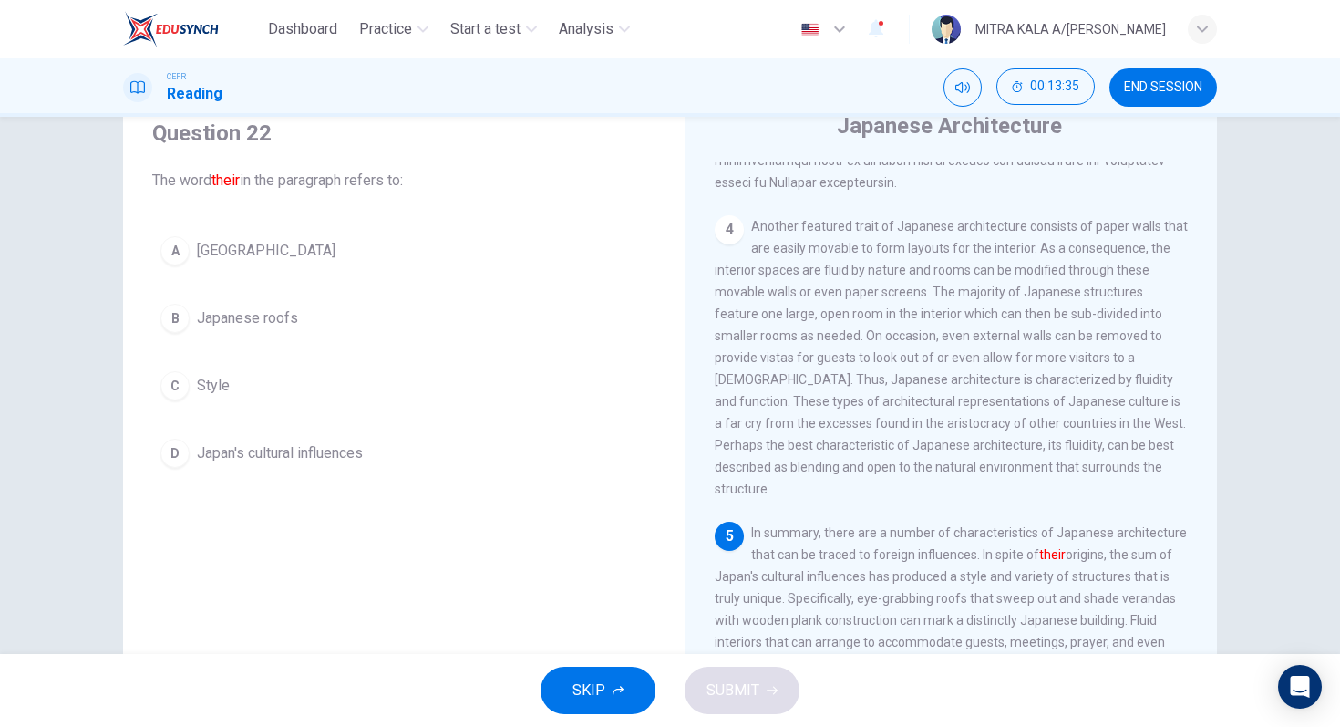
click at [165, 216] on div "Question 22 The word their in the paragraph refers to: A Japan B Japanese roofs…" at bounding box center [404, 297] width 532 height 394
click at [167, 243] on div "A" at bounding box center [174, 250] width 29 height 29
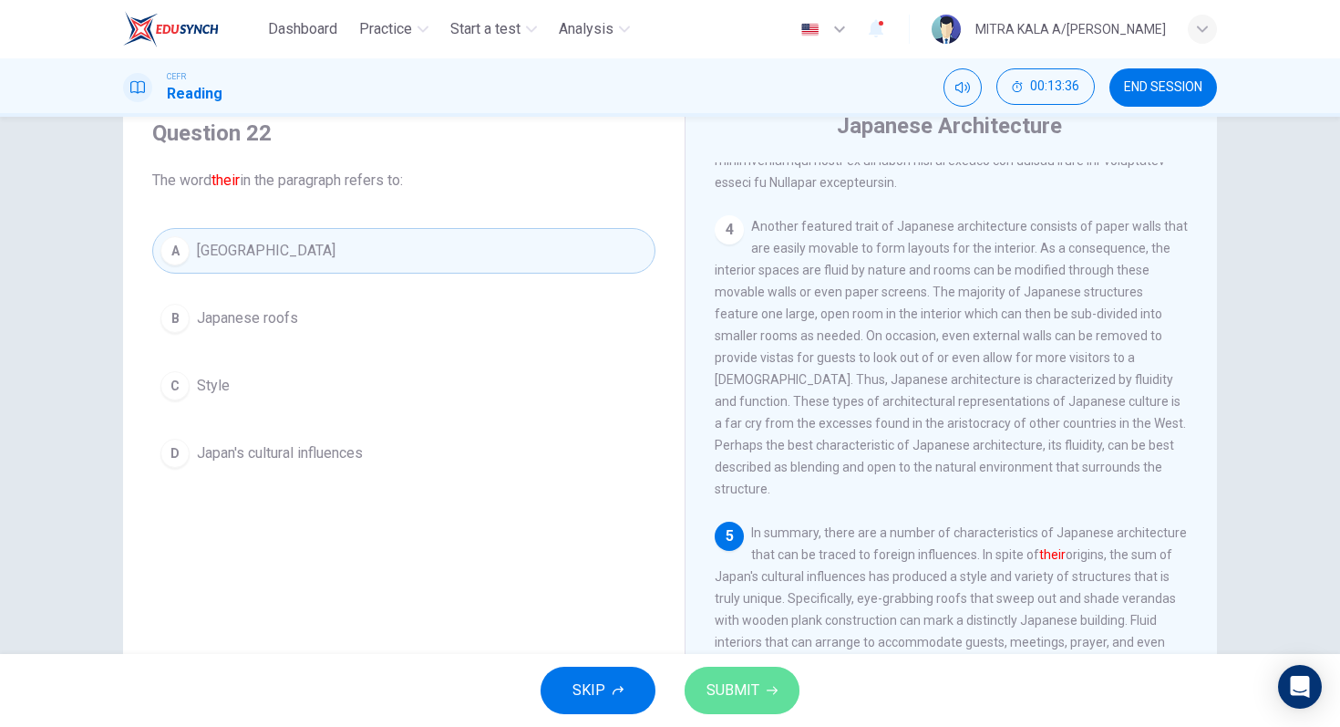
click at [707, 675] on button "SUBMIT" at bounding box center [742, 690] width 115 height 47
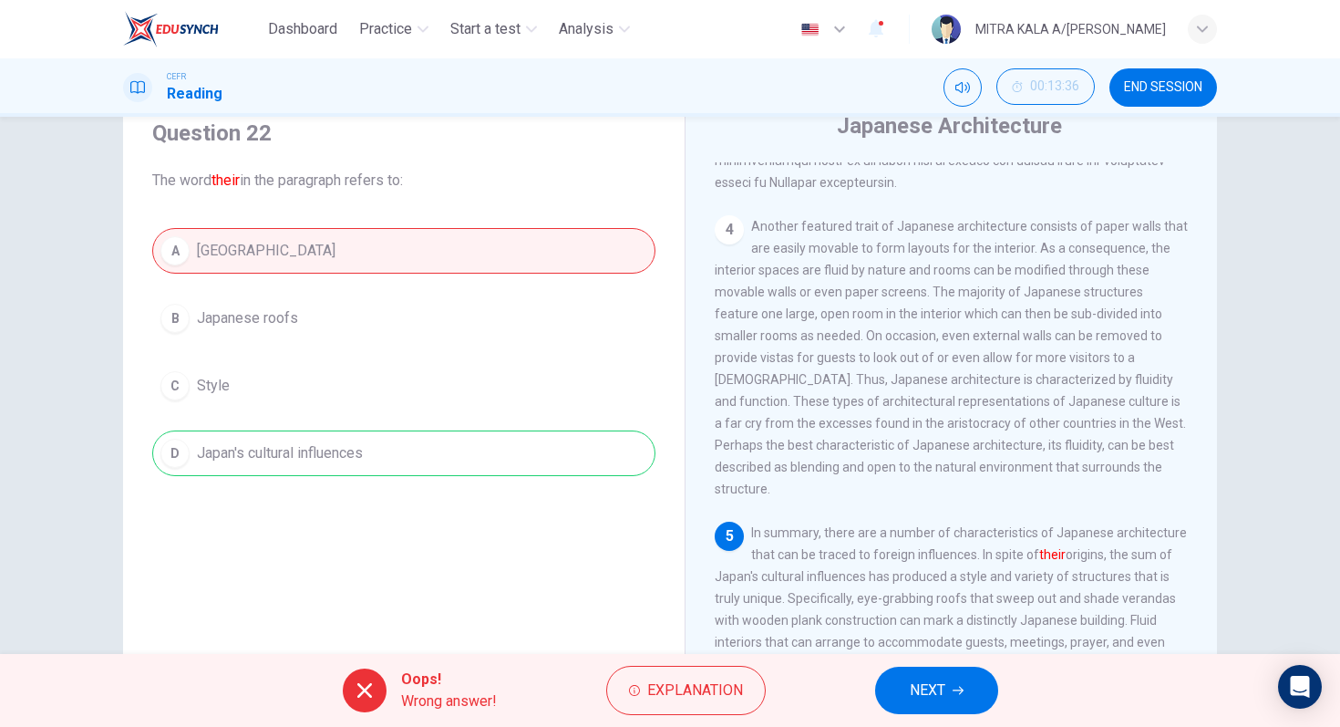
click at [913, 690] on span "NEXT" at bounding box center [928, 690] width 36 height 26
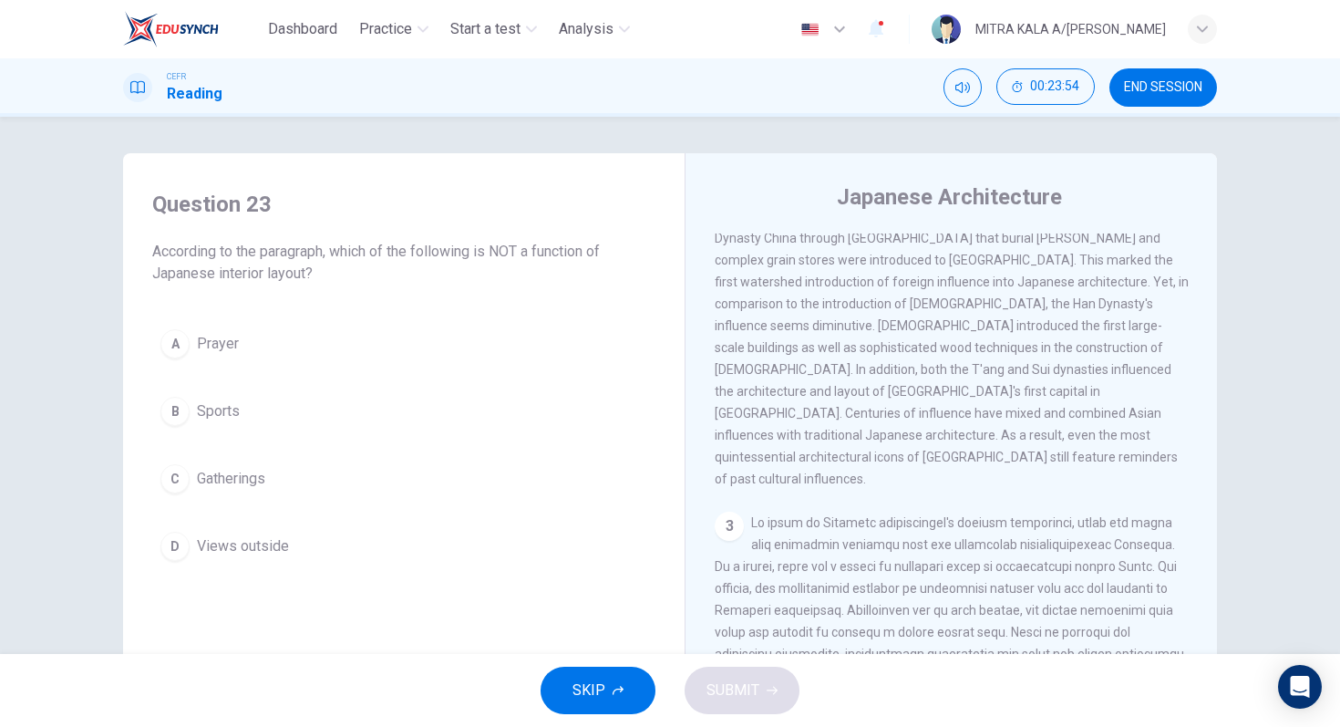
scroll to position [336, 0]
click at [171, 424] on div "B" at bounding box center [174, 411] width 29 height 29
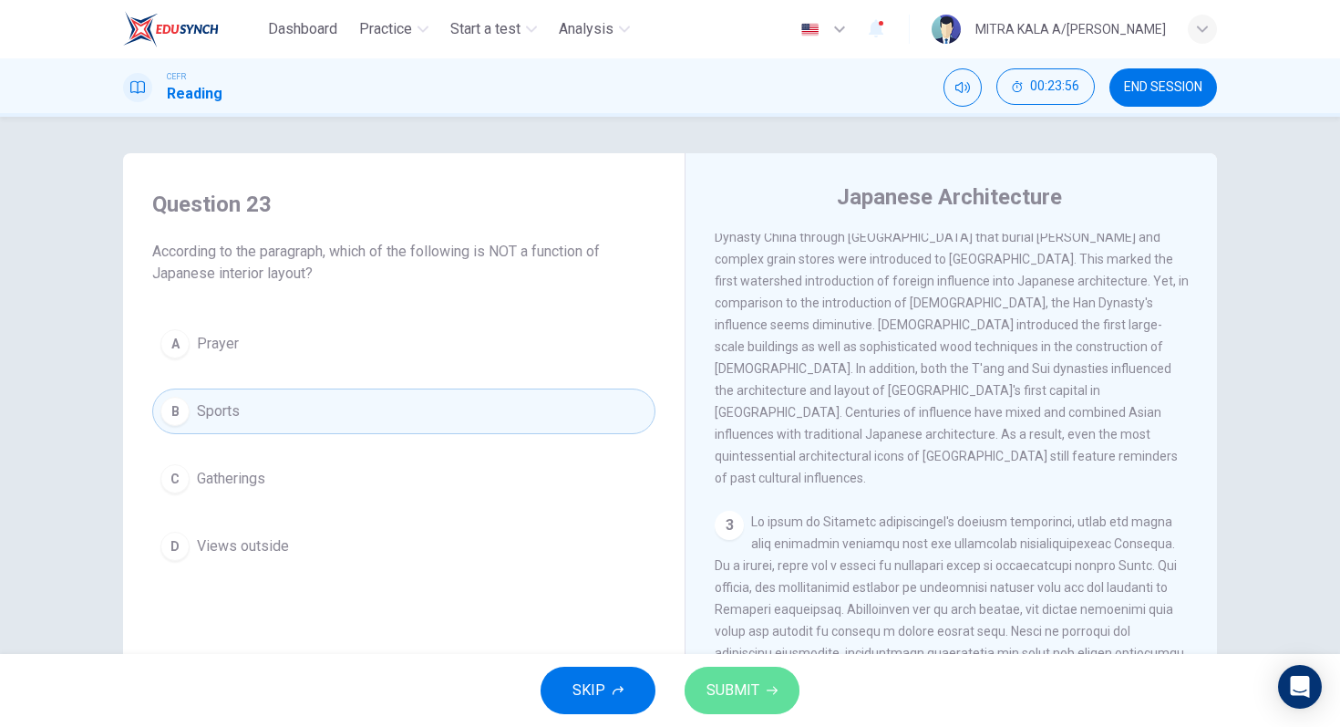
click at [749, 681] on span "SUBMIT" at bounding box center [733, 690] width 53 height 26
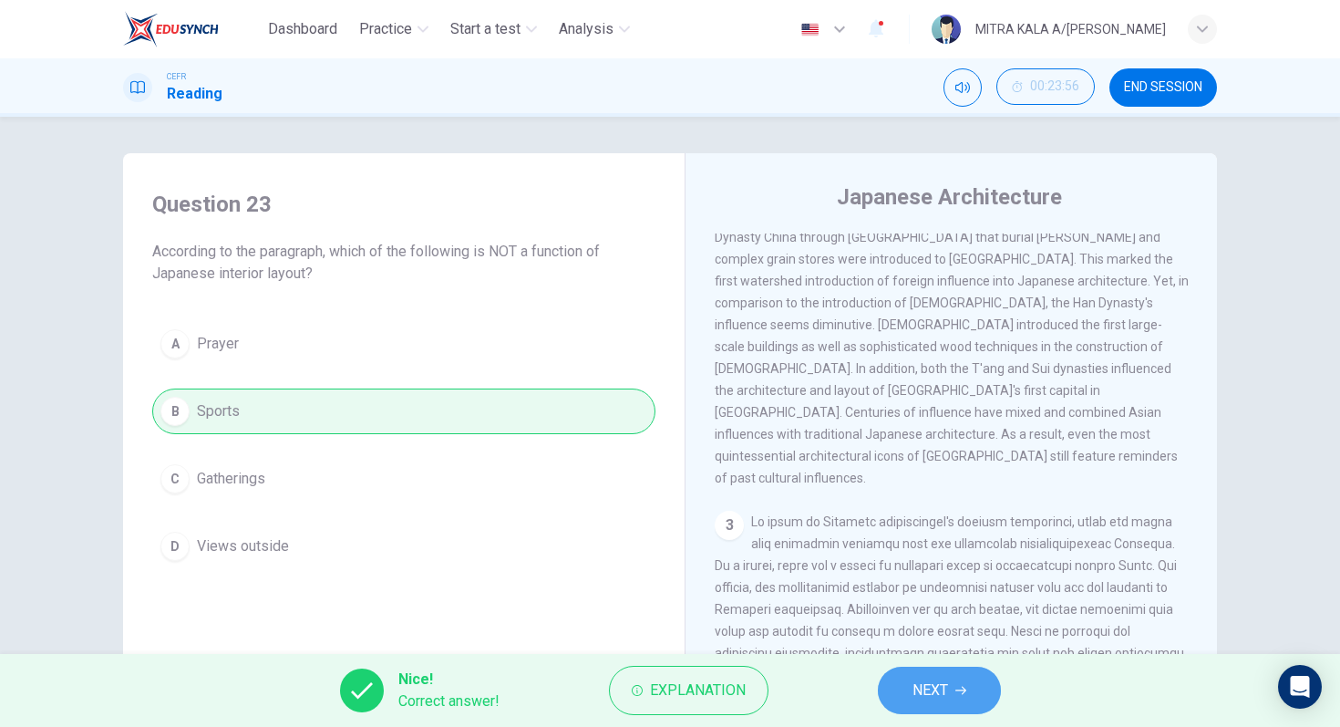
click at [906, 682] on button "NEXT" at bounding box center [939, 690] width 123 height 47
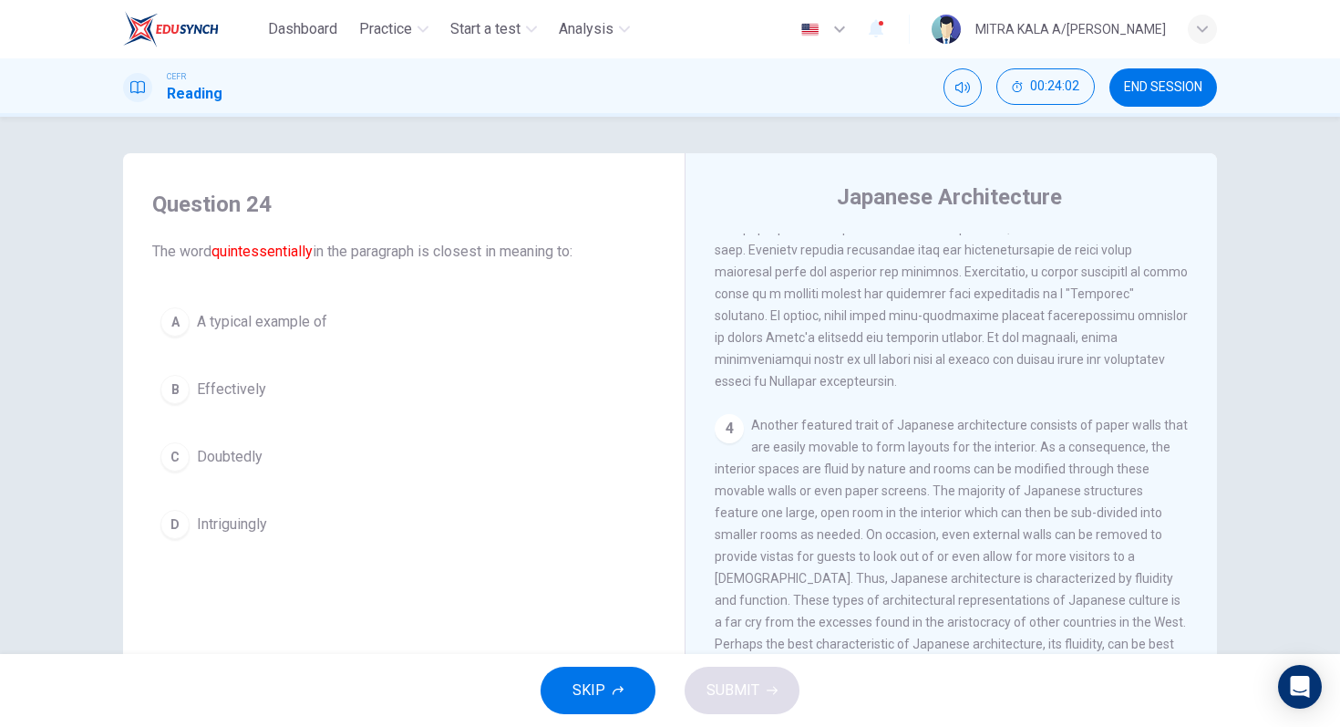
scroll to position [788, 0]
click at [170, 538] on div "D" at bounding box center [174, 524] width 29 height 29
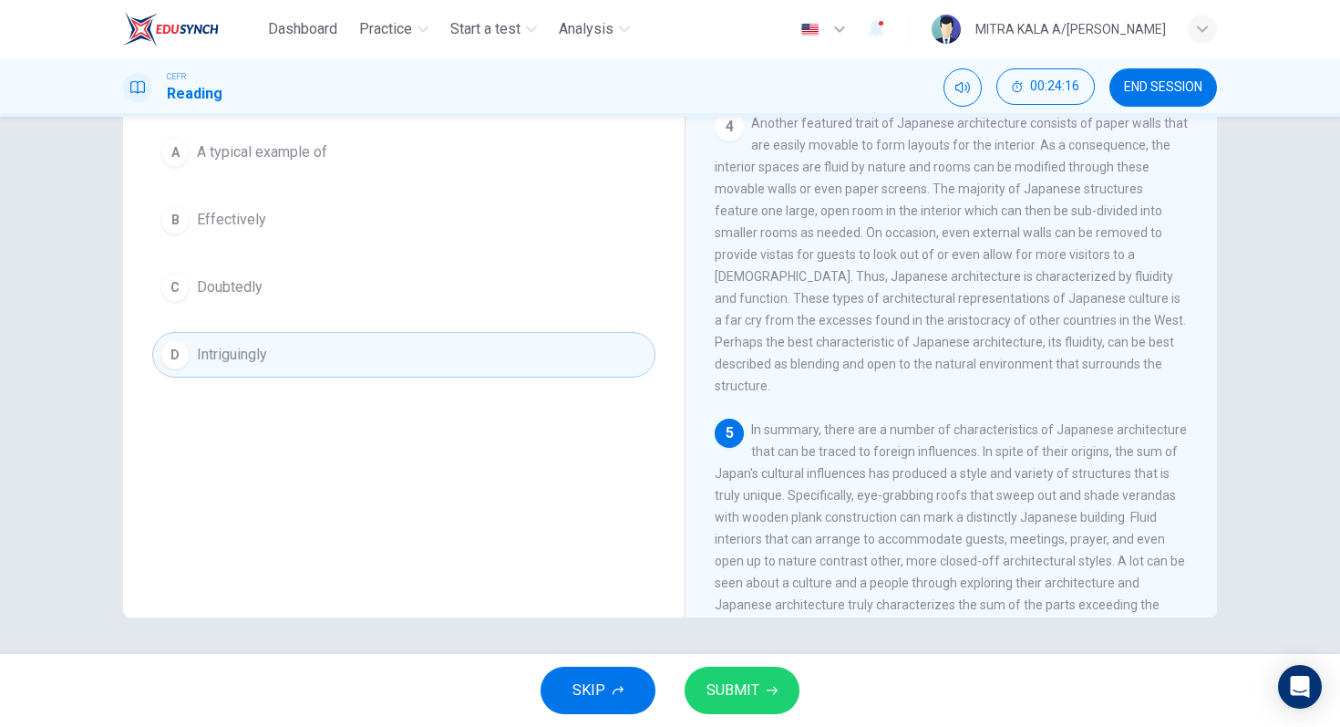
scroll to position [946, 0]
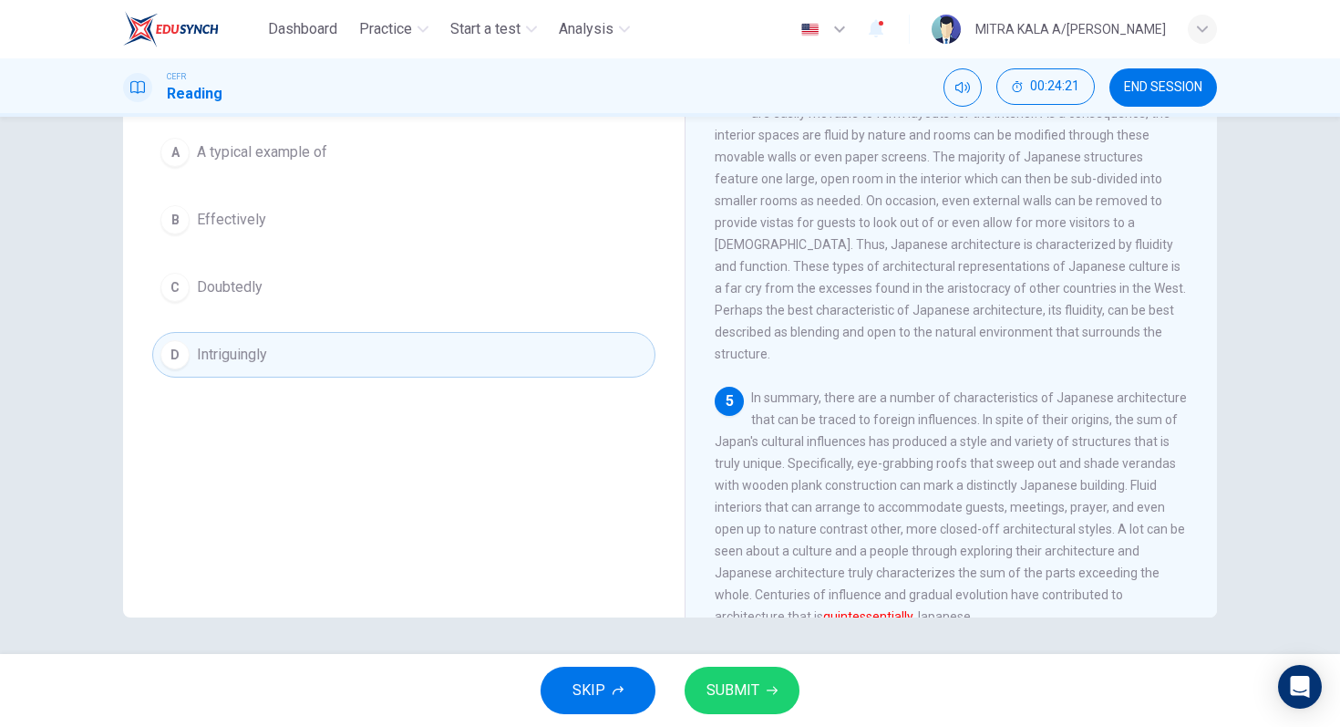
click at [746, 688] on span "SUBMIT" at bounding box center [733, 690] width 53 height 26
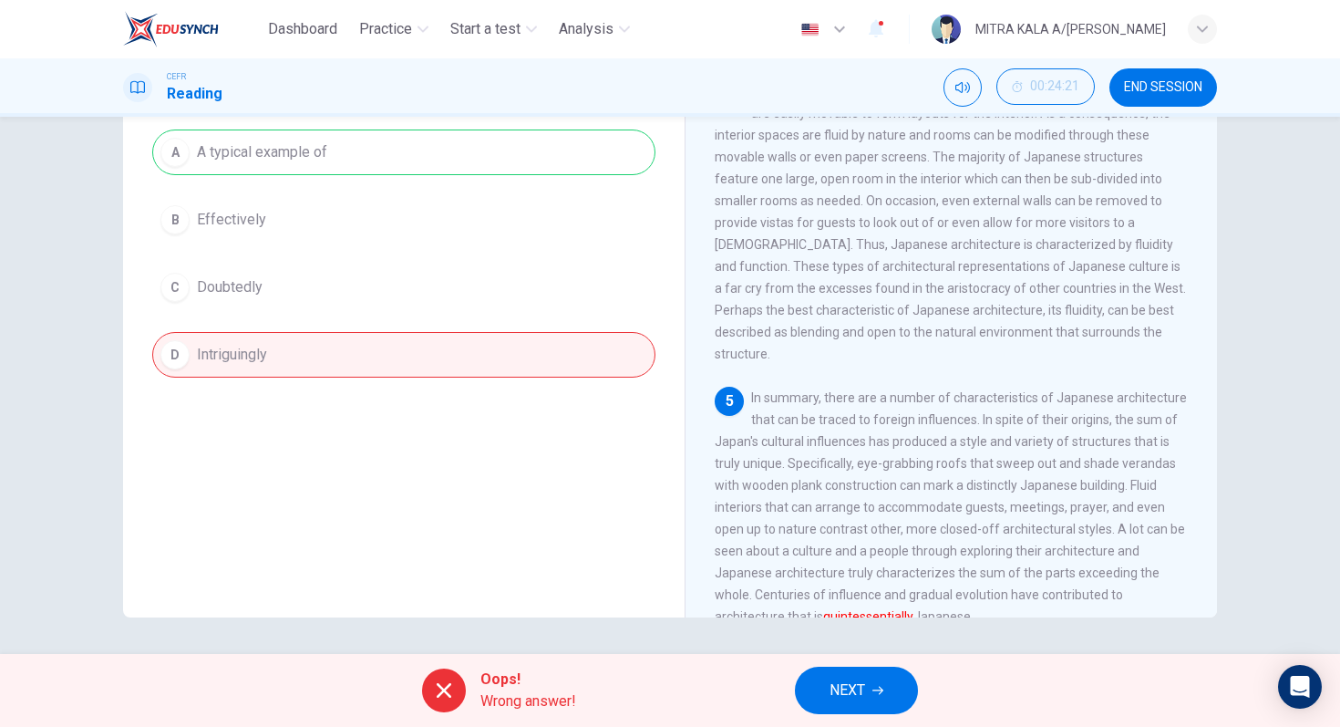
click at [746, 690] on div "Oops! Wrong answer! NEXT" at bounding box center [670, 690] width 1340 height 73
click at [809, 706] on button "NEXT" at bounding box center [856, 690] width 123 height 47
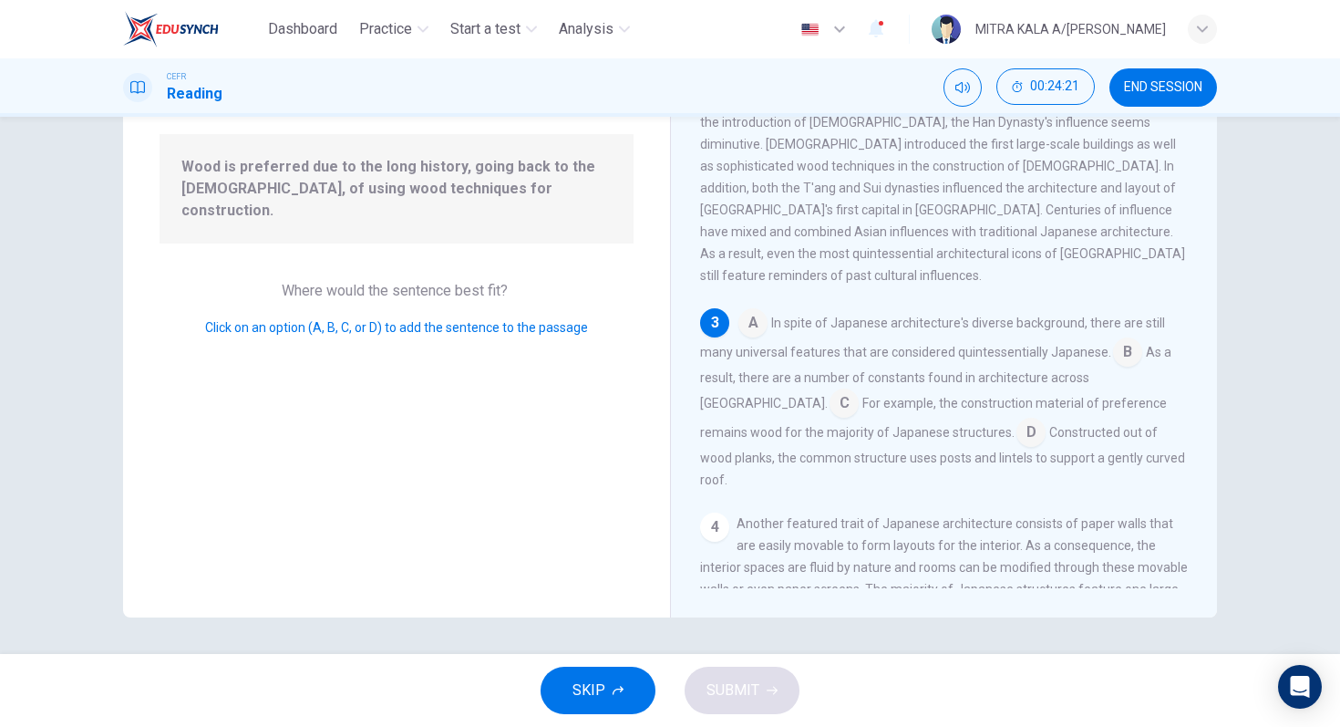
scroll to position [364, 0]
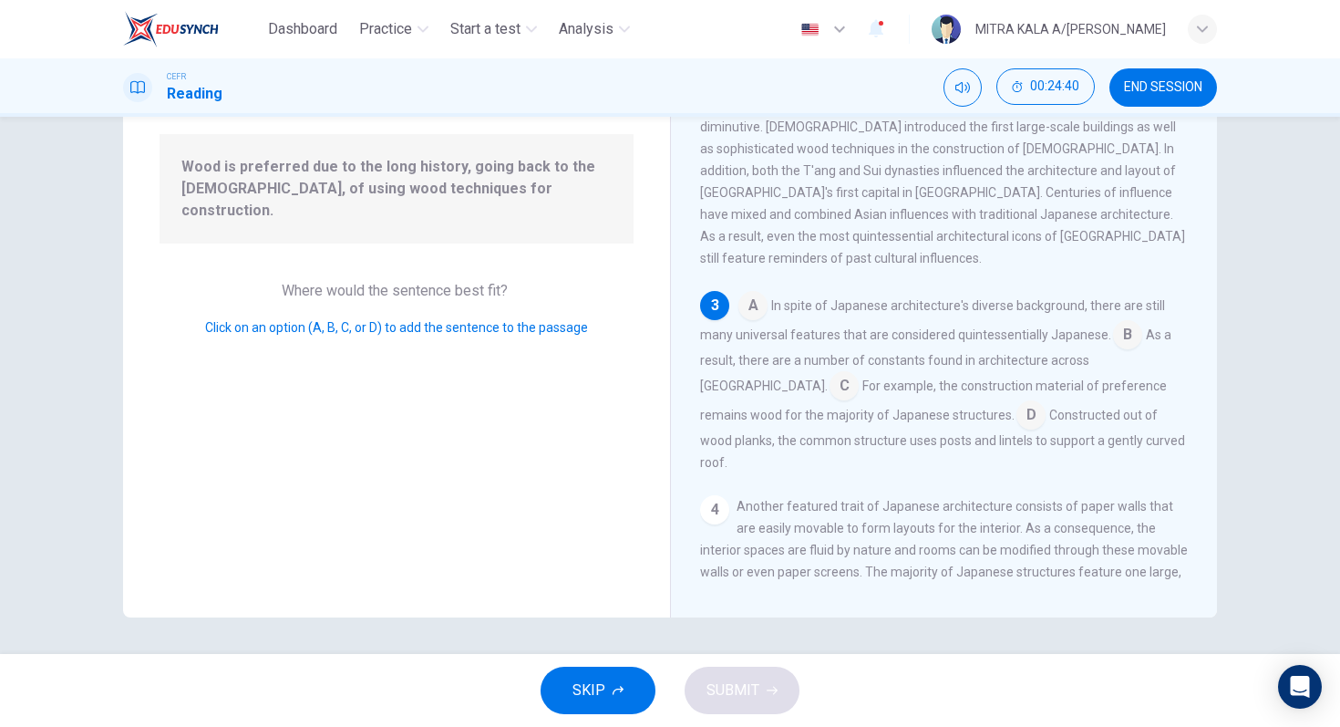
click at [859, 373] on input at bounding box center [844, 387] width 29 height 29
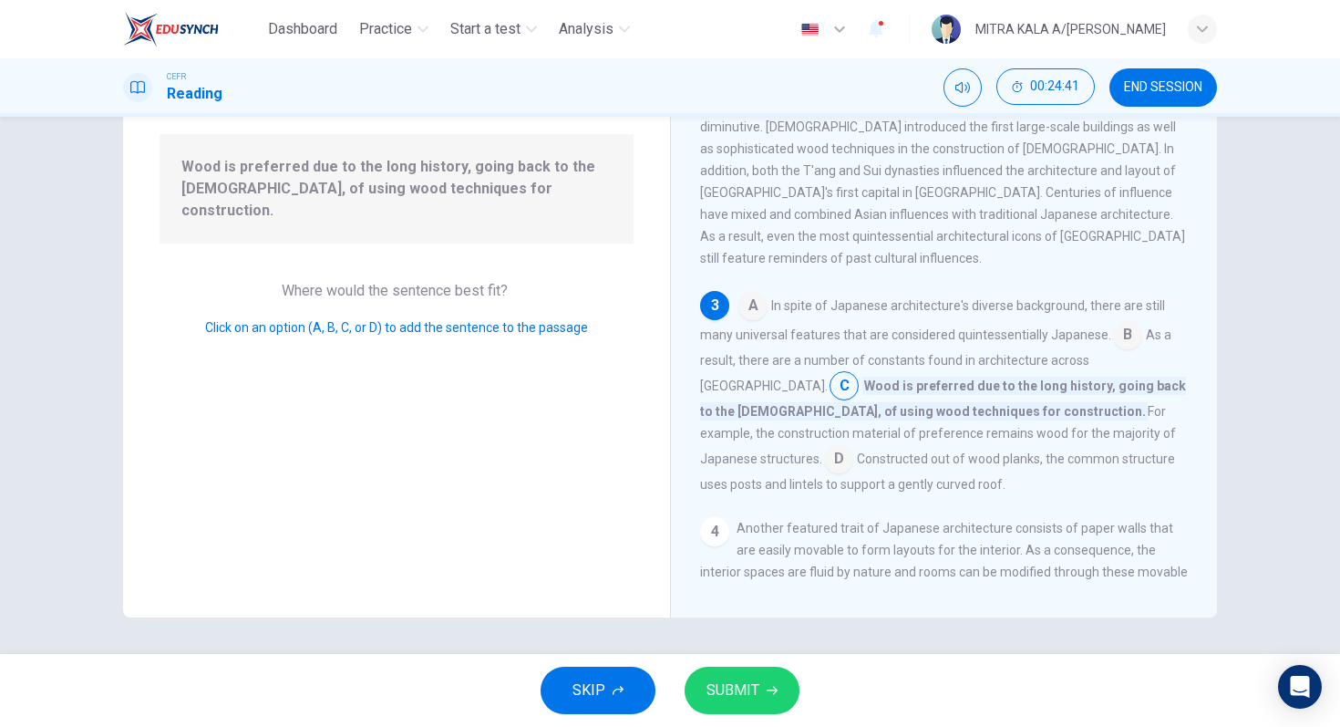
click at [733, 690] on span "SUBMIT" at bounding box center [733, 690] width 53 height 26
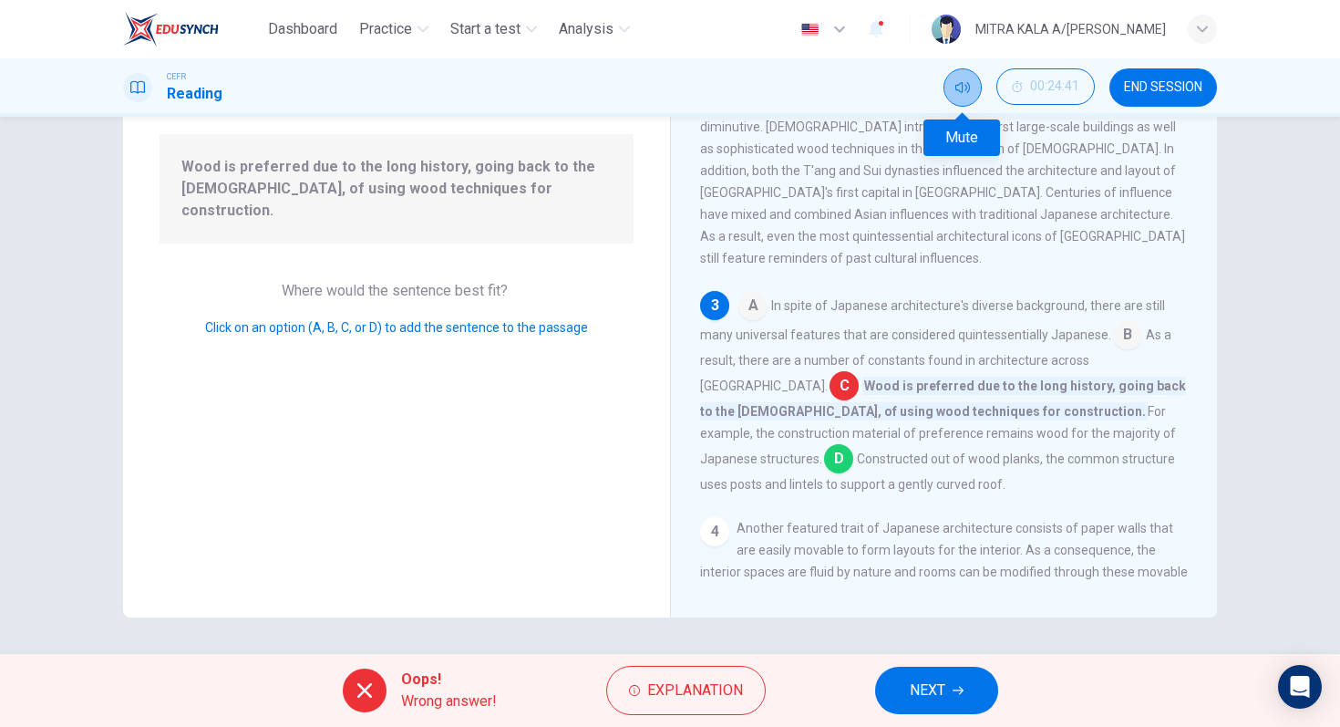
click at [962, 87] on icon "Mute" at bounding box center [963, 87] width 15 height 15
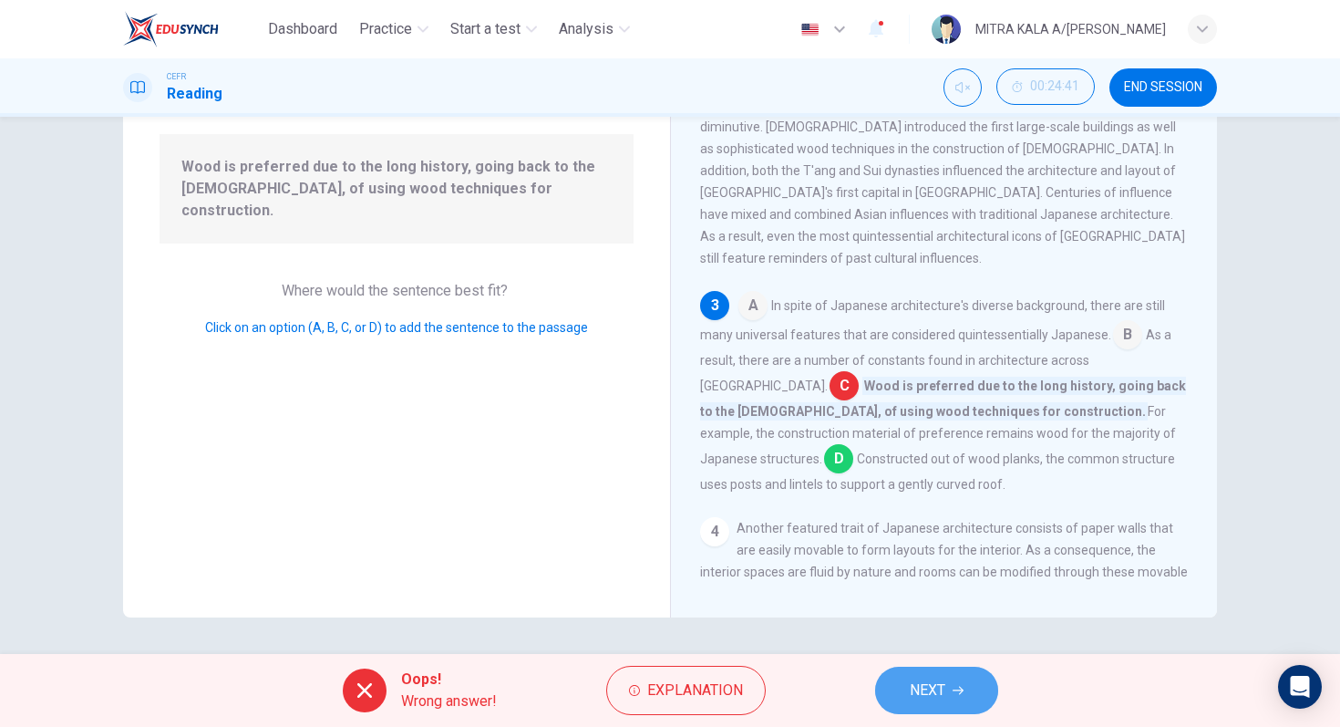
click at [937, 671] on button "NEXT" at bounding box center [936, 690] width 123 height 47
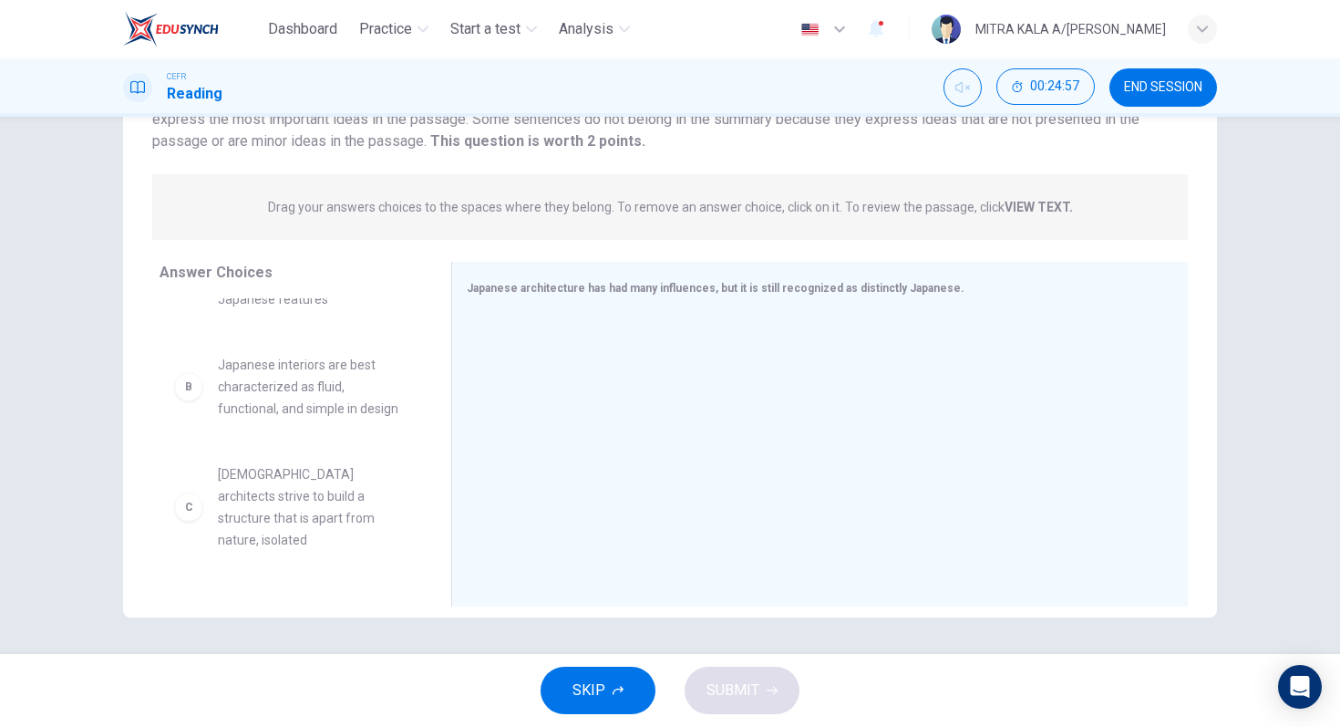
scroll to position [77, 0]
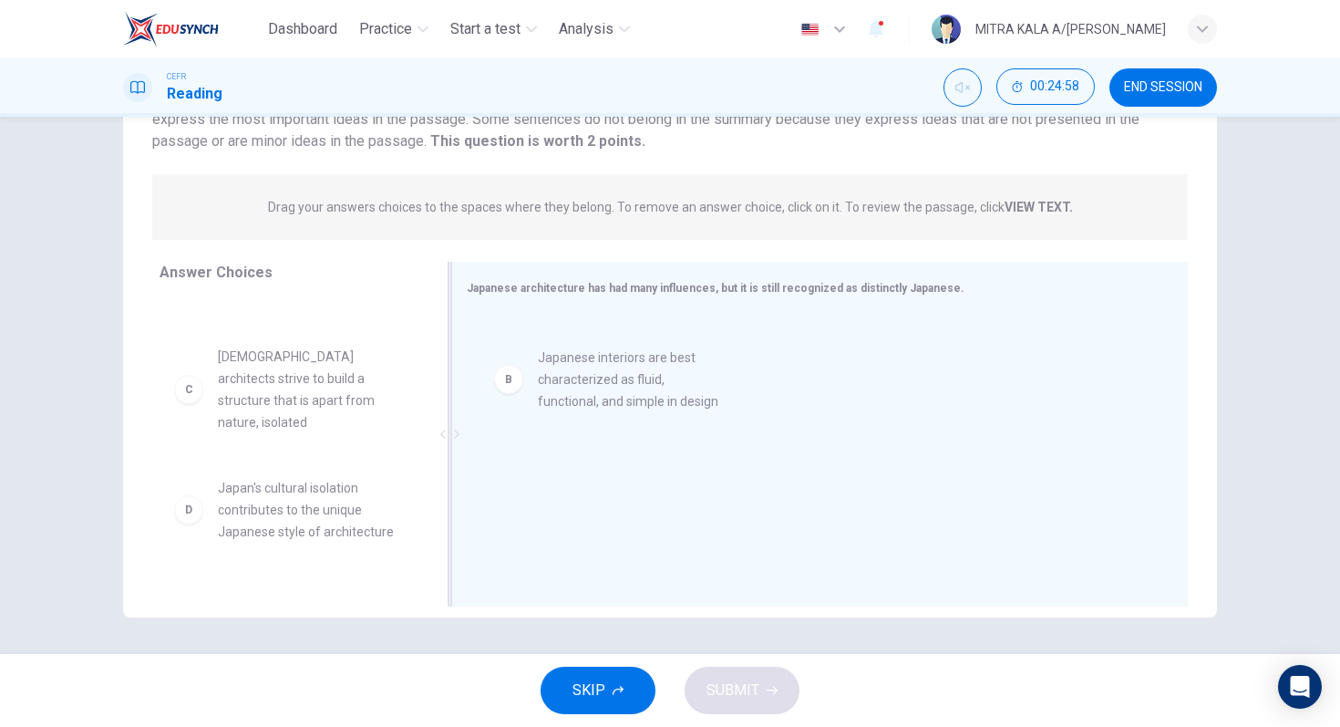
drag, startPoint x: 187, startPoint y: 393, endPoint x: 516, endPoint y: 386, distance: 329.2
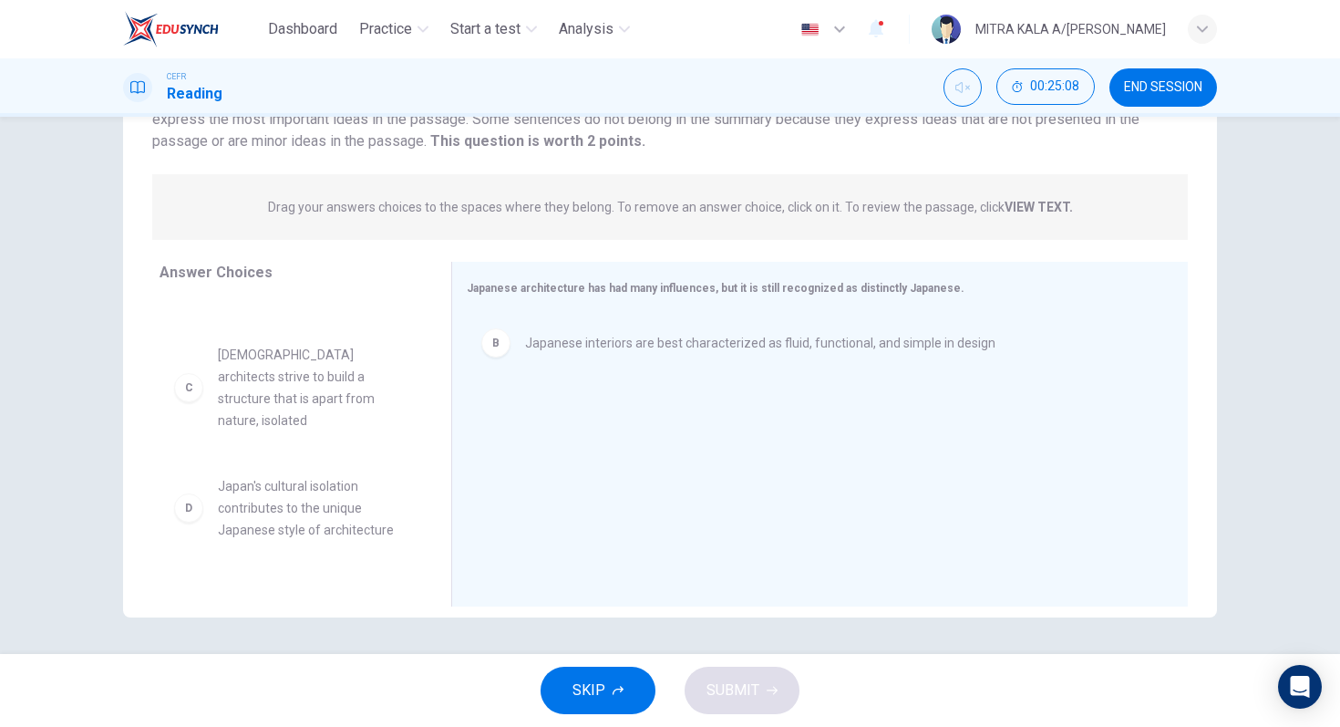
scroll to position [0, 0]
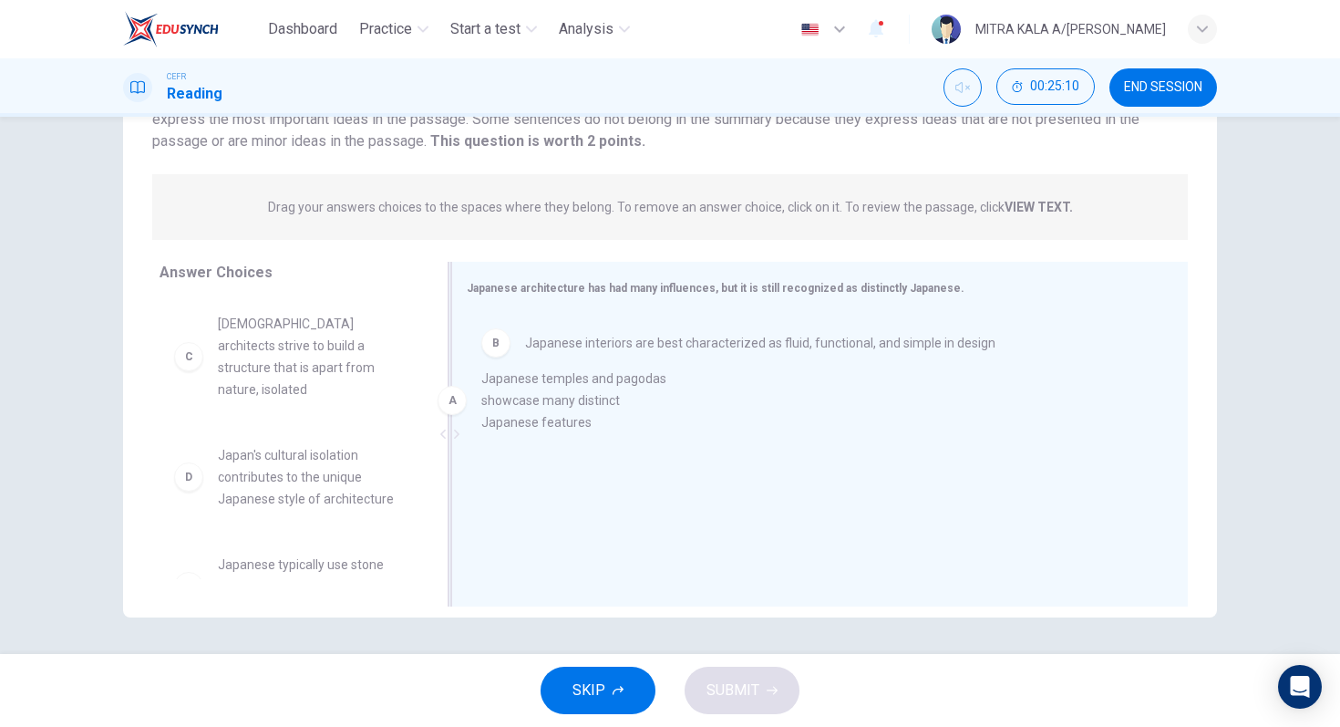
drag, startPoint x: 247, startPoint y: 326, endPoint x: 519, endPoint y: 378, distance: 276.8
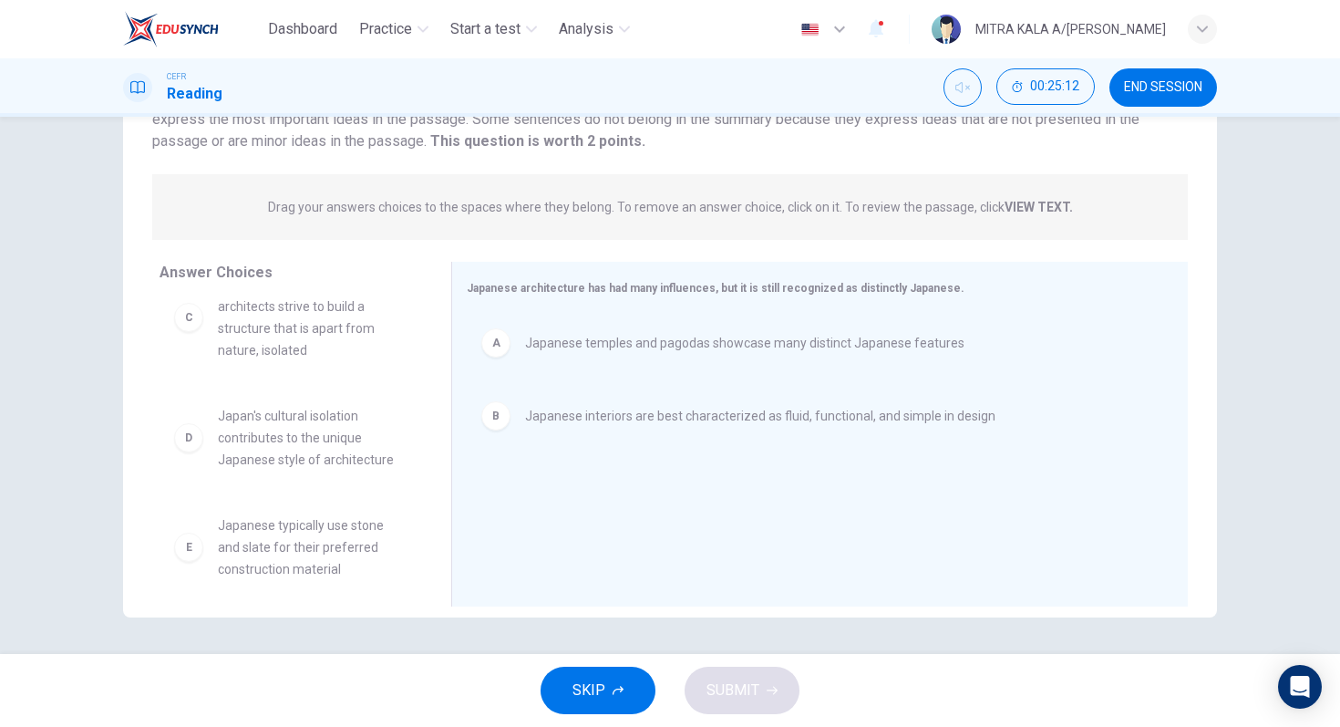
scroll to position [41, 0]
drag, startPoint x: 315, startPoint y: 435, endPoint x: 624, endPoint y: 505, distance: 316.1
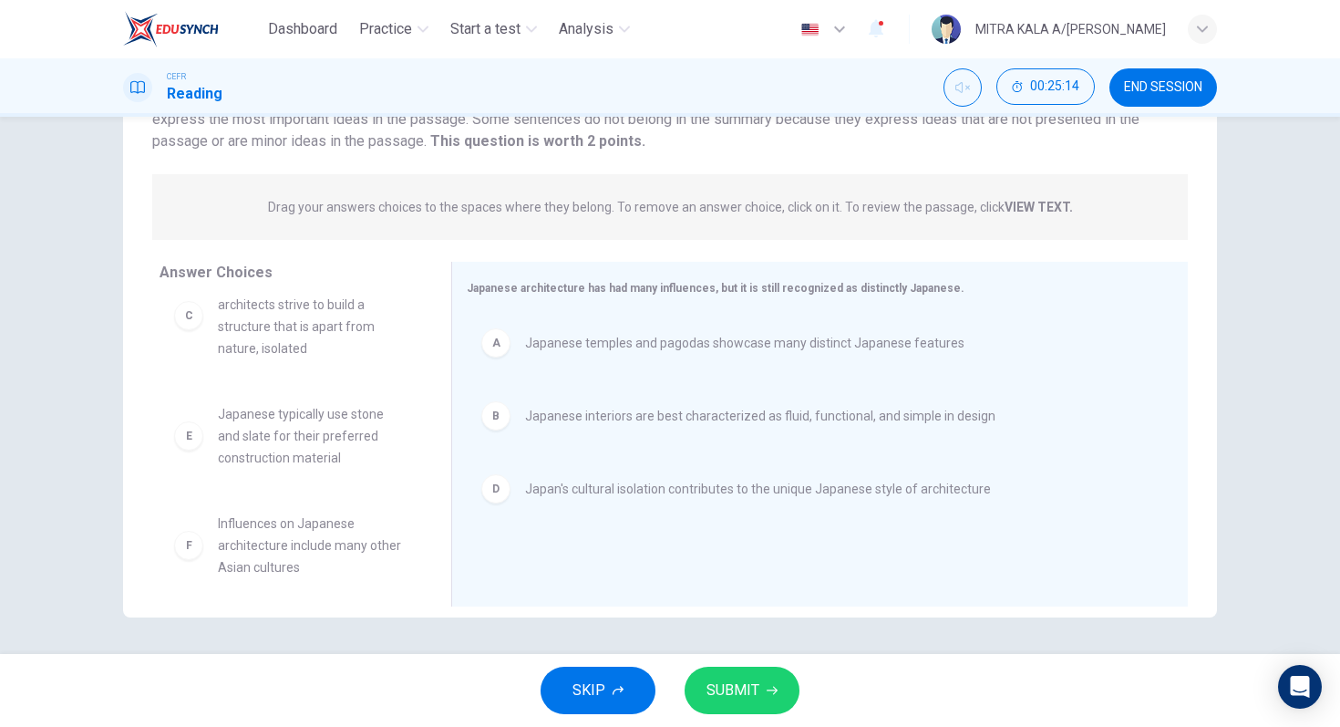
scroll to position [33, 0]
click at [751, 707] on button "SUBMIT" at bounding box center [742, 690] width 115 height 47
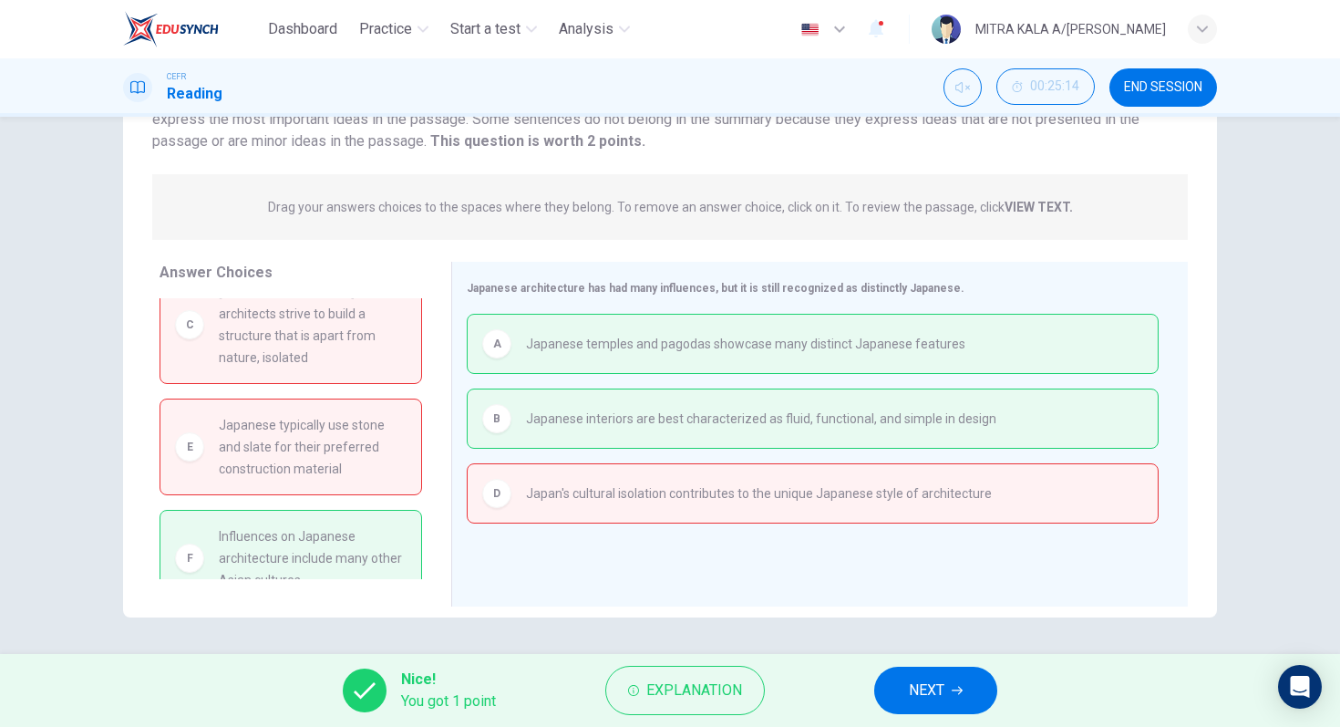
scroll to position [38, 0]
click at [932, 695] on span "NEXT" at bounding box center [927, 690] width 36 height 26
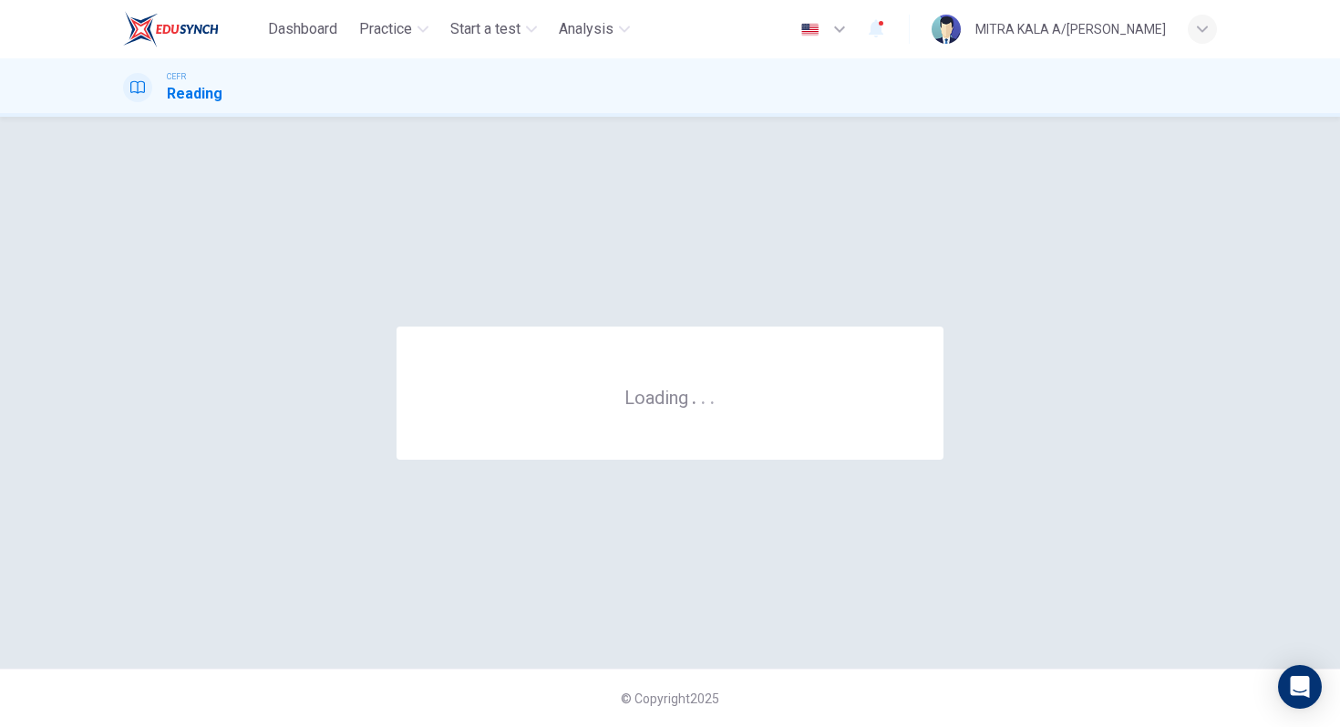
scroll to position [0, 0]
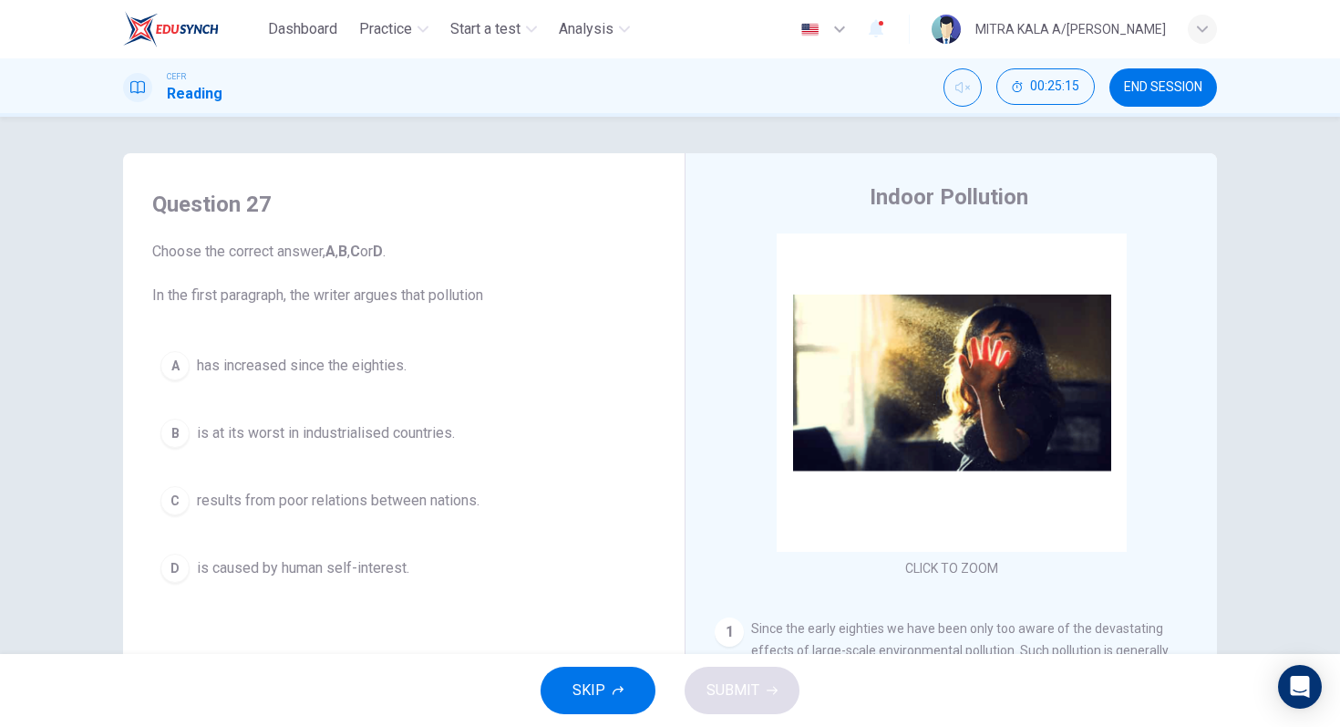
click at [1153, 97] on button "END SESSION" at bounding box center [1164, 87] width 108 height 38
